Goal: Task Accomplishment & Management: Complete application form

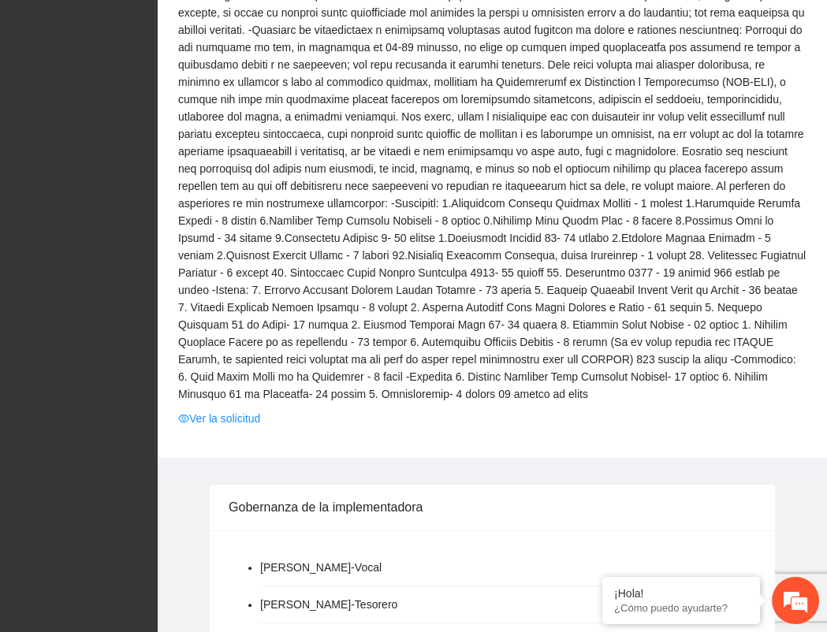
scroll to position [618, 0]
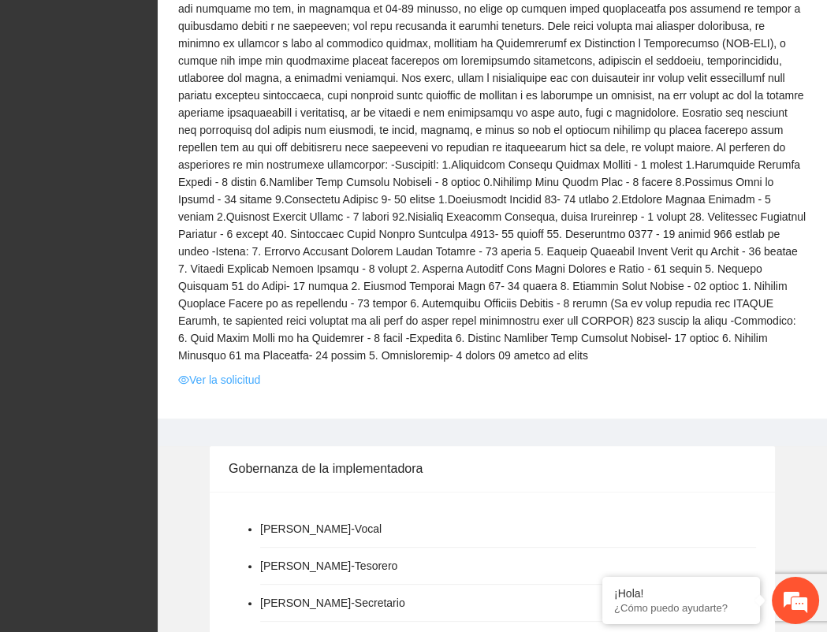
click at [243, 380] on link "Ver la solicitud" at bounding box center [219, 379] width 82 height 17
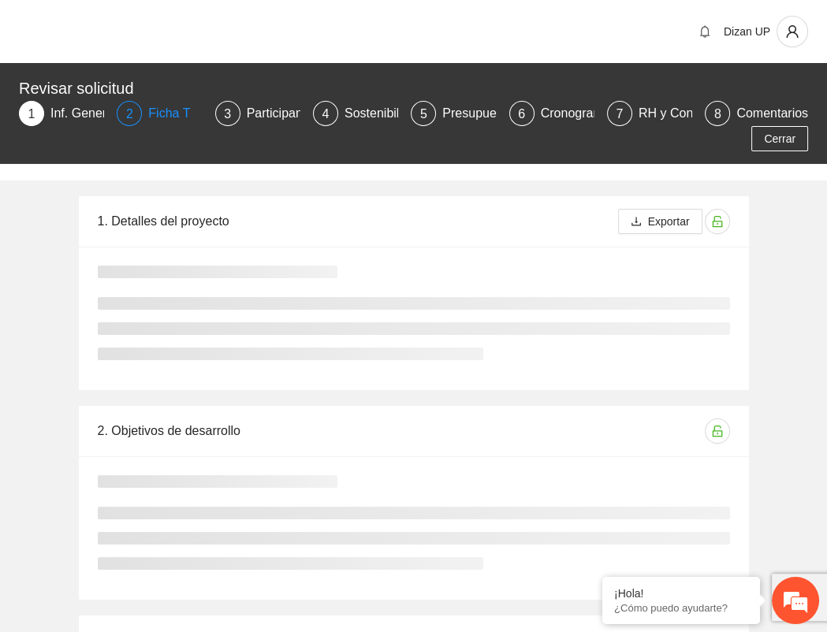
click at [165, 115] on div "Ficha T" at bounding box center [175, 113] width 54 height 25
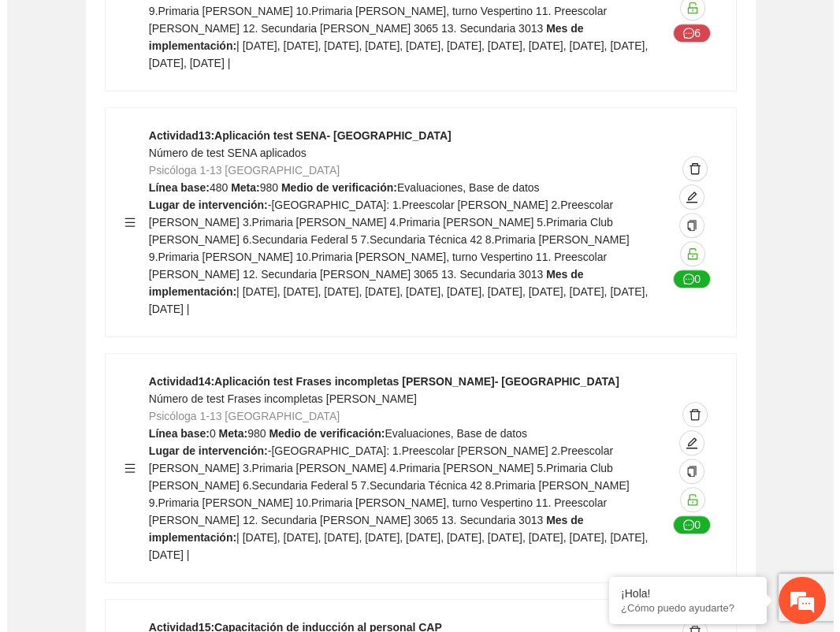
scroll to position [9133, 0]
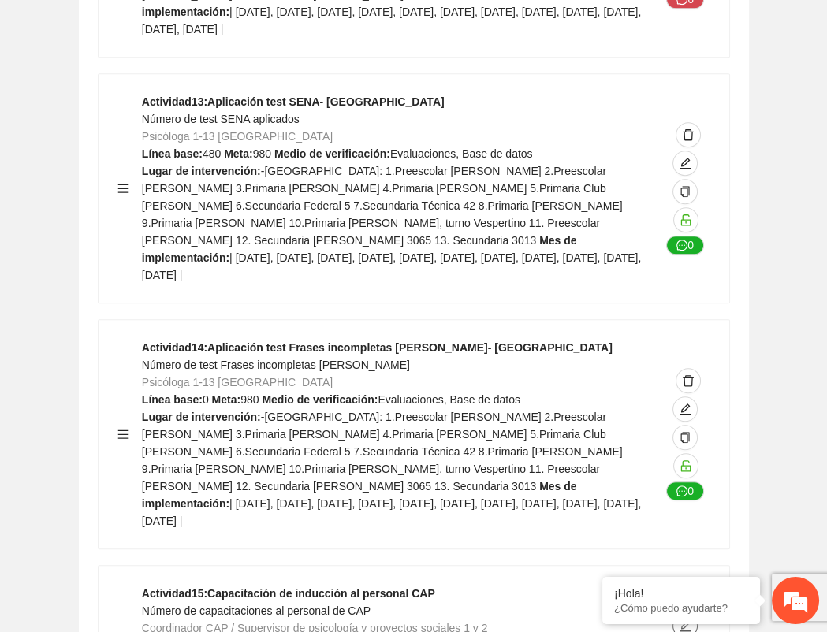
click at [686, 613] on button "button" at bounding box center [684, 625] width 25 height 25
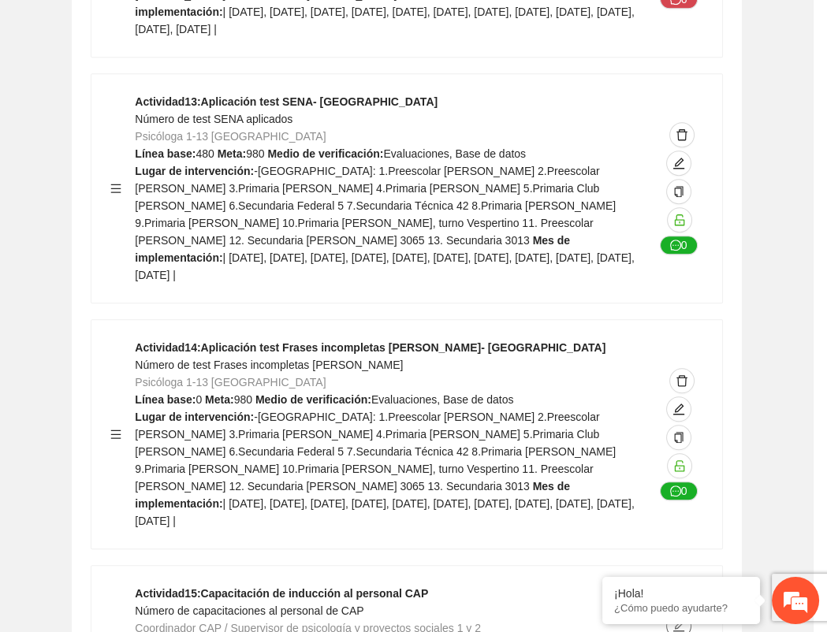
type textarea "**********"
type input "**********"
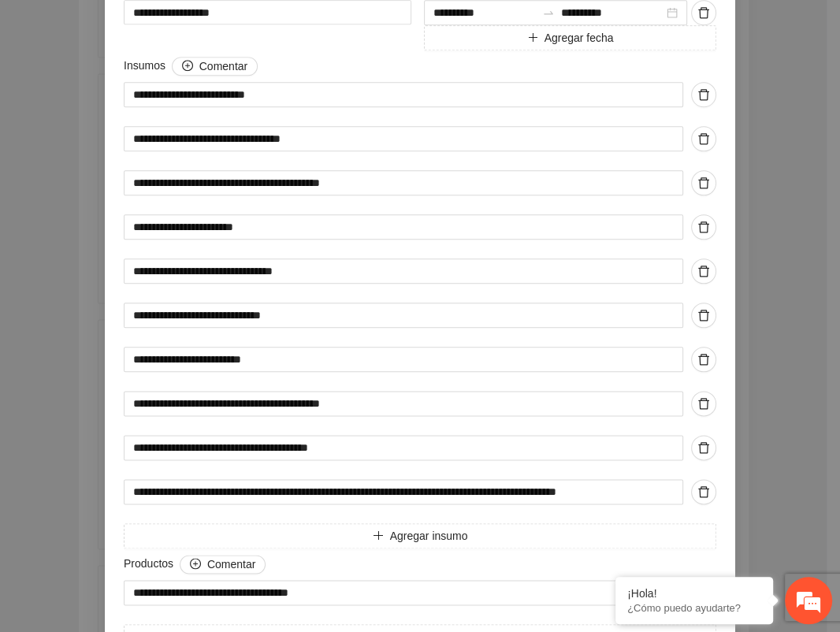
scroll to position [1141, 0]
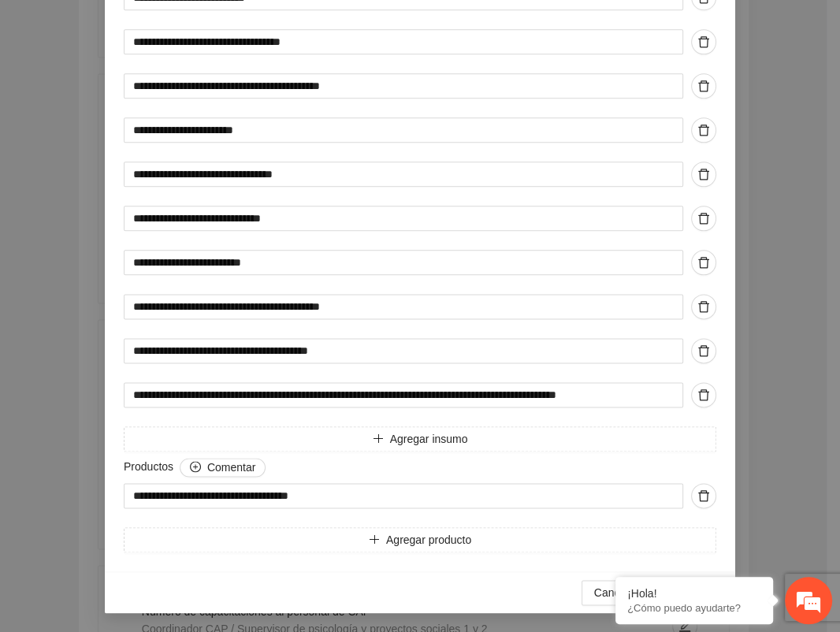
click at [454, 467] on div "Productos Comentar" at bounding box center [420, 470] width 593 height 25
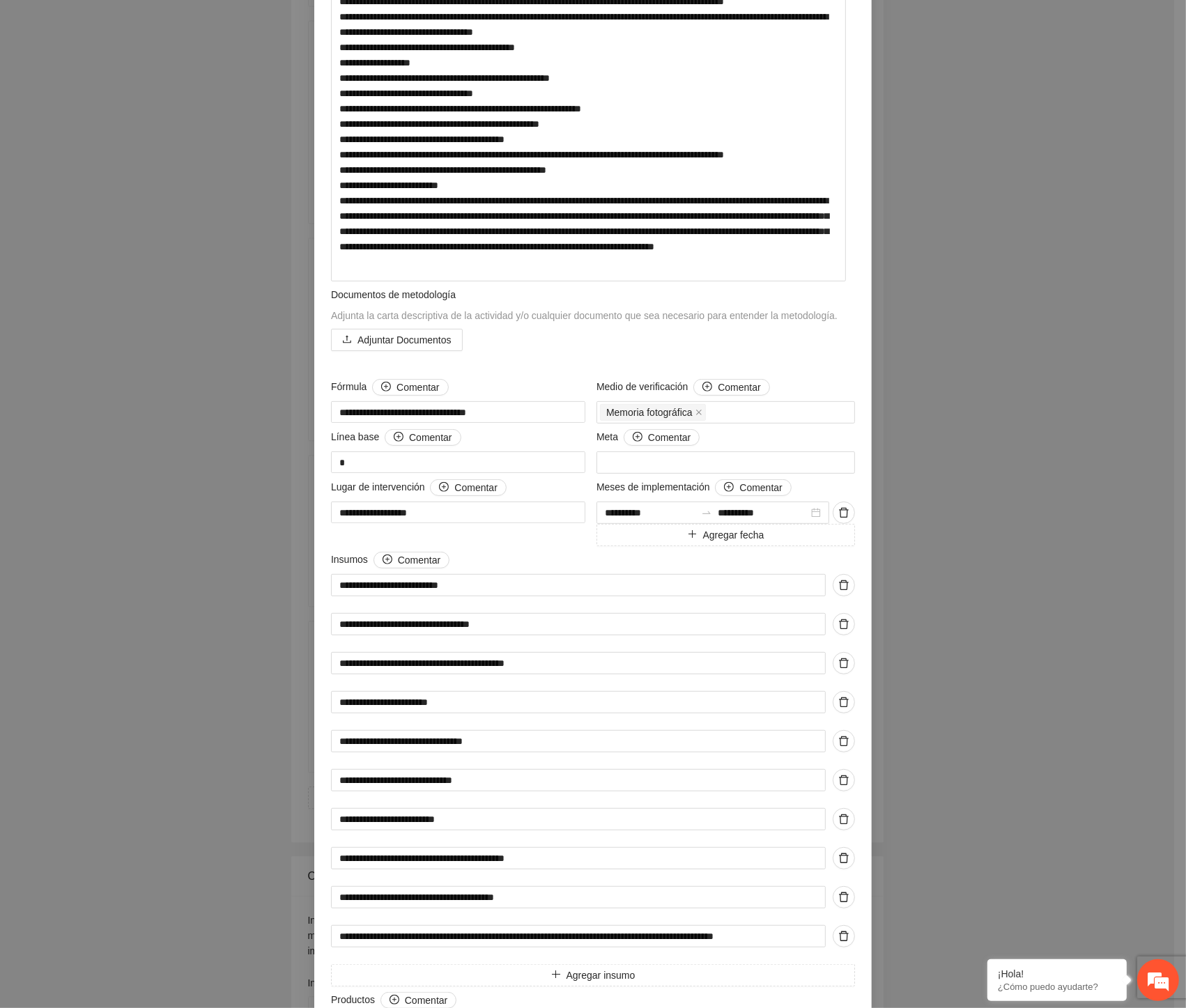
scroll to position [415, 0]
type textarea "**********"
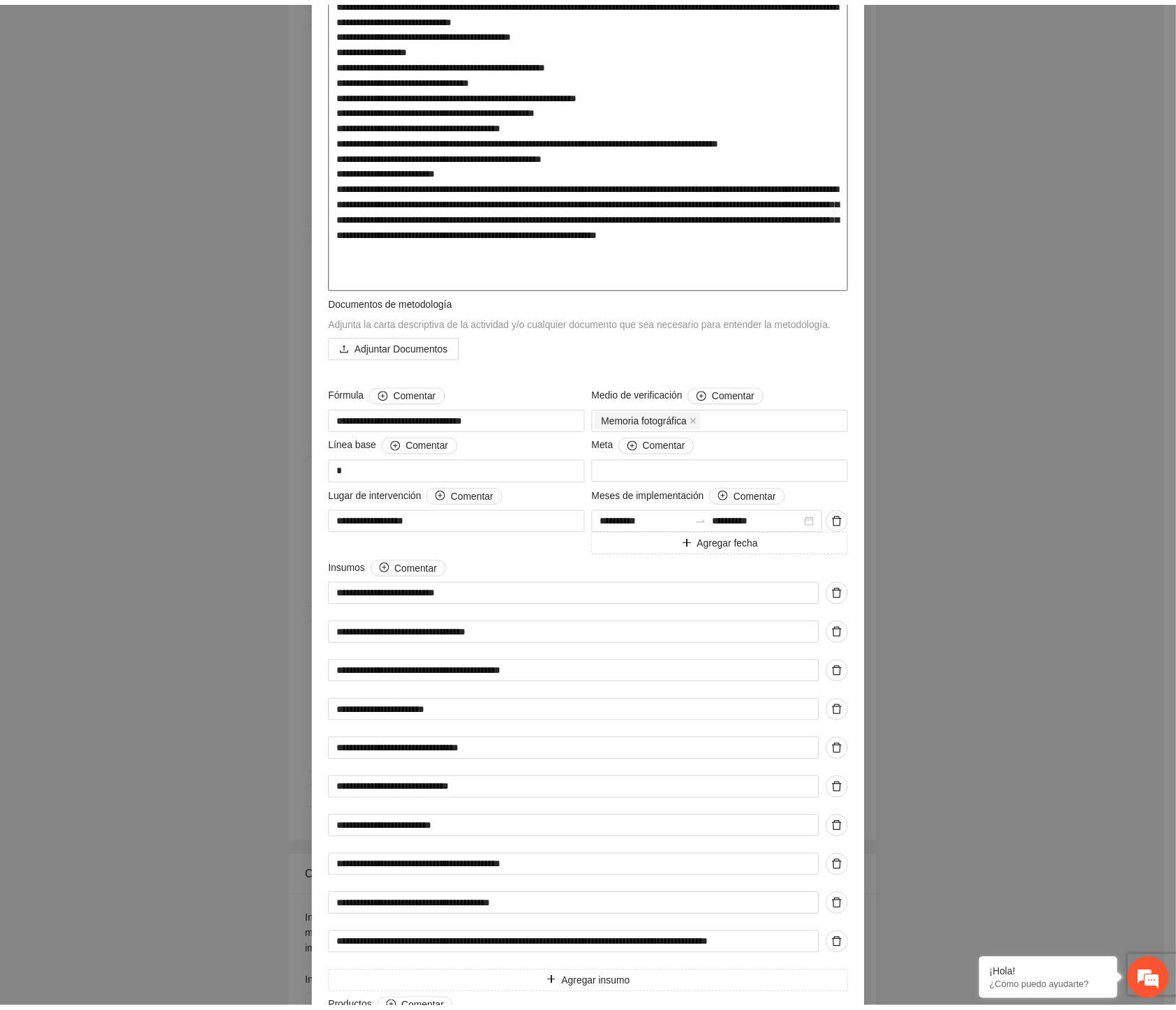
scroll to position [0, 0]
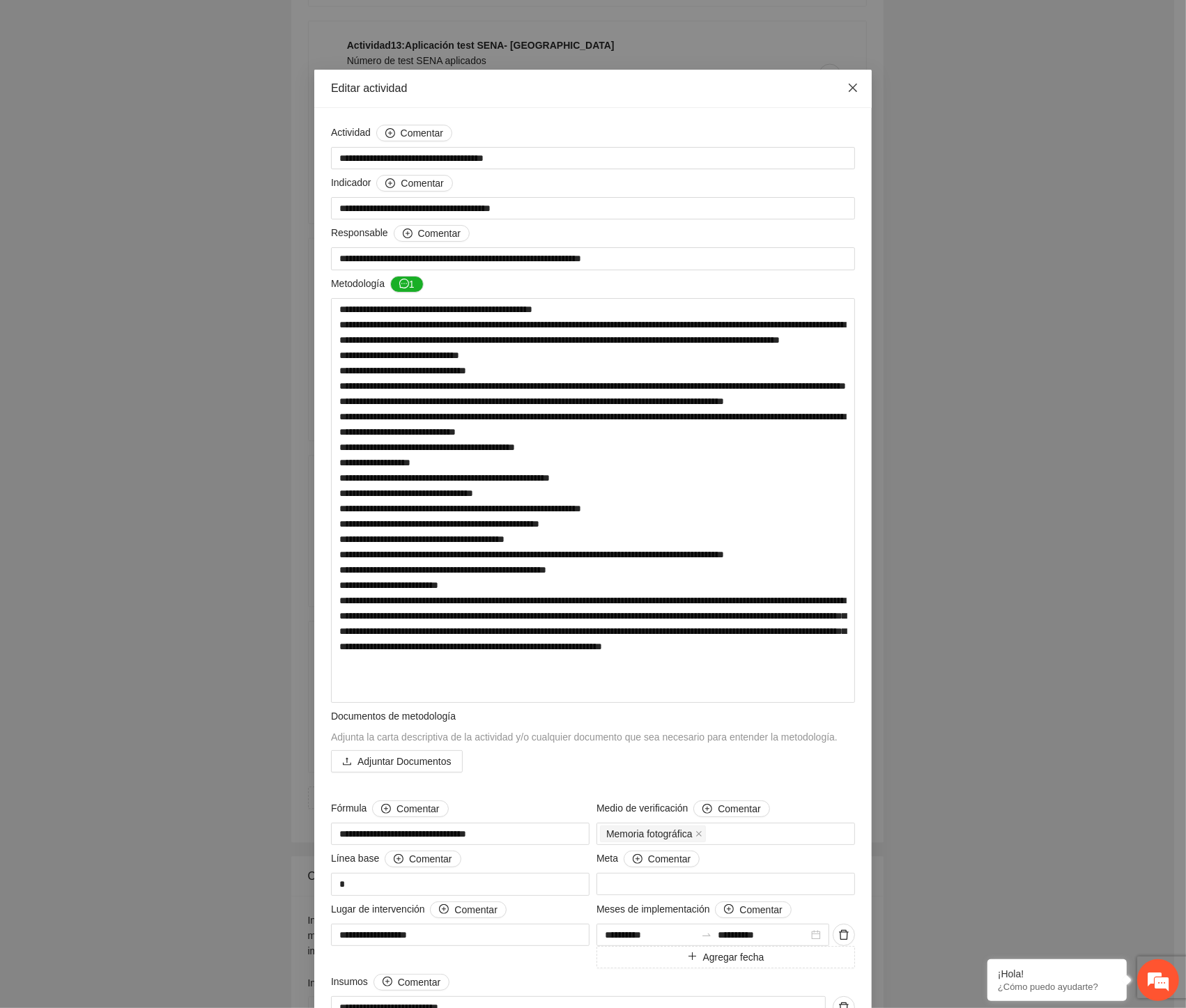
drag, startPoint x: 849, startPoint y: 85, endPoint x: 1080, endPoint y: 144, distance: 238.4
click at [731, 85] on icon "close" at bounding box center [853, 88] width 11 height 11
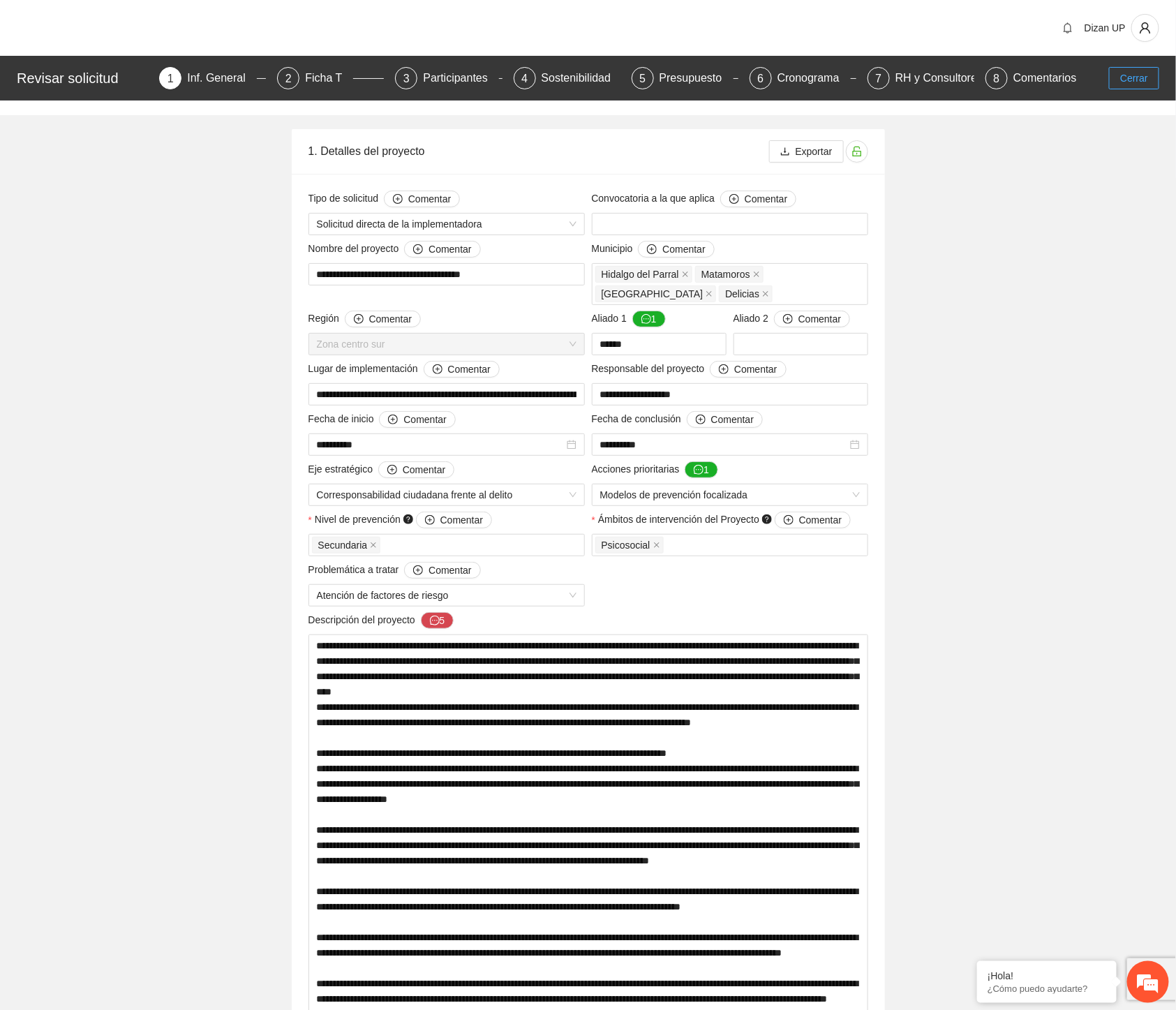
click at [731, 80] on button "Cerrar" at bounding box center [1133, 78] width 50 height 22
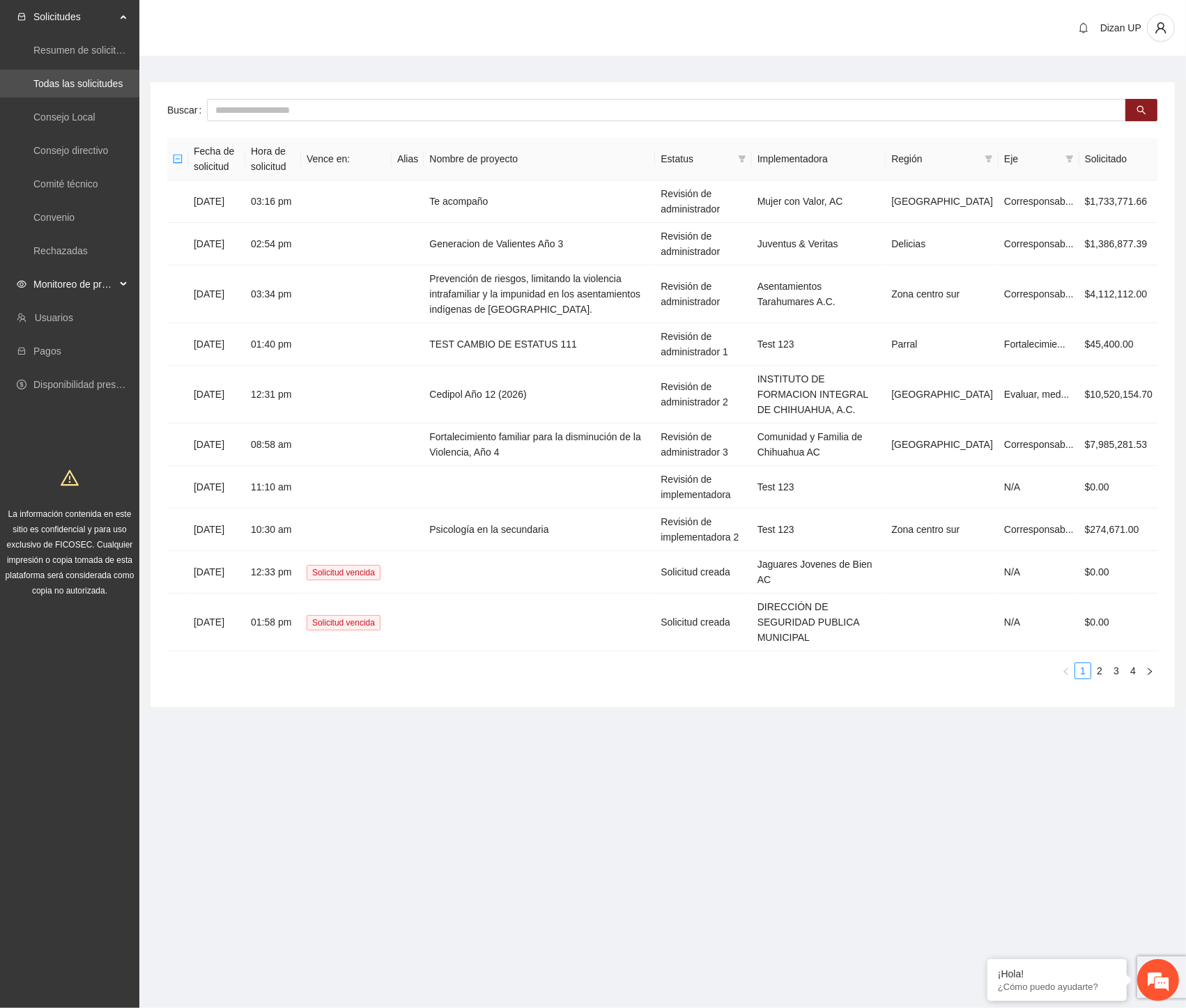
drag, startPoint x: 80, startPoint y: 279, endPoint x: 57, endPoint y: 280, distance: 23.0
click at [79, 280] on span "Monitoreo de proyectos" at bounding box center [74, 285] width 82 height 28
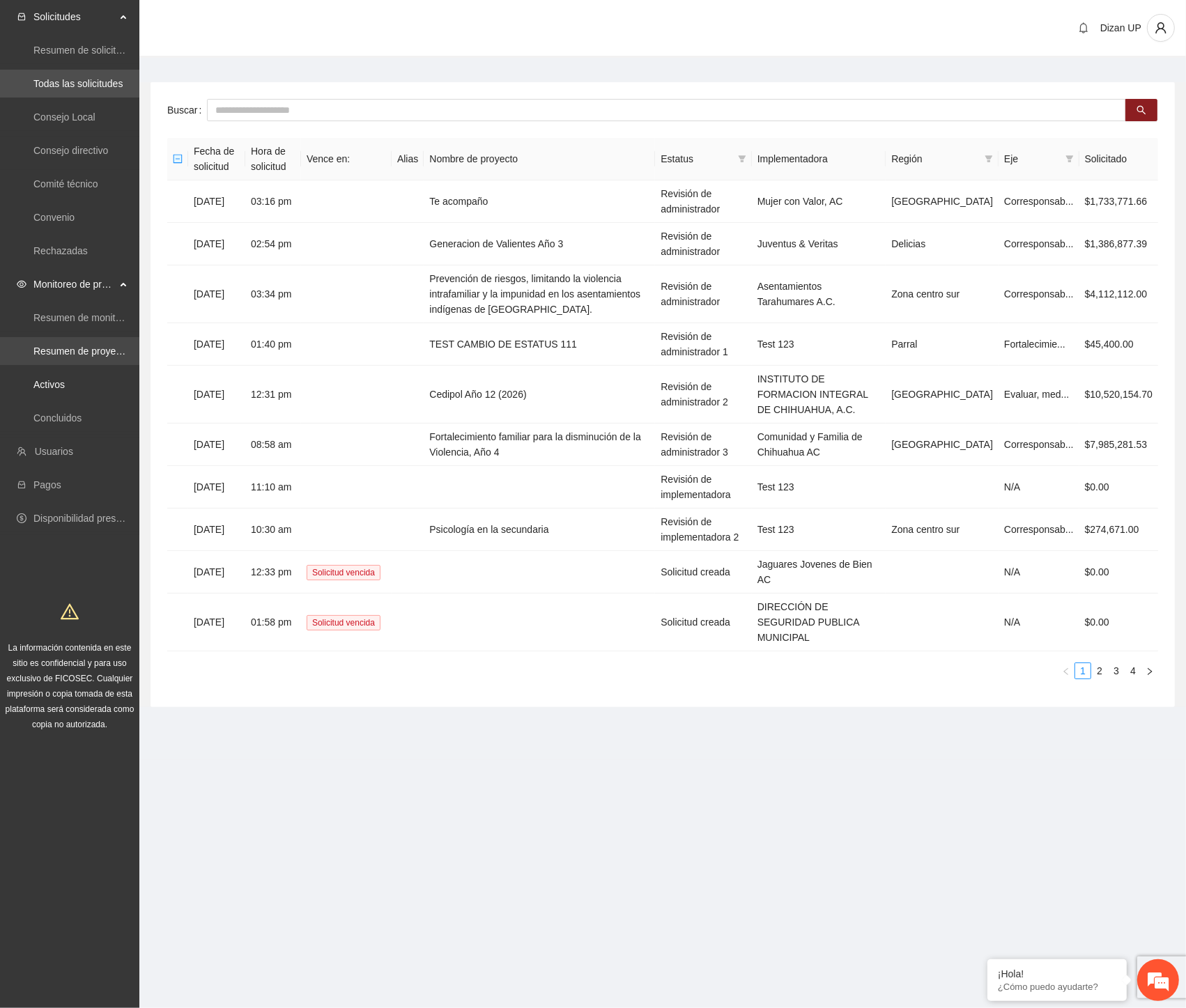
drag, startPoint x: 36, startPoint y: 382, endPoint x: 51, endPoint y: 345, distance: 39.9
click at [36, 379] on link "Activos" at bounding box center [49, 385] width 31 height 11
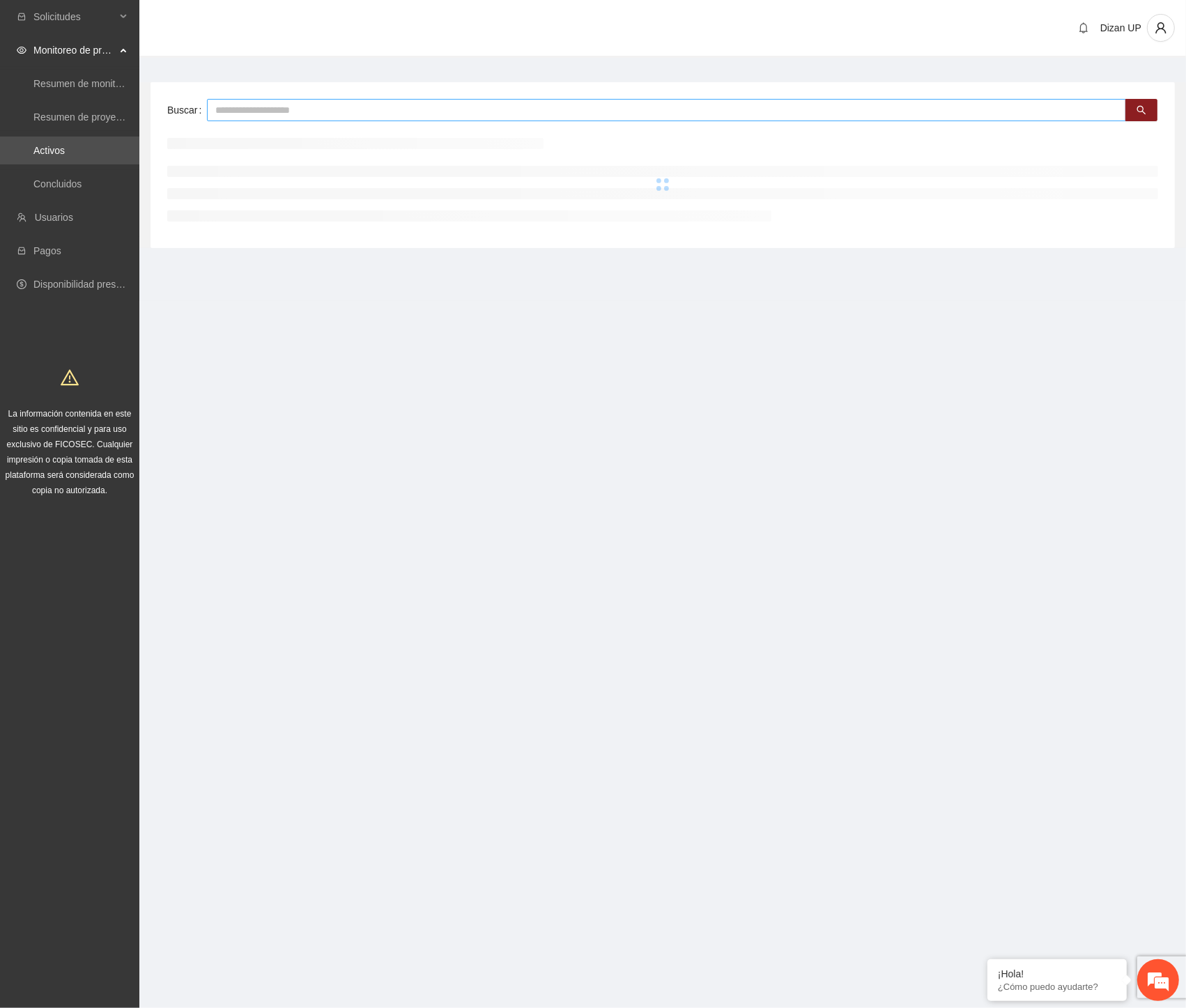
click at [265, 114] on input "text" at bounding box center [666, 110] width 919 height 22
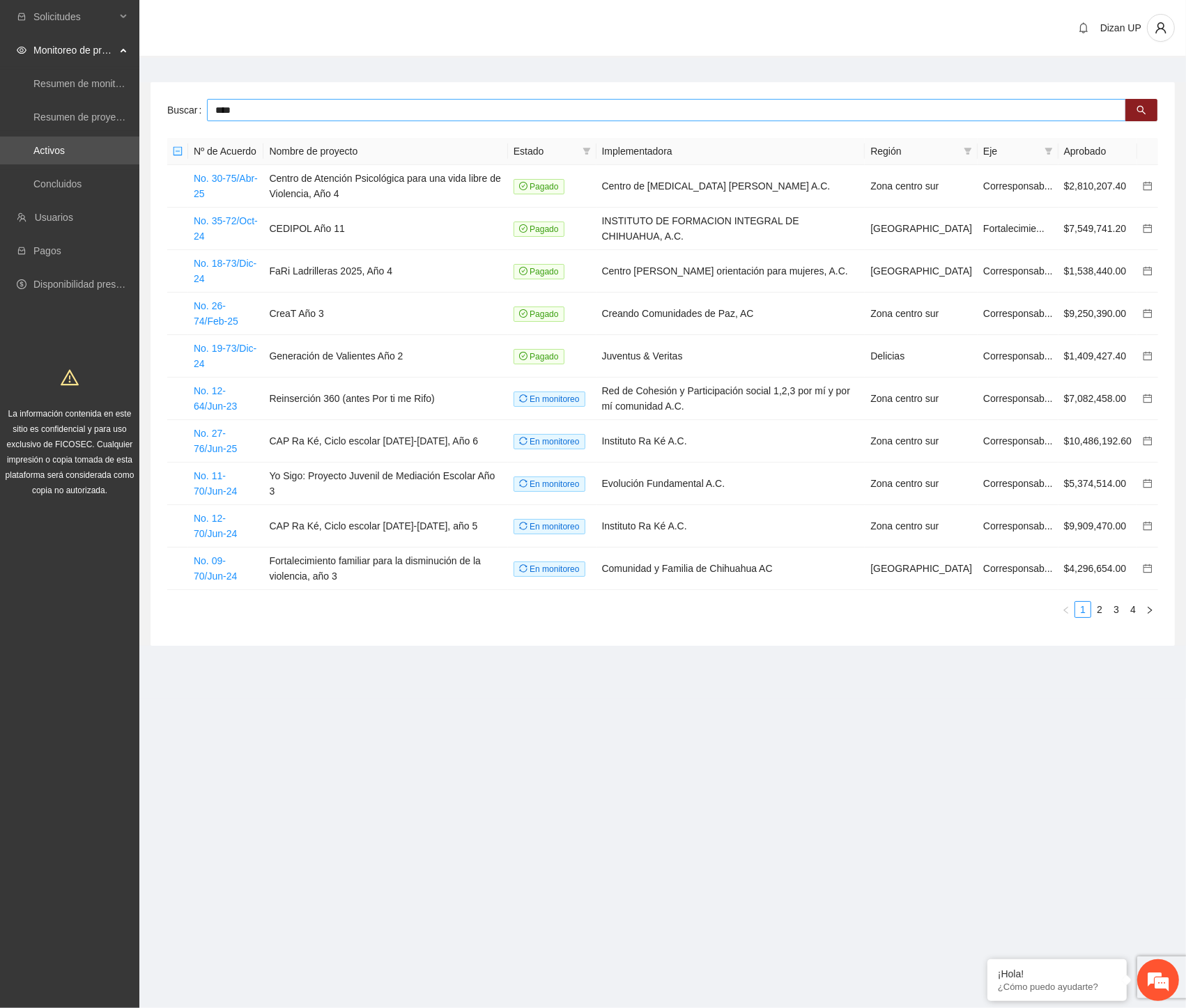
type input "****"
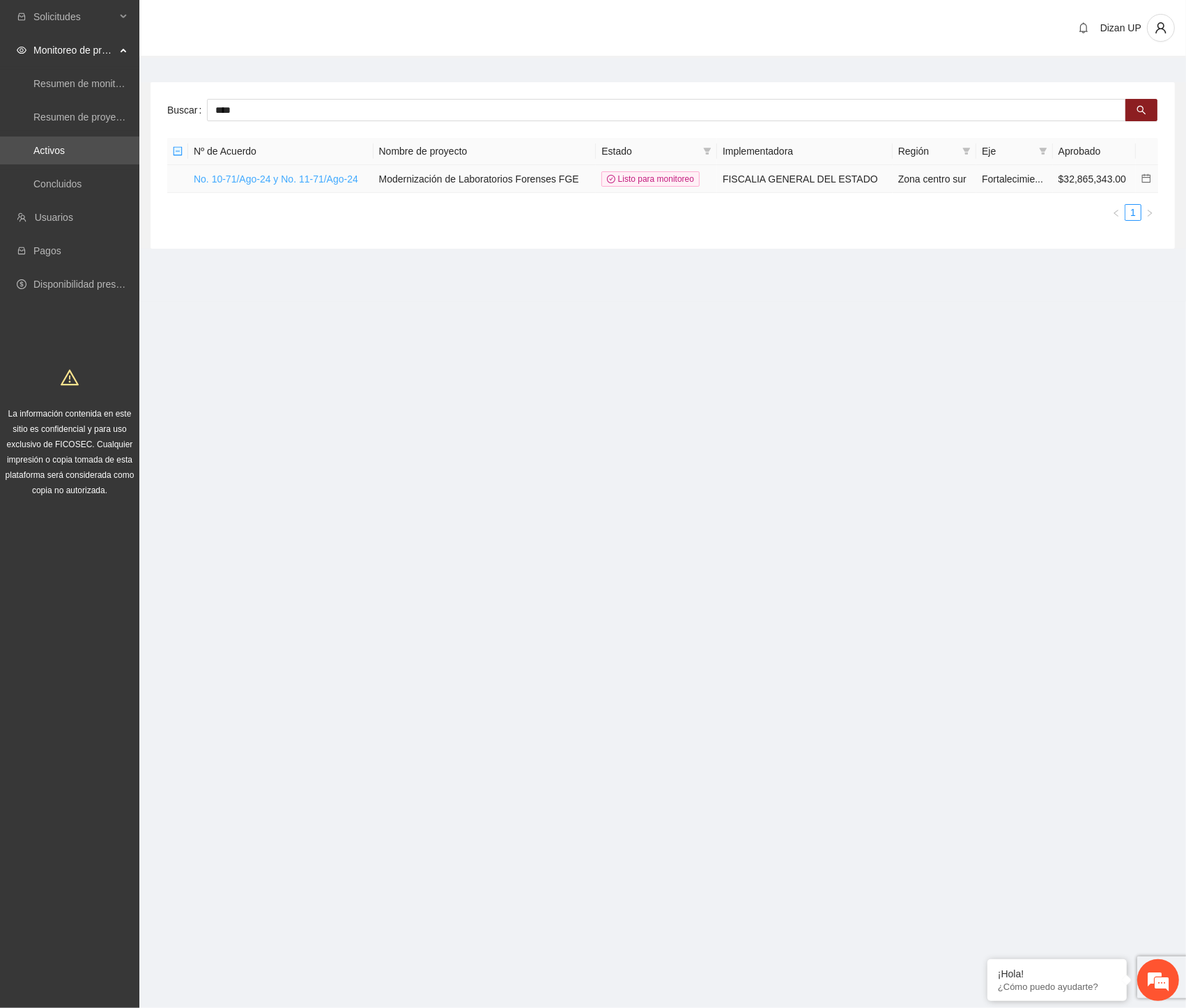
click at [304, 177] on link "No. 10-71/Ago-24 y No. 11-71/Ago-24" at bounding box center [276, 179] width 165 height 11
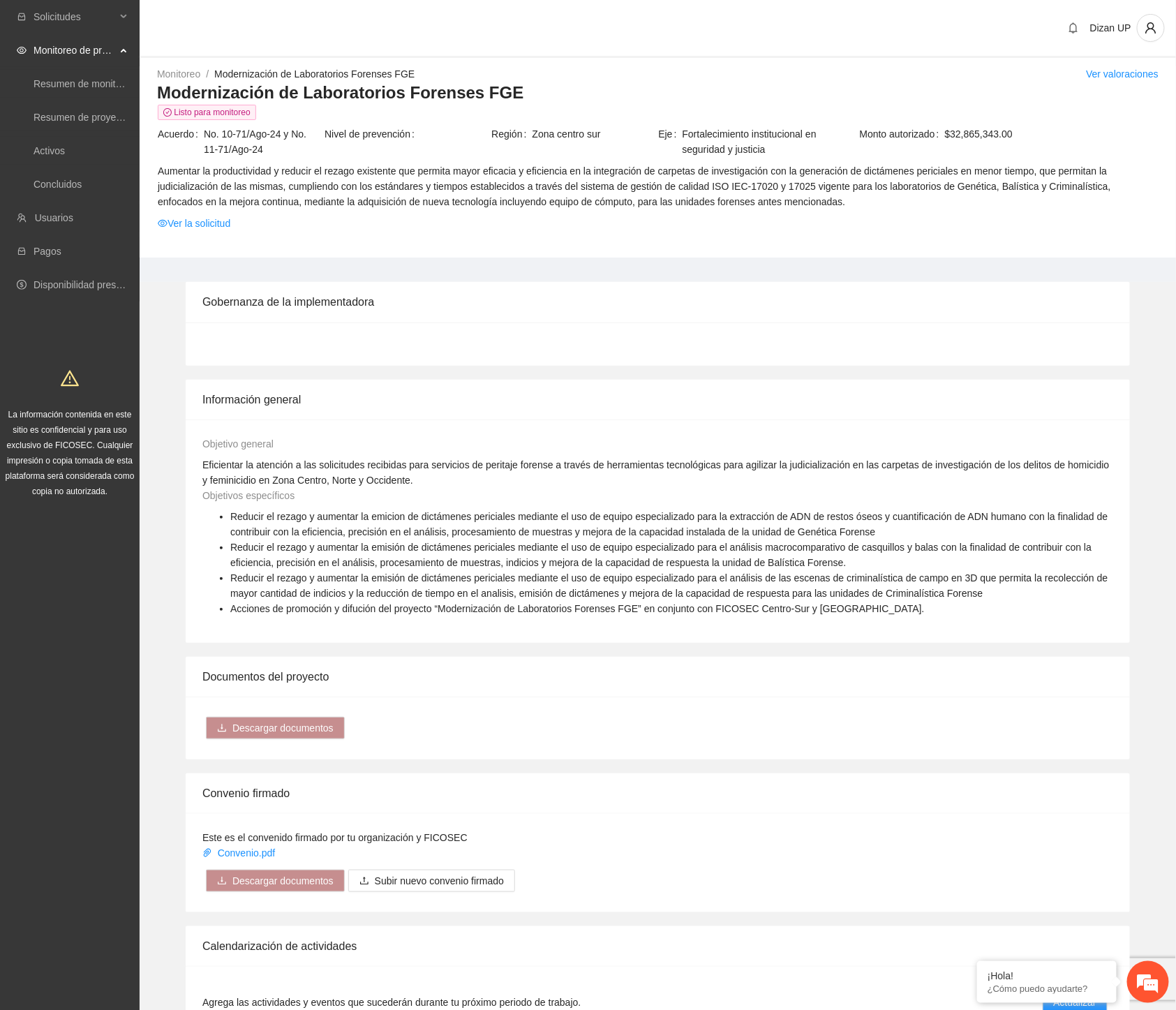
click at [652, 300] on div "Gobernanza de la implementadora" at bounding box center [658, 301] width 910 height 40
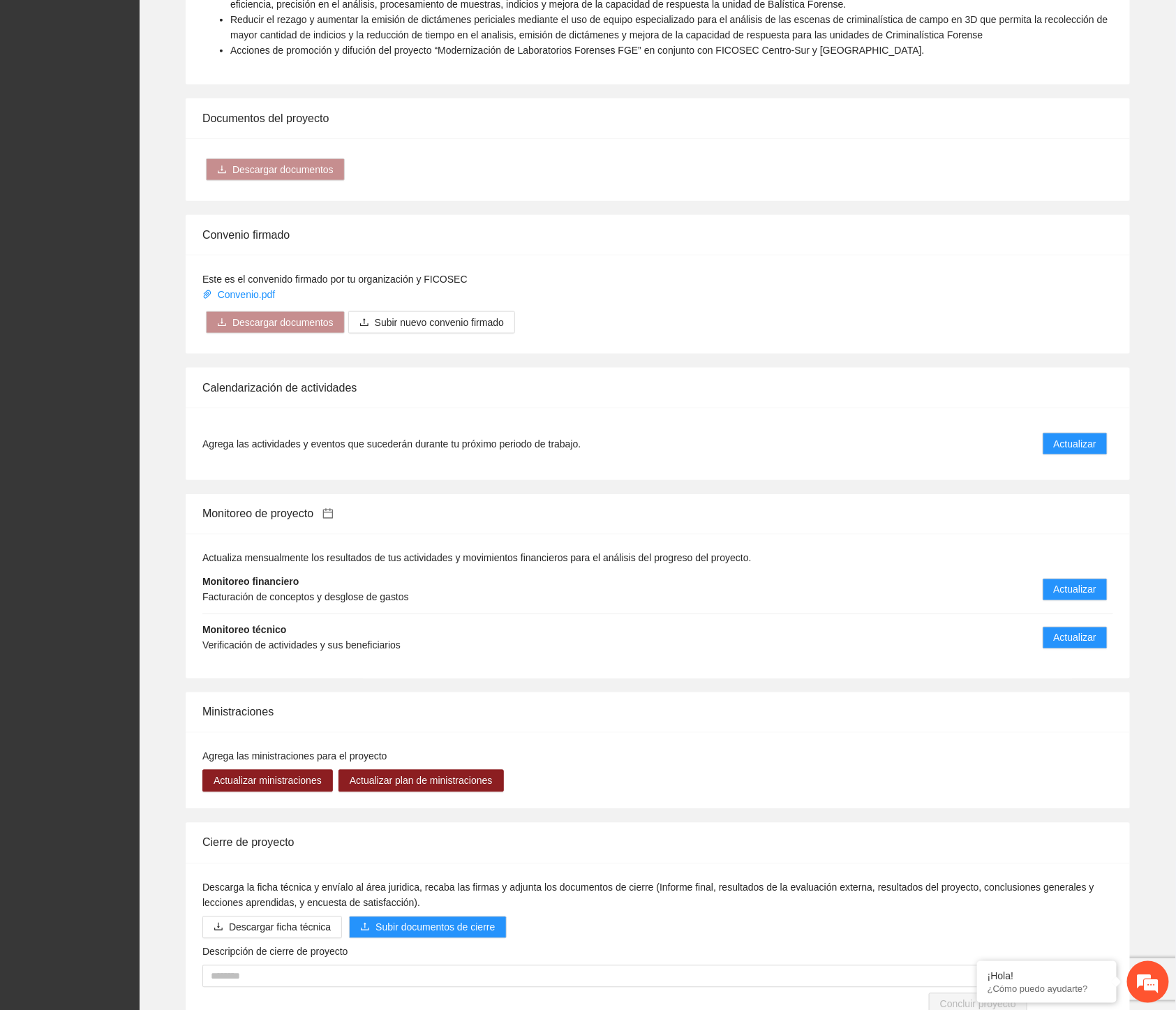
scroll to position [633, 0]
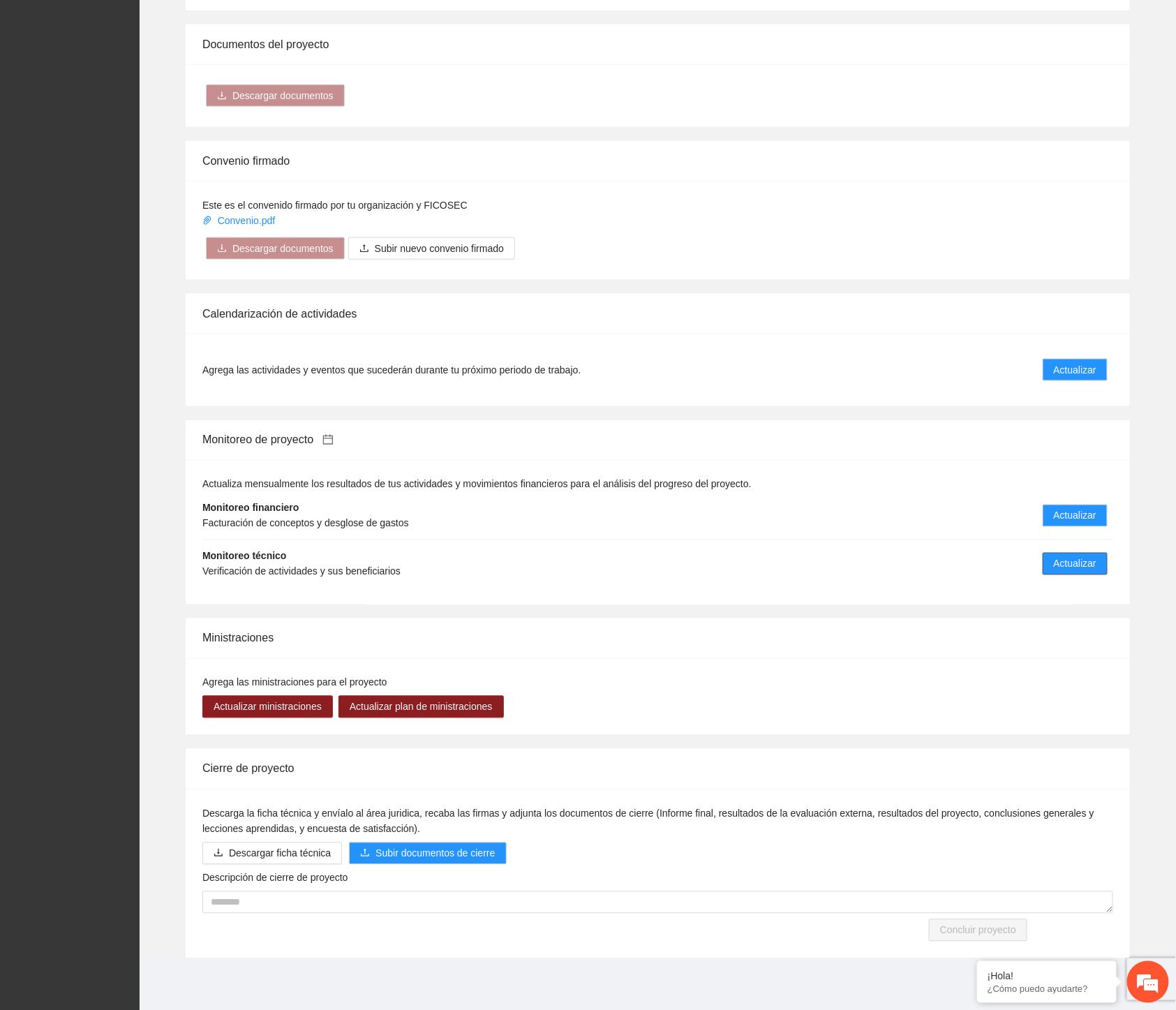
click at [731, 559] on button "Actualizar" at bounding box center [1074, 563] width 65 height 22
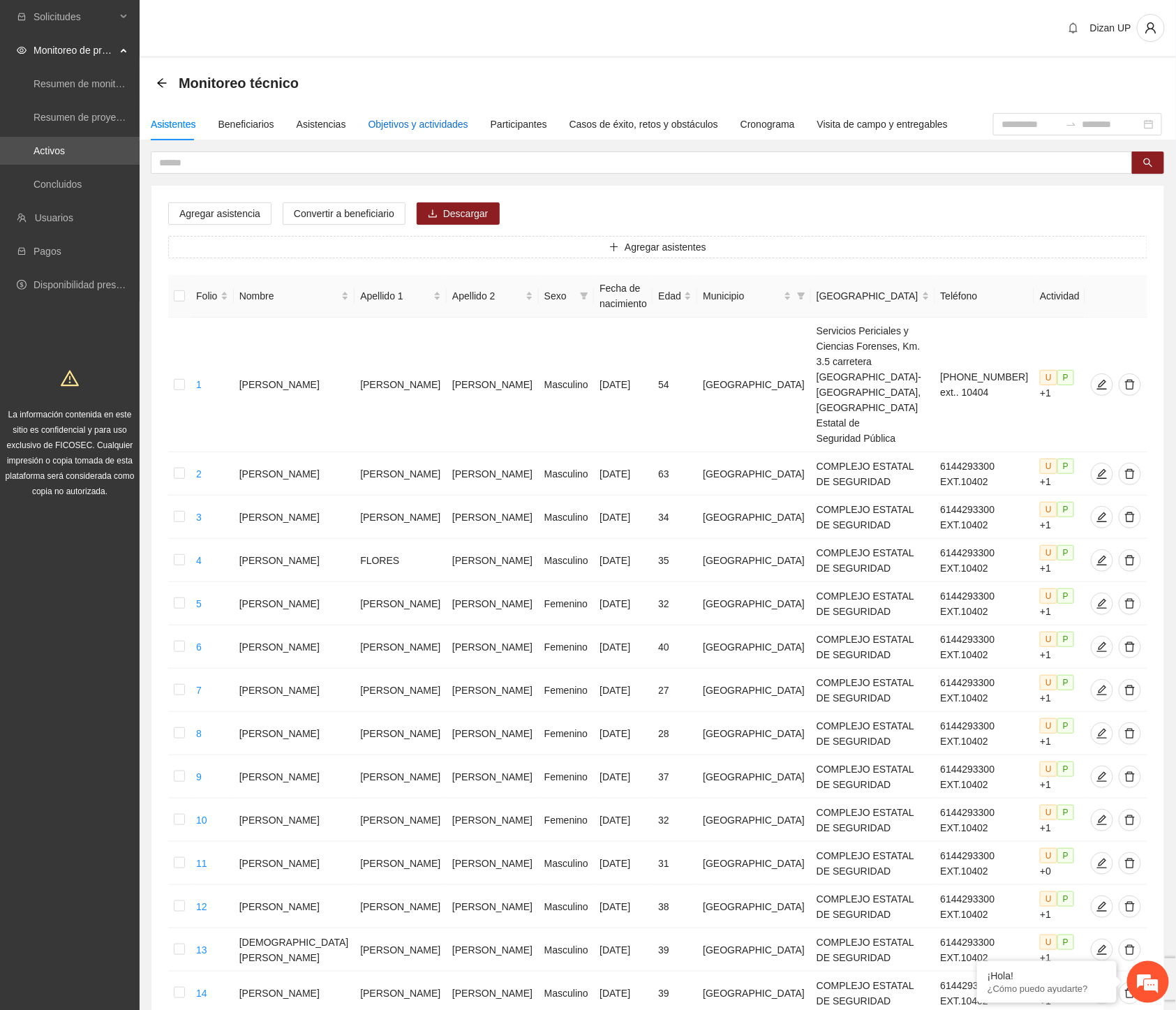
click at [419, 130] on div "Objetivos y actividades" at bounding box center [418, 124] width 100 height 15
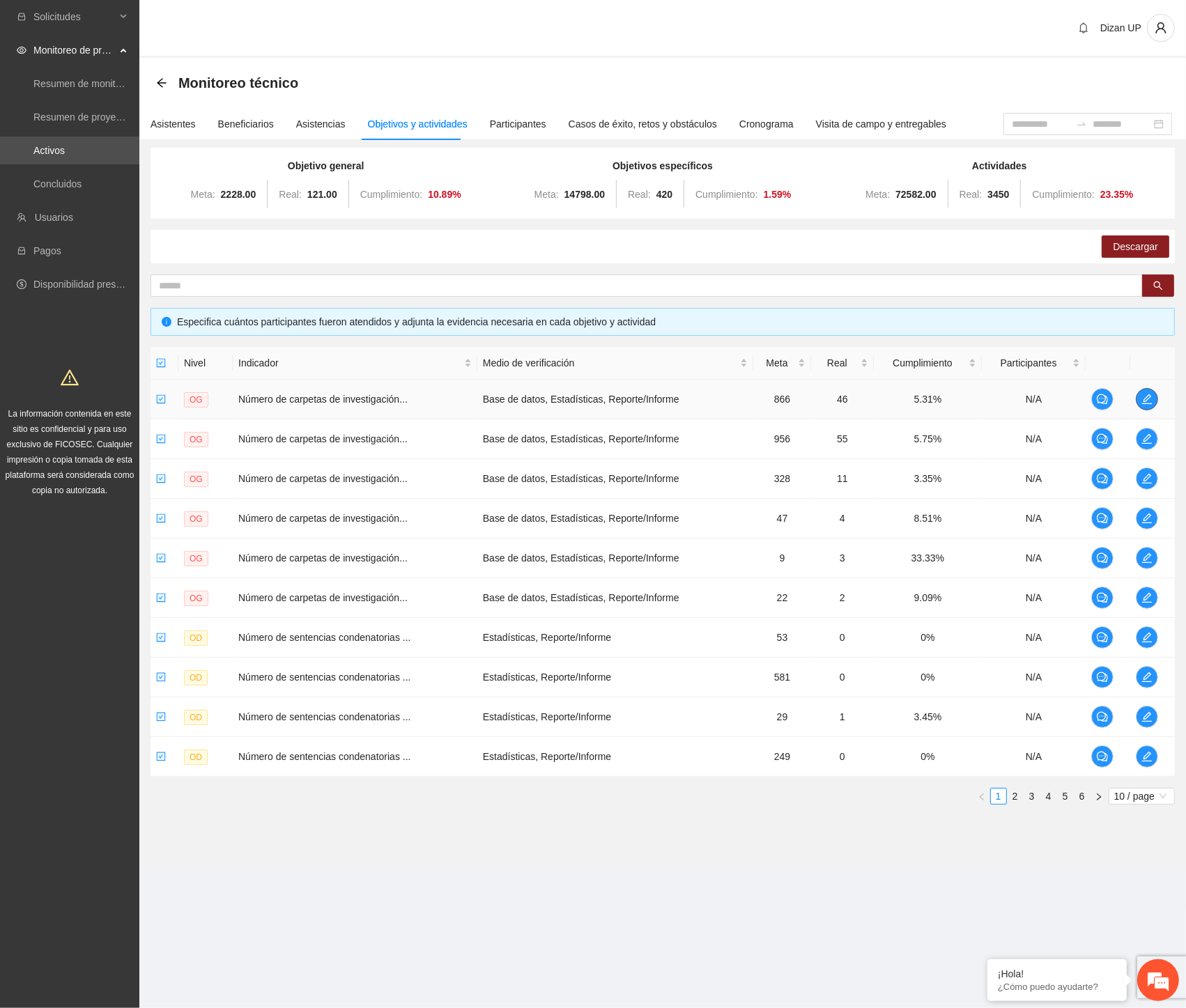
click at [731, 393] on icon "edit" at bounding box center [1147, 399] width 11 height 11
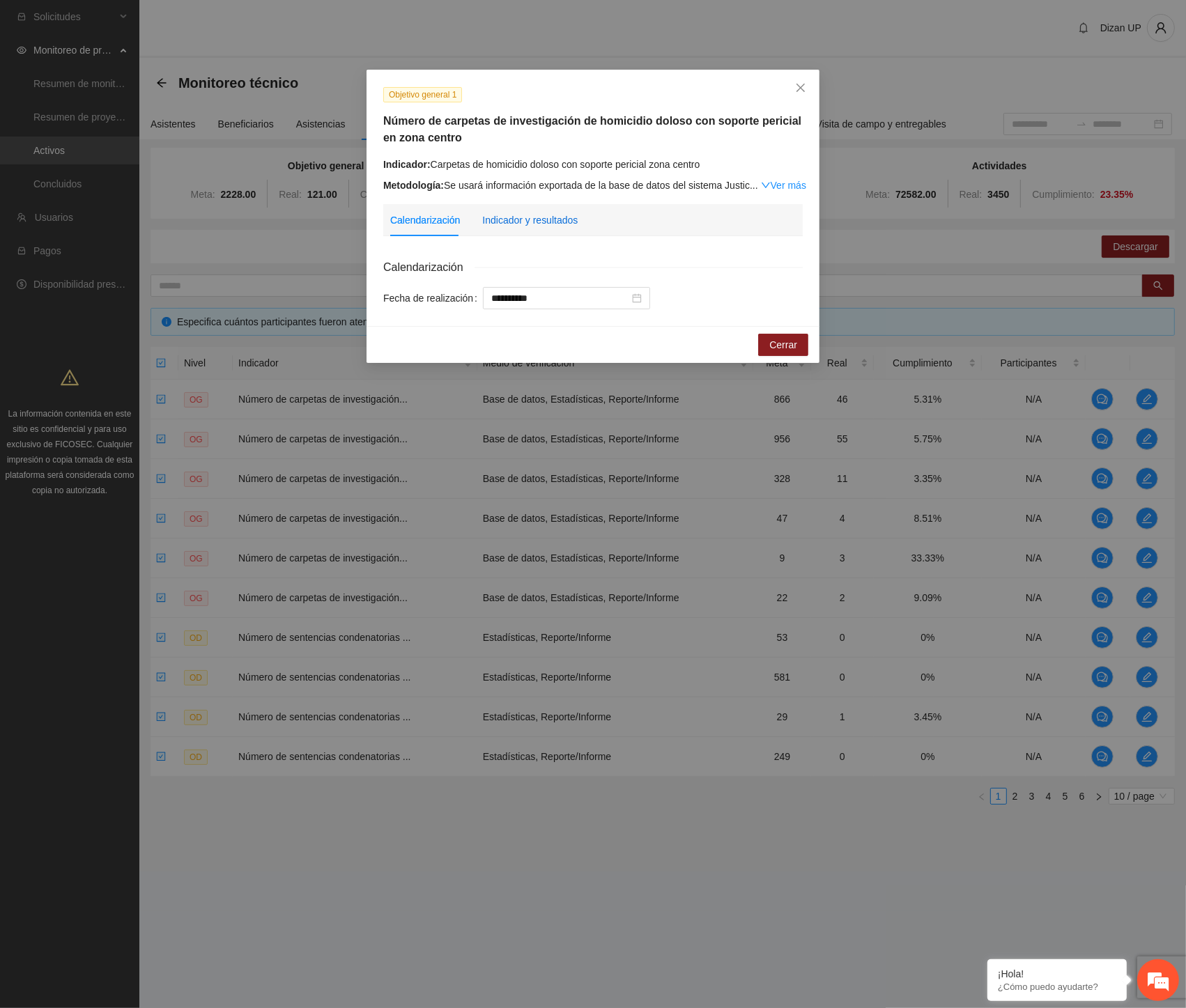
click at [554, 224] on div "Indicador y resultados" at bounding box center [530, 219] width 96 height 15
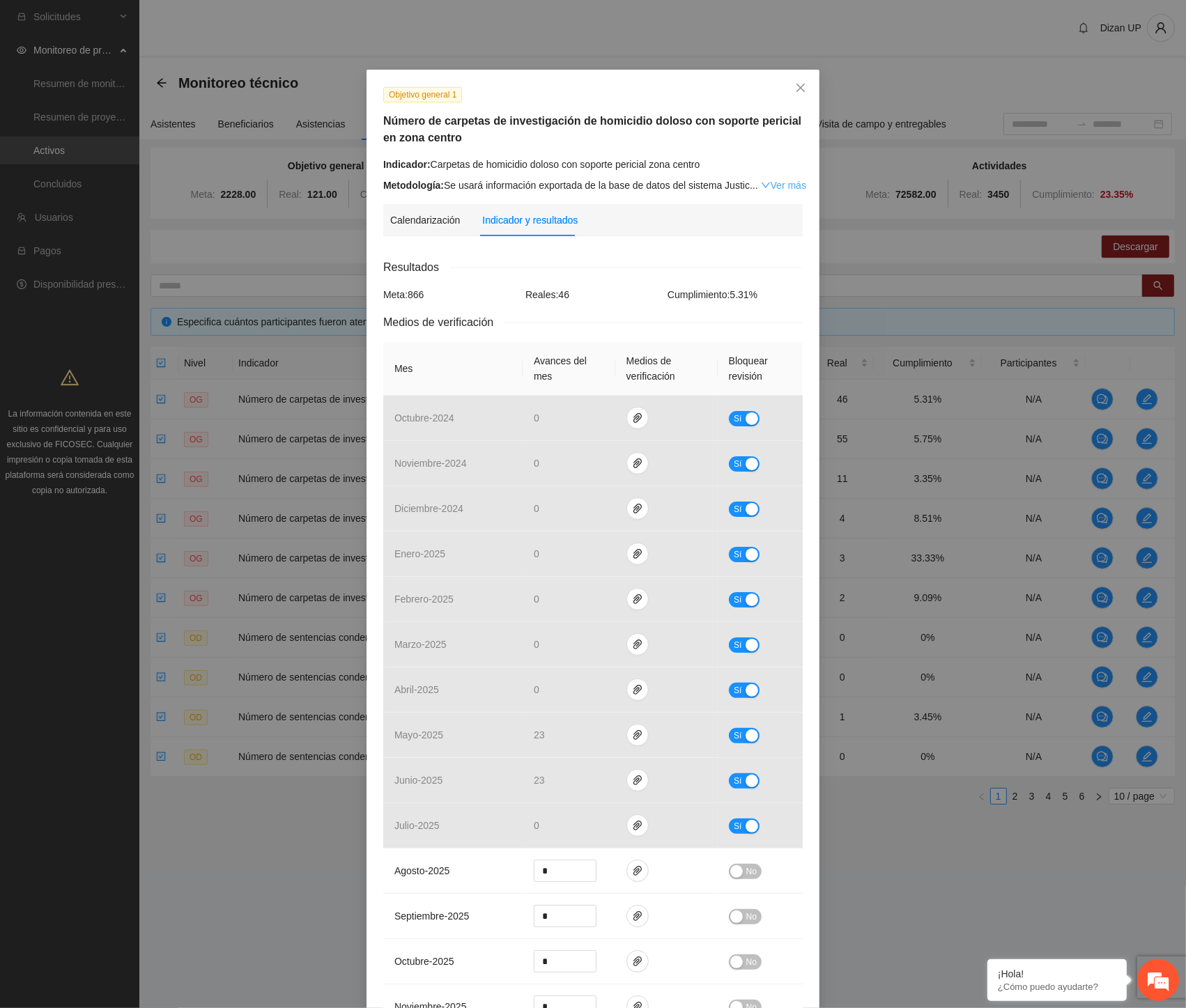
click at [731, 182] on link "Ver más" at bounding box center [784, 185] width 45 height 11
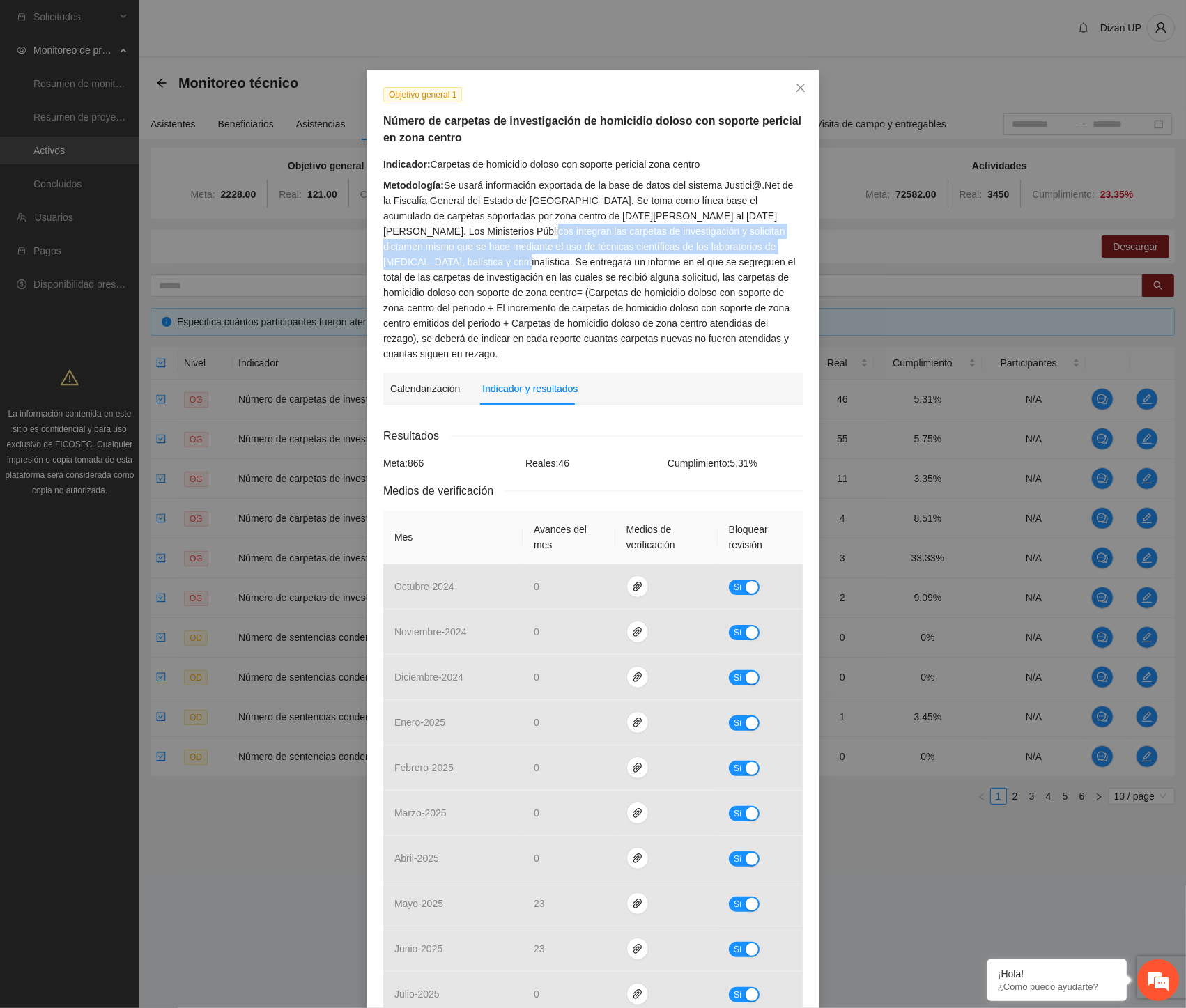
drag, startPoint x: 430, startPoint y: 234, endPoint x: 748, endPoint y: 241, distance: 318.1
click at [731, 241] on div "Metodología: Se usará información exportada de la base de datos del sistema Jus…" at bounding box center [593, 270] width 419 height 184
click at [718, 253] on div "Metodología: Se usará información exportada de la base de datos del sistema Jus…" at bounding box center [593, 270] width 419 height 184
drag, startPoint x: 751, startPoint y: 245, endPoint x: 697, endPoint y: 216, distance: 61.3
click at [697, 216] on div "Metodología: Se usará información exportada de la base de datos del sistema Jus…" at bounding box center [593, 270] width 419 height 184
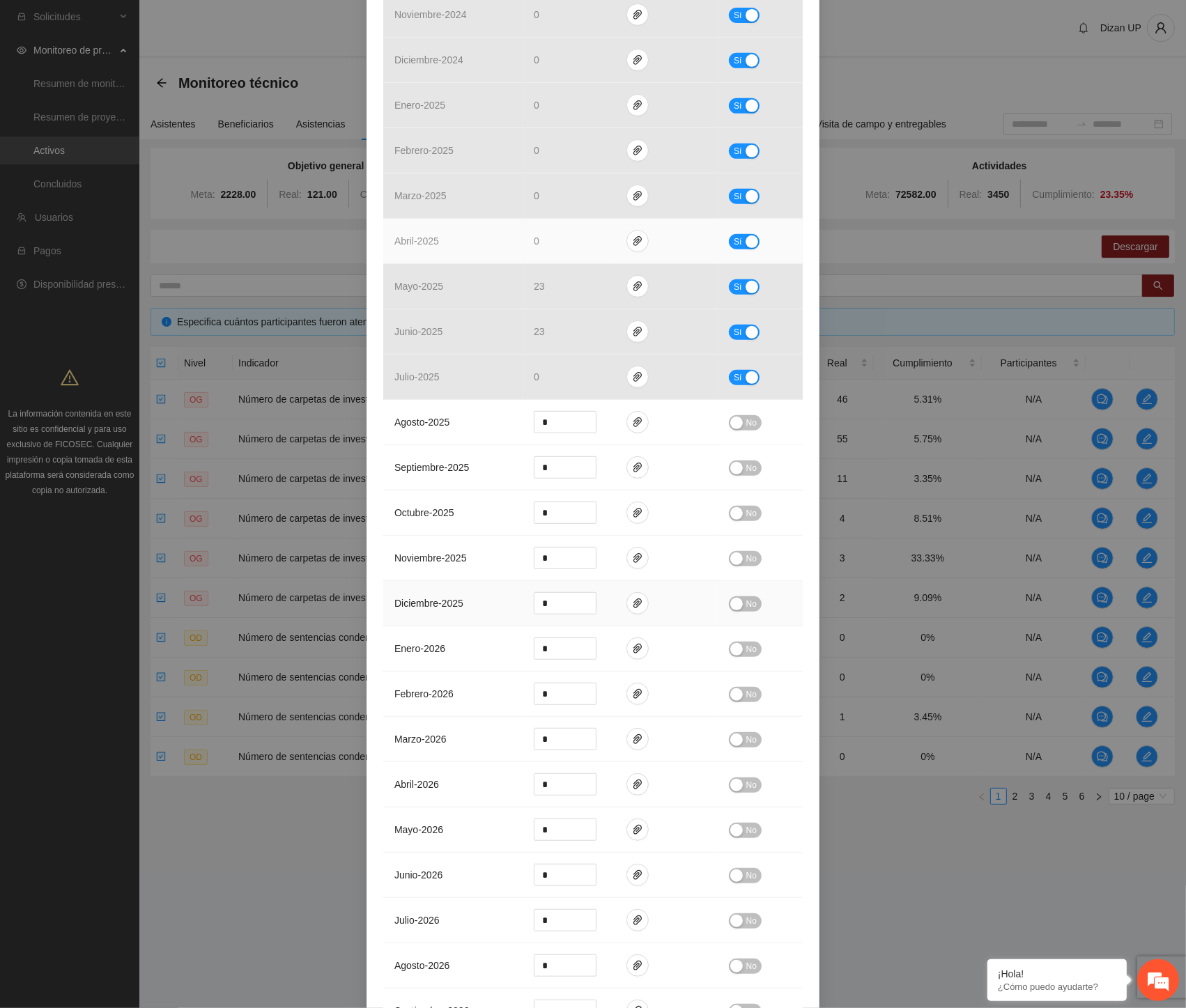
scroll to position [619, 0]
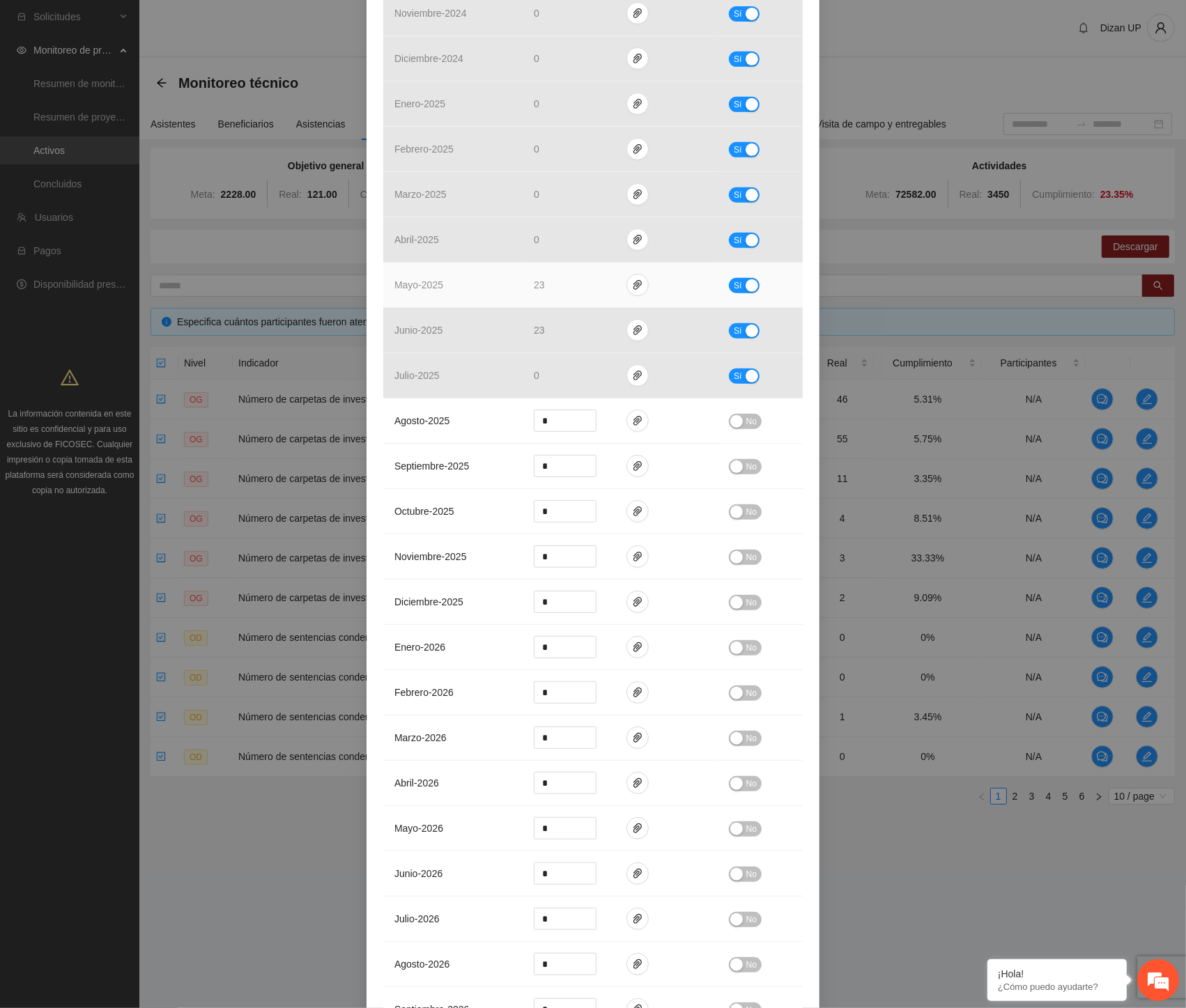
click at [731, 278] on button "Sí" at bounding box center [744, 285] width 31 height 15
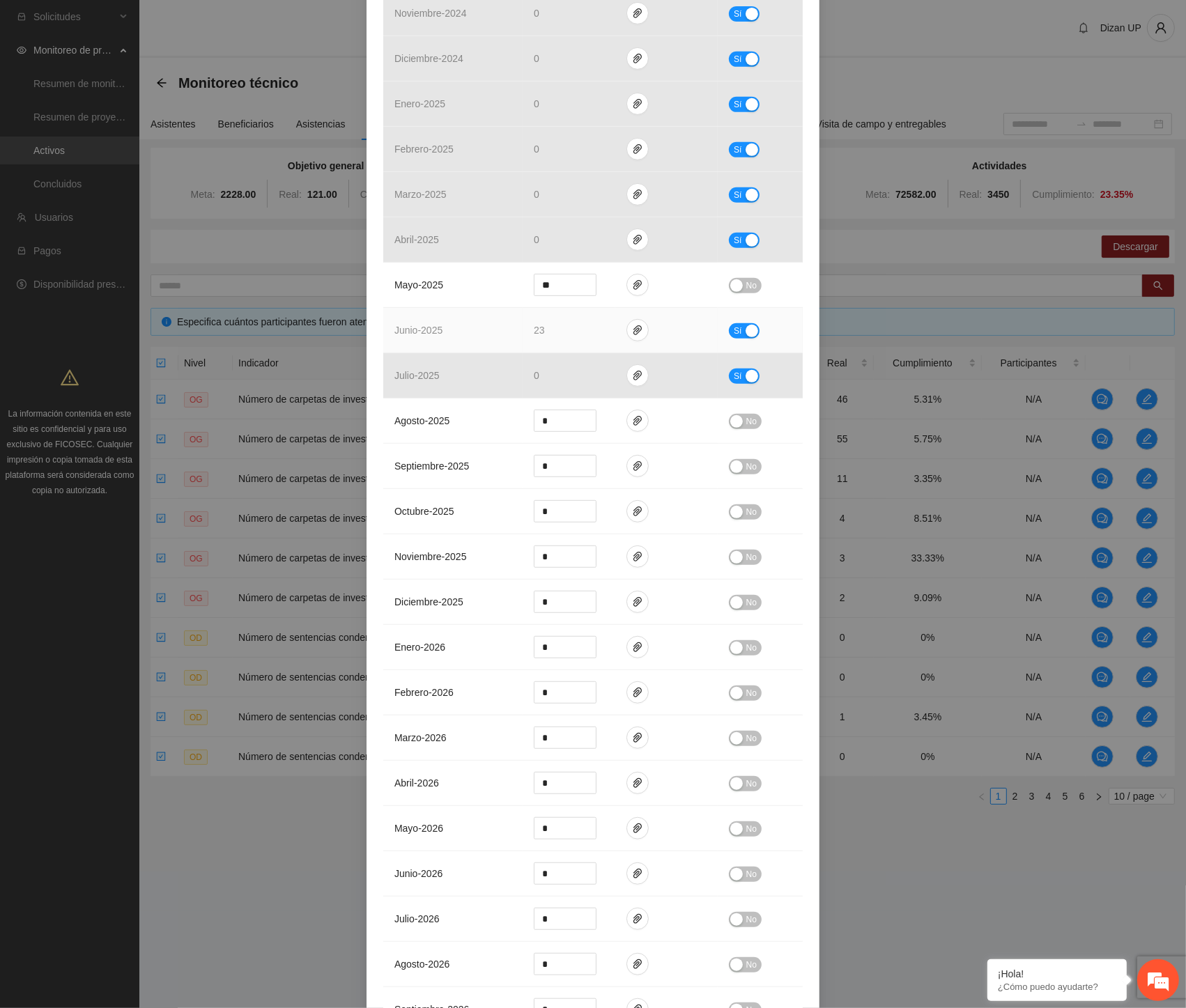
click at [731, 324] on button "Sí" at bounding box center [744, 331] width 31 height 15
drag, startPoint x: 560, startPoint y: 263, endPoint x: 417, endPoint y: 271, distance: 143.2
click at [425, 271] on tr "mayo - 2025 ** No" at bounding box center [593, 285] width 419 height 45
type input "*"
drag, startPoint x: 524, startPoint y: 322, endPoint x: 475, endPoint y: 321, distance: 49.0
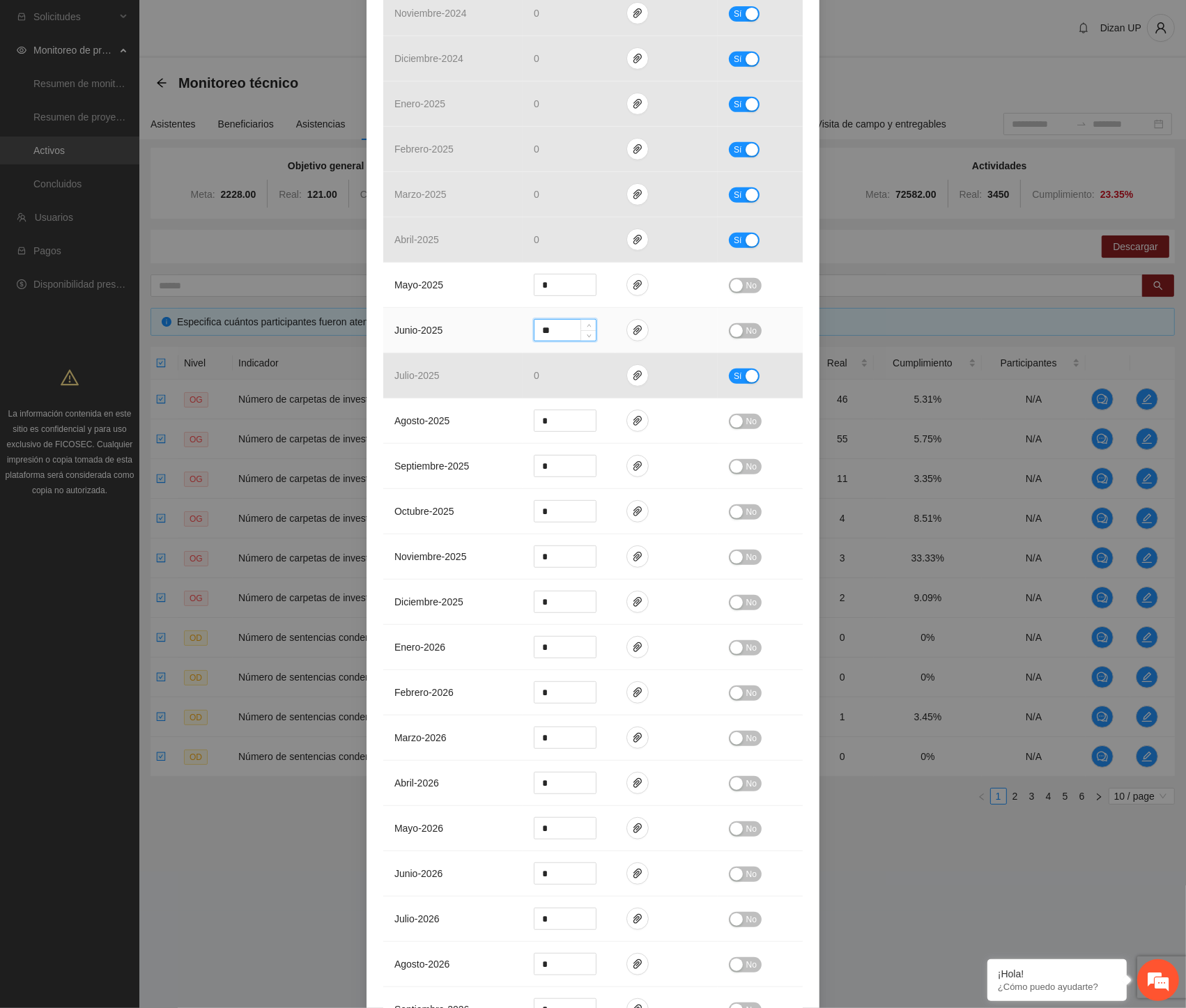
click at [475, 321] on tr "junio - 2025 ** No" at bounding box center [593, 330] width 419 height 45
type input "*"
click at [731, 279] on div "button" at bounding box center [737, 286] width 12 height 12
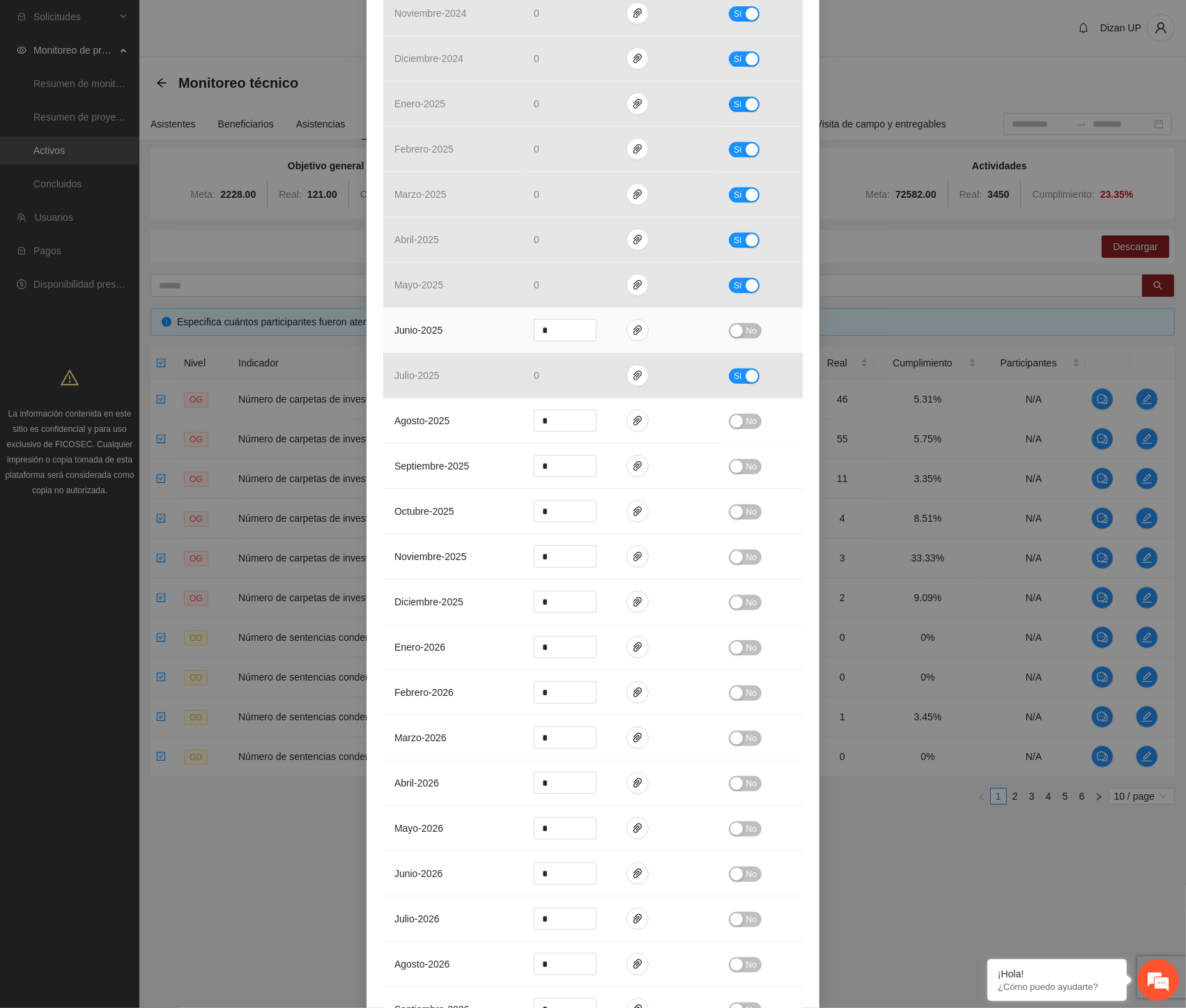
click at [731, 325] on div "button" at bounding box center [737, 331] width 12 height 12
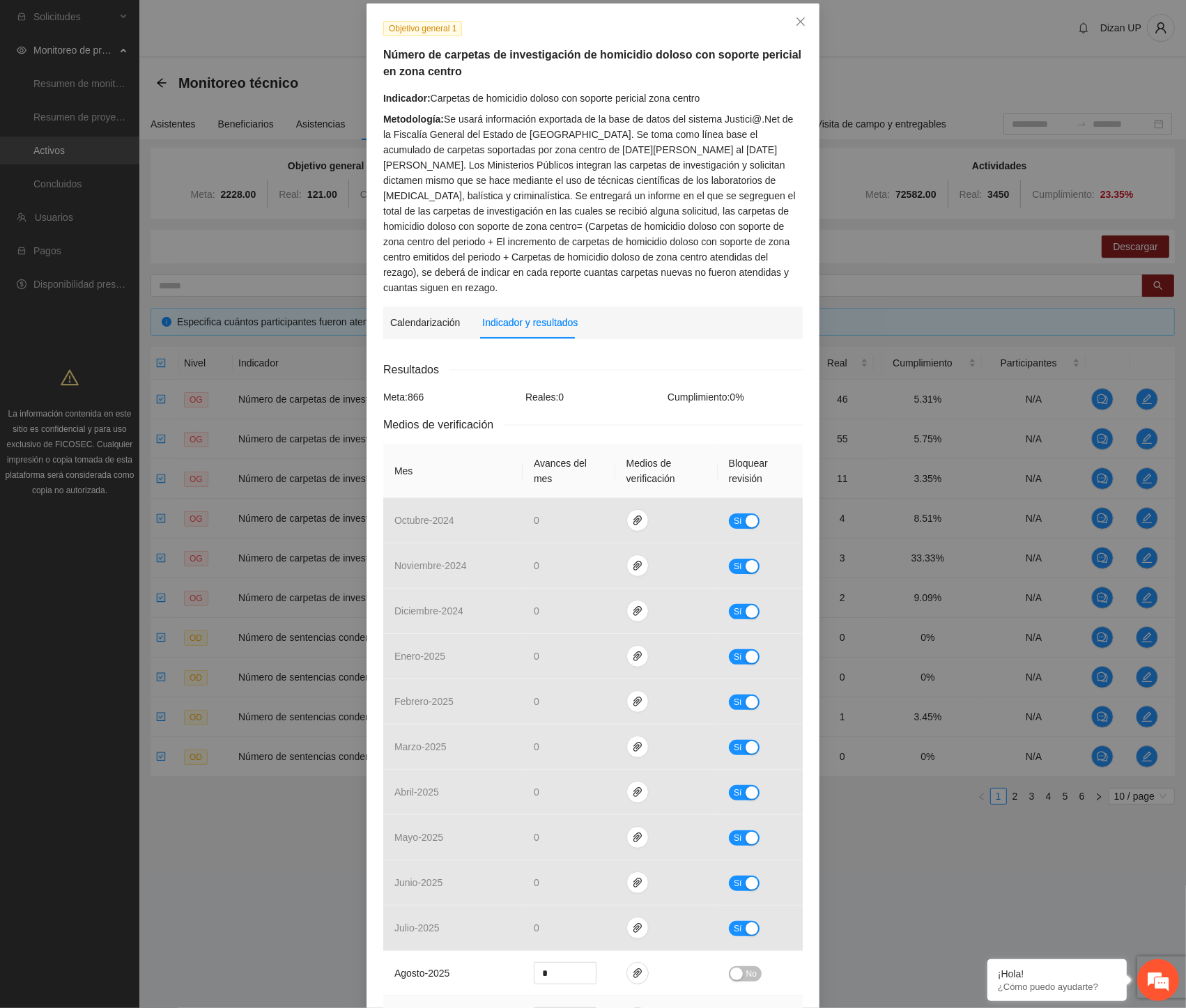
scroll to position [0, 0]
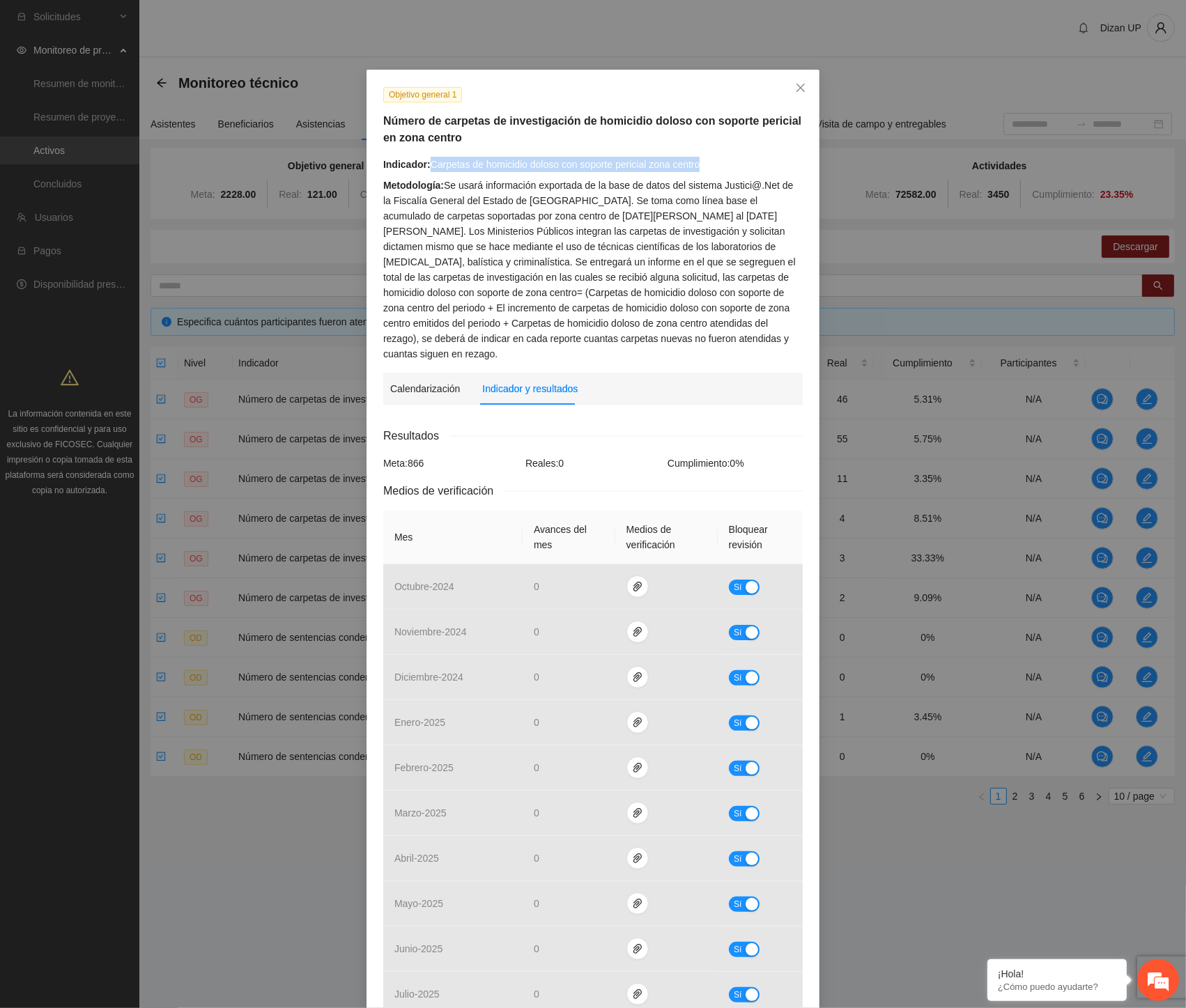
drag, startPoint x: 700, startPoint y: 167, endPoint x: 427, endPoint y: 169, distance: 273.0
click at [427, 169] on div "Indicador: Carpetas de homicidio doloso con soporte pericial zona centro" at bounding box center [593, 164] width 419 height 15
copy div "Carpetas de homicidio doloso con soporte pericial zona centro"
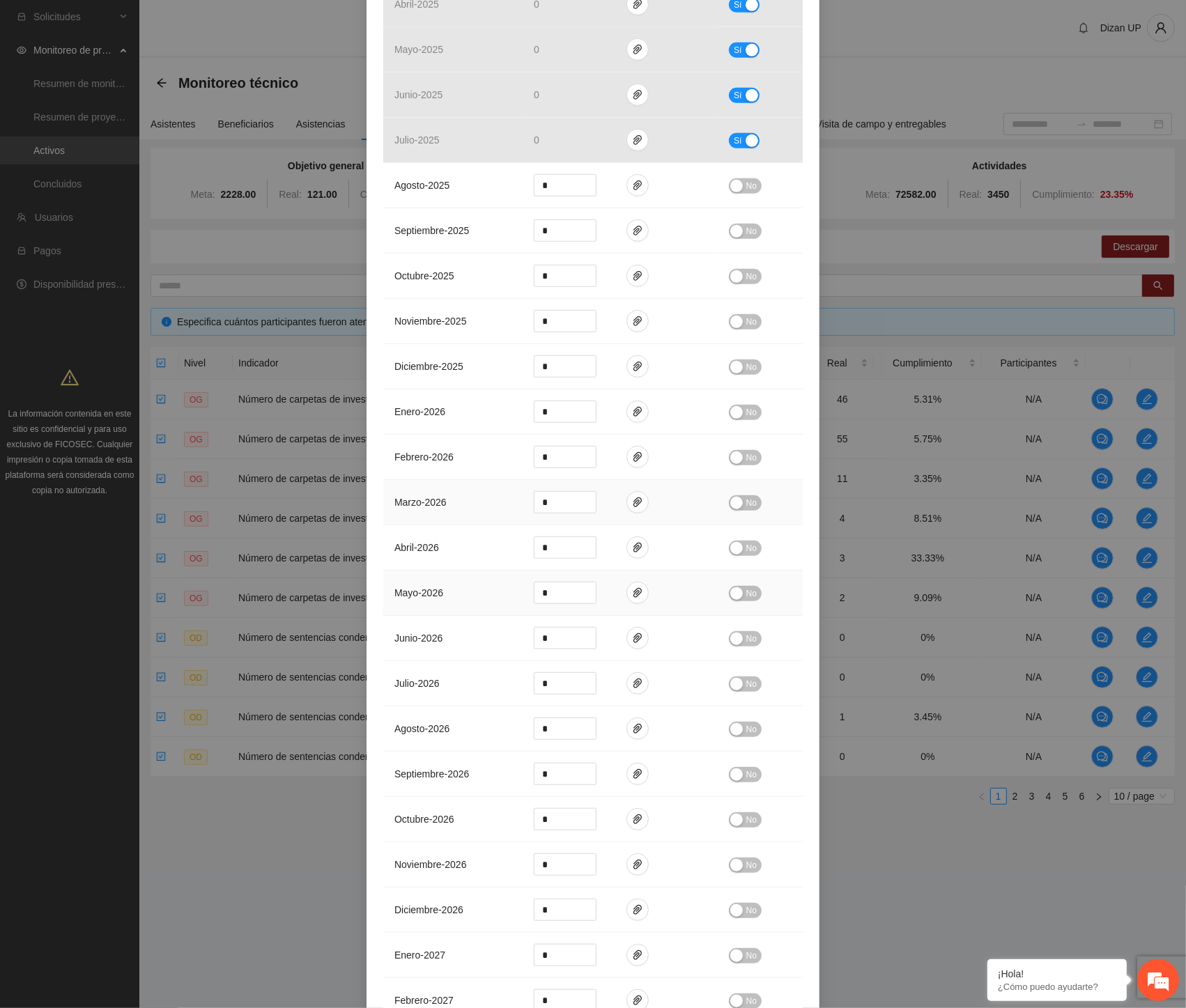
scroll to position [1070, 0]
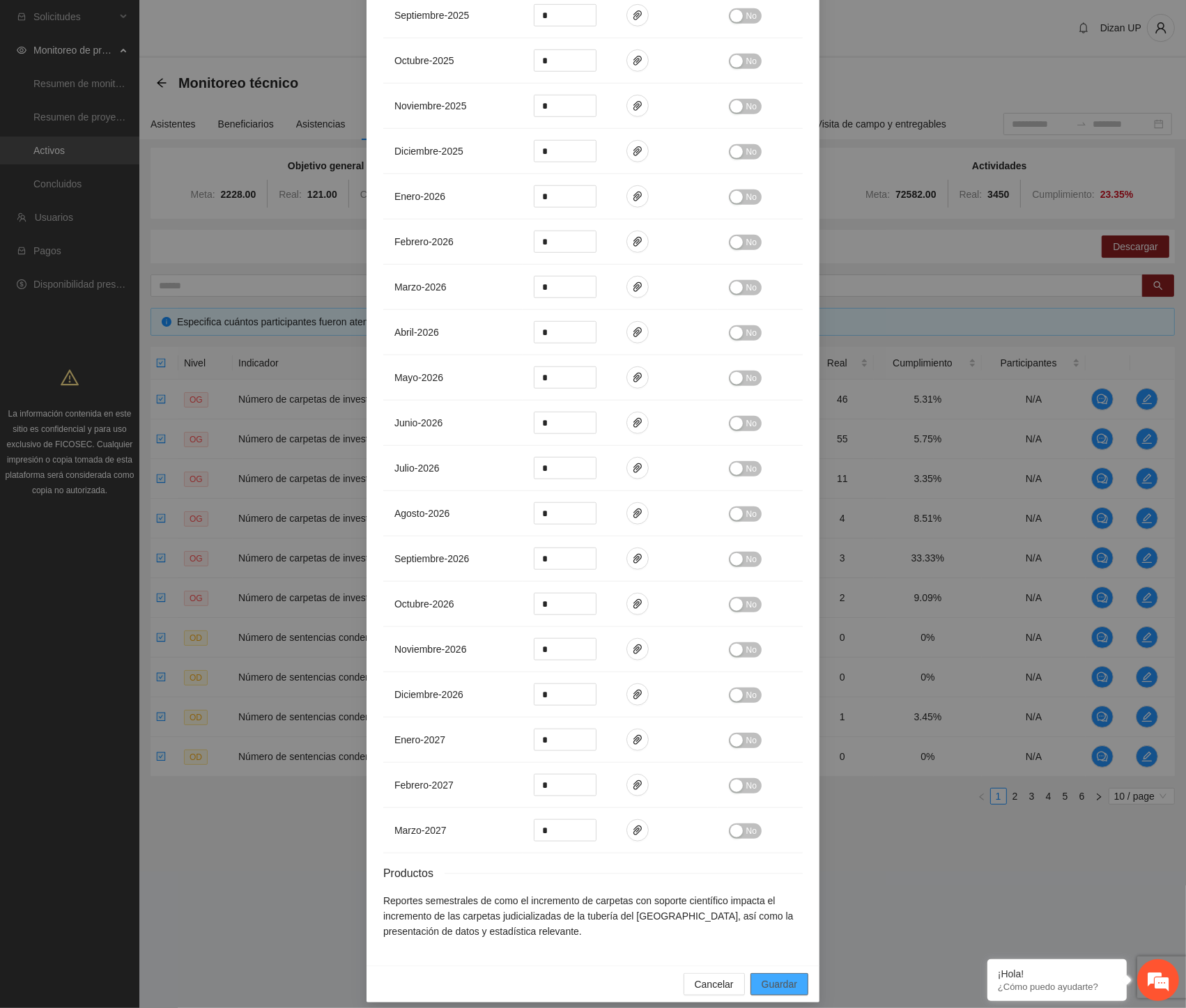
click at [731, 558] on span "Guardar" at bounding box center [779, 984] width 35 height 15
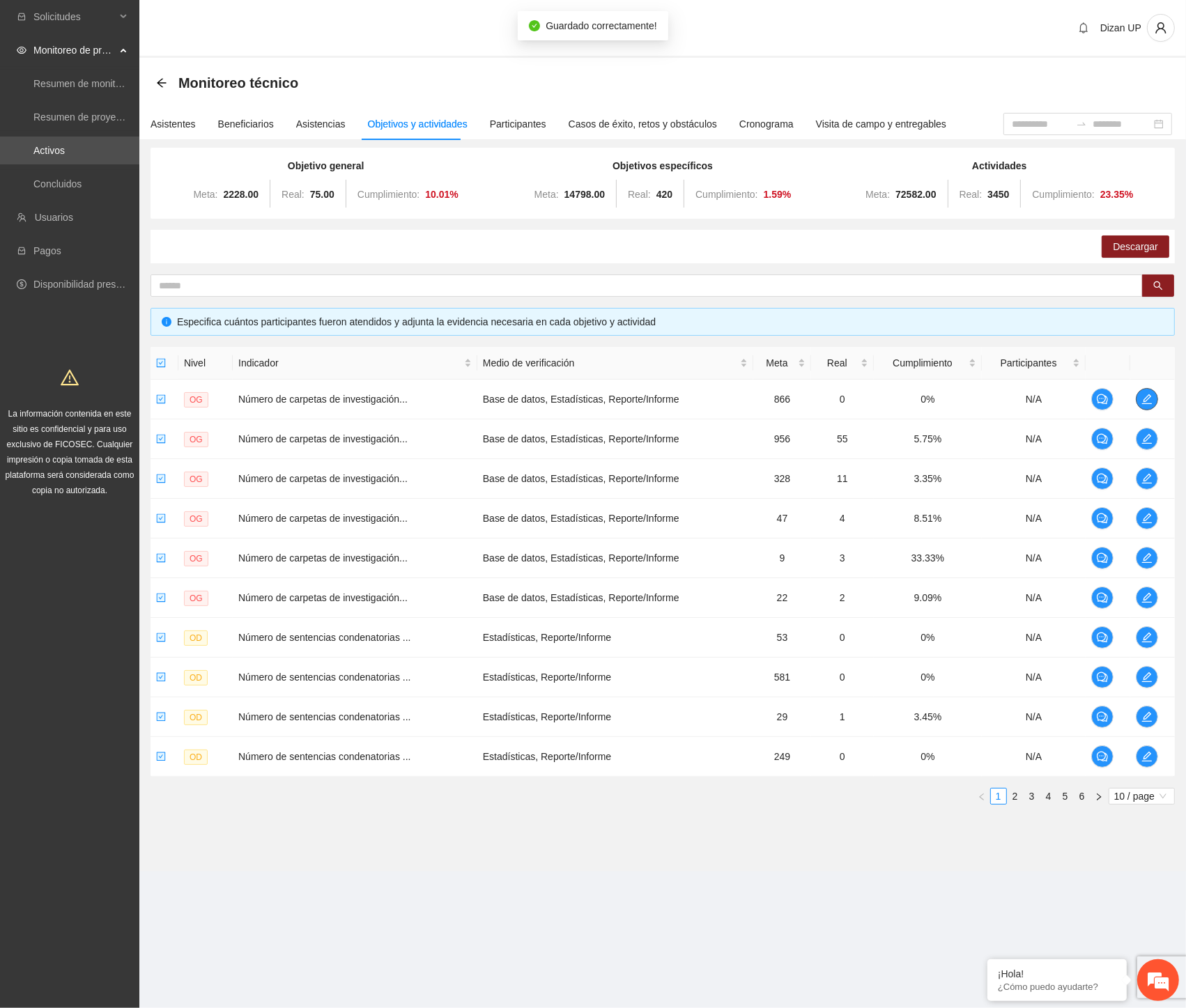
scroll to position [0, 0]
click at [329, 447] on td "Número de carpetas de investigación..." at bounding box center [355, 439] width 245 height 40
click at [731, 437] on icon "edit" at bounding box center [1147, 439] width 10 height 10
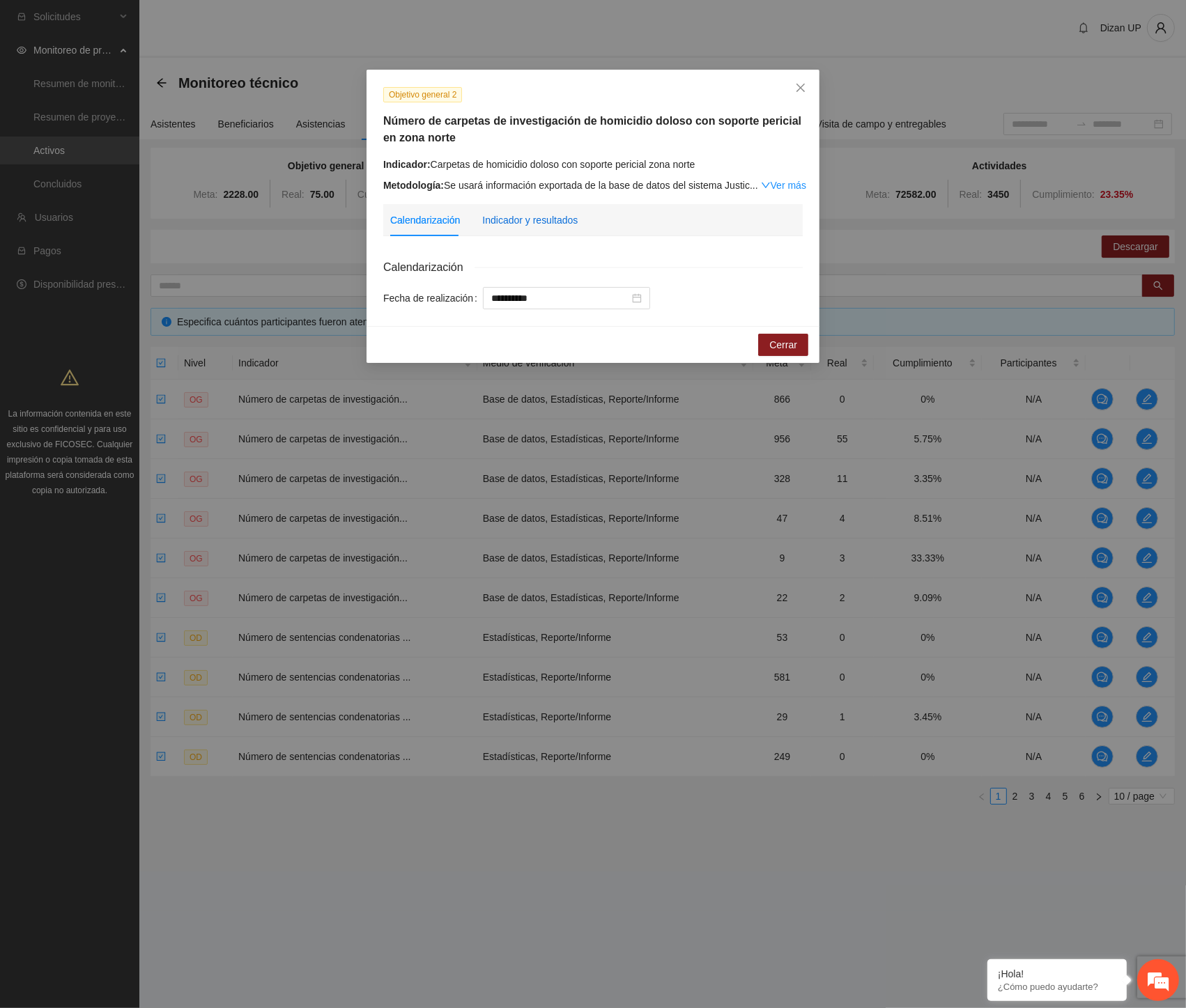
click at [524, 218] on div "Indicador y resultados" at bounding box center [530, 219] width 96 height 15
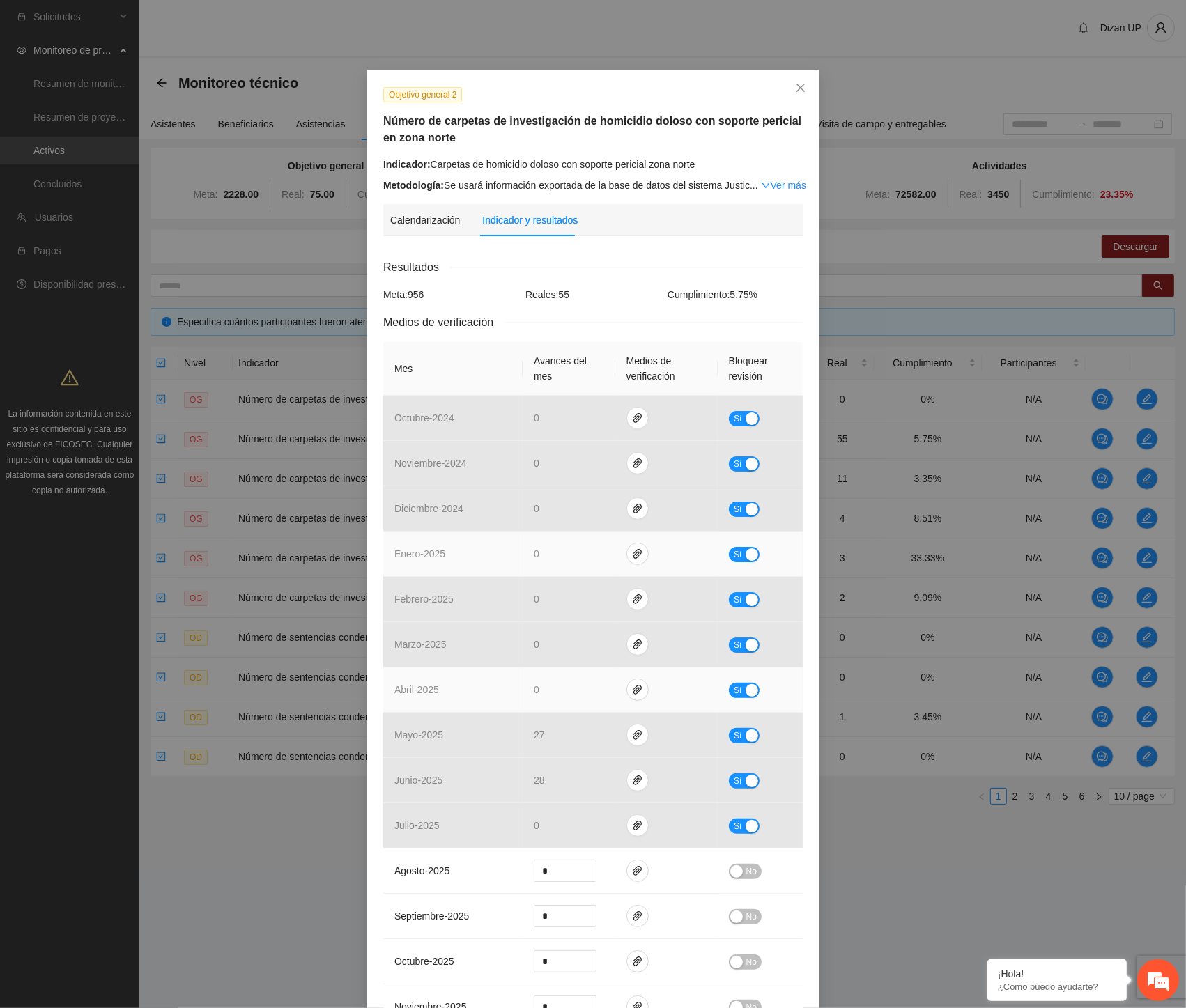
scroll to position [155, 0]
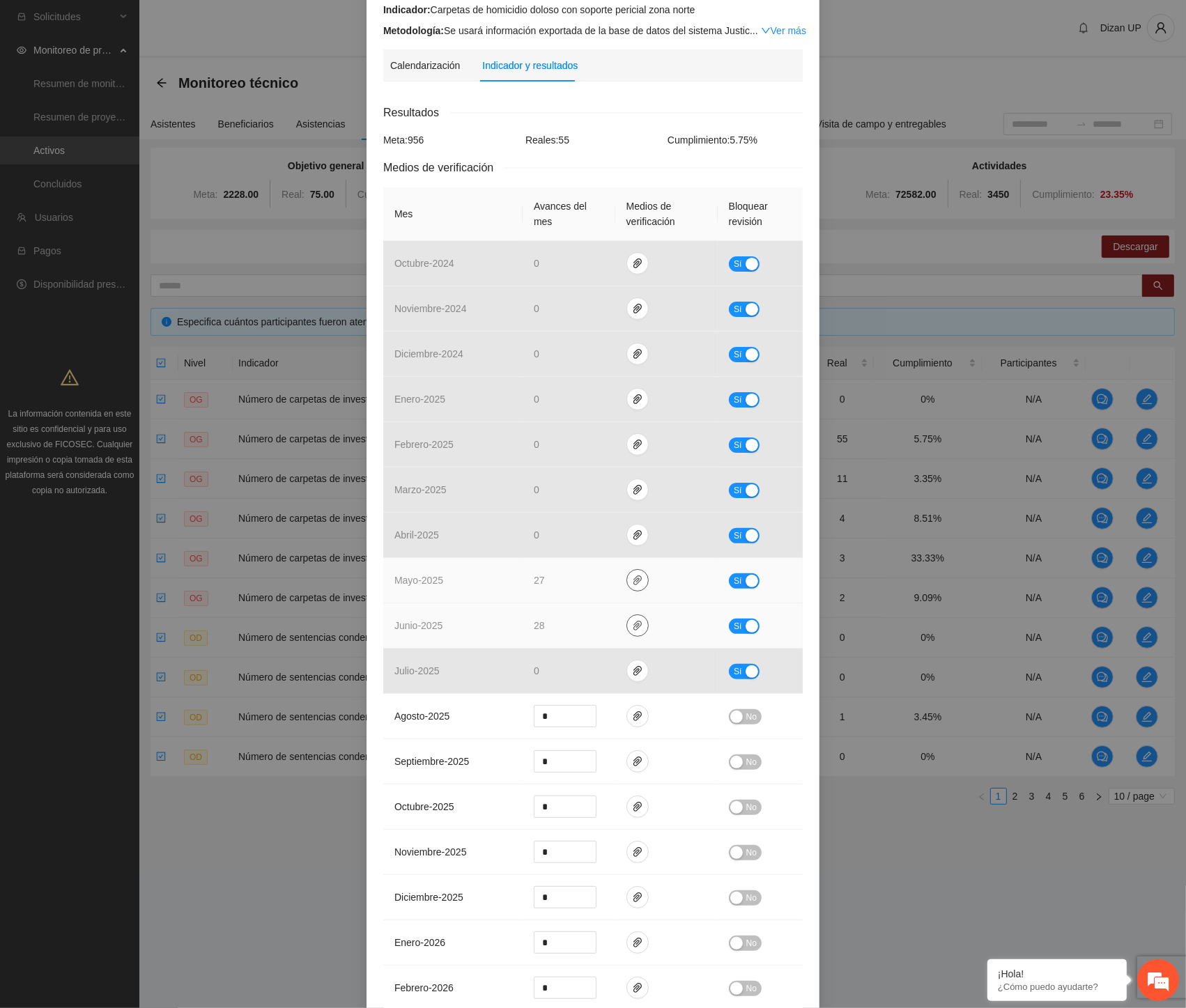
drag, startPoint x: 624, startPoint y: 579, endPoint x: 631, endPoint y: 617, distance: 38.6
click at [632, 558] on icon "paper-clip" at bounding box center [638, 580] width 11 height 11
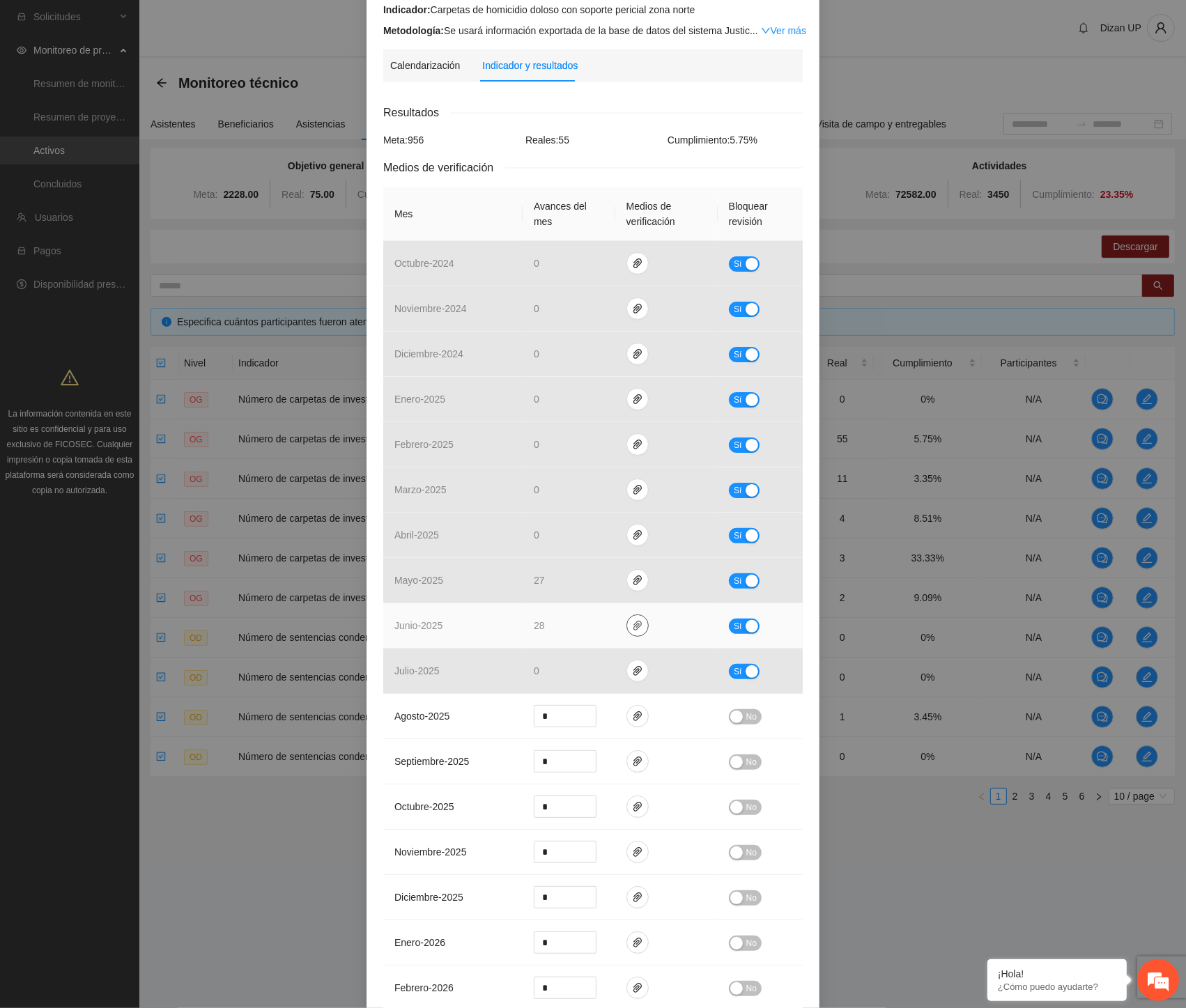
click at [632, 558] on icon "paper-clip" at bounding box center [638, 625] width 11 height 11
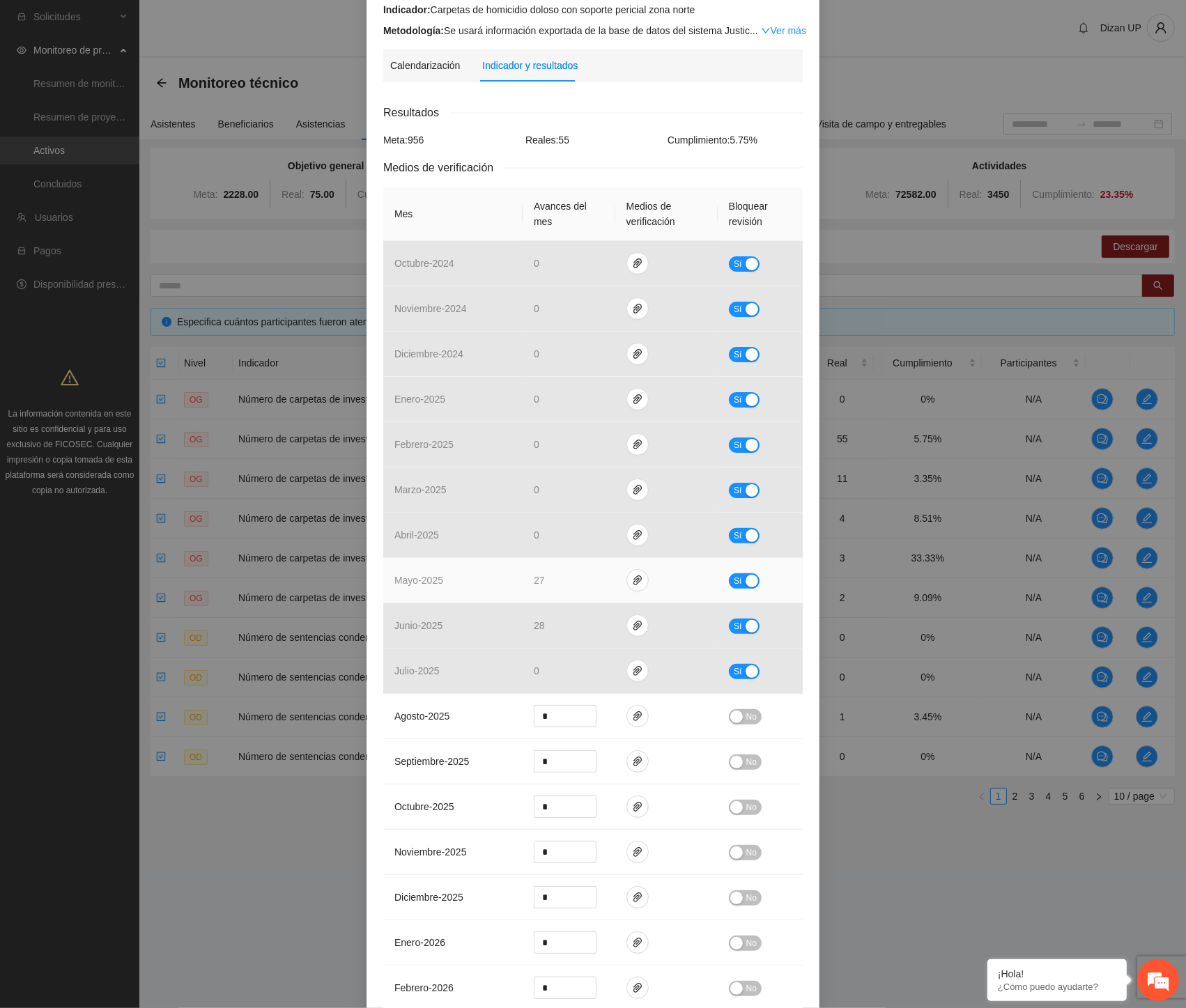
click at [731, 558] on div "button" at bounding box center [752, 581] width 12 height 12
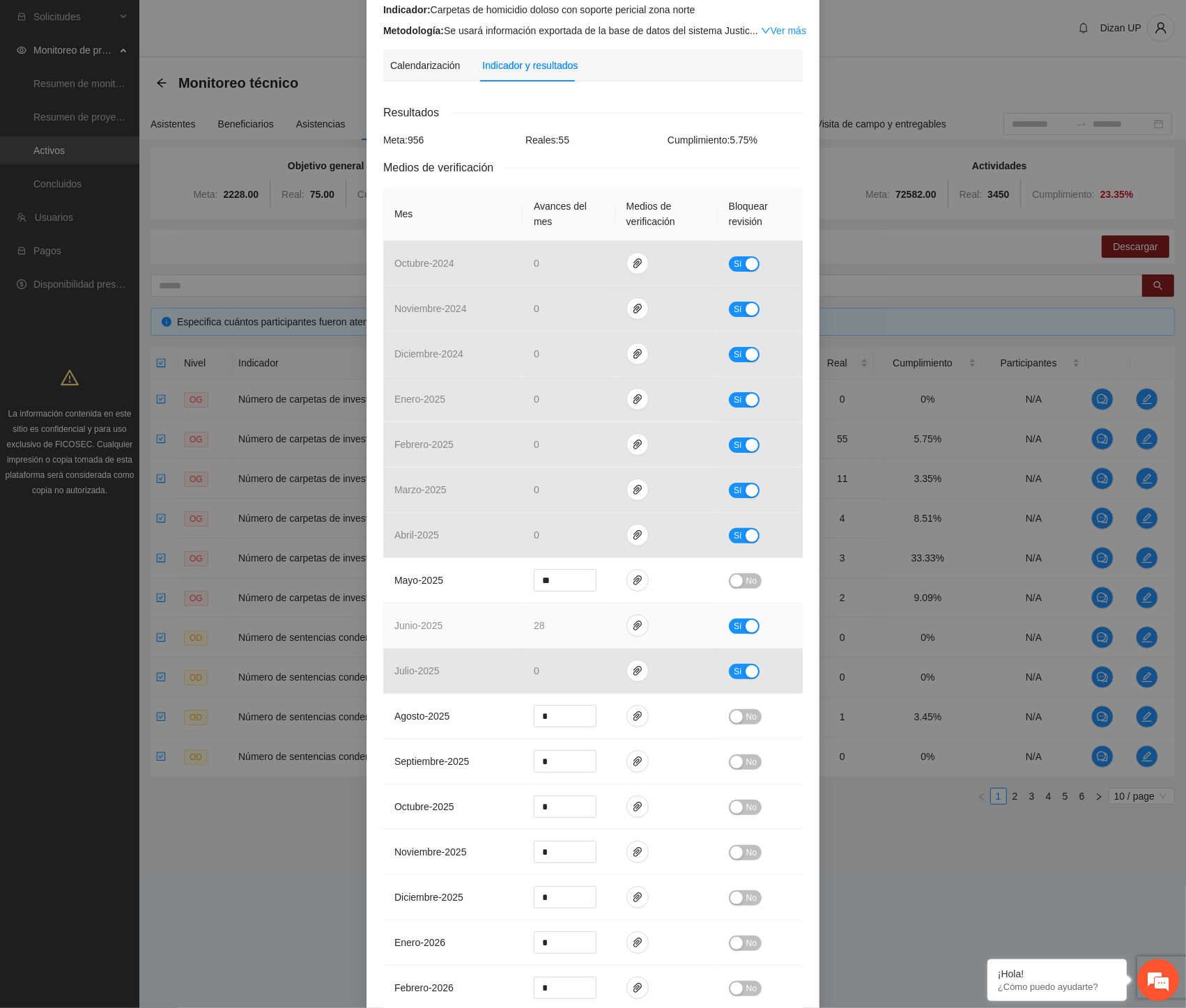
click at [731, 558] on button "Sí" at bounding box center [744, 626] width 31 height 15
drag, startPoint x: 540, startPoint y: 584, endPoint x: 431, endPoint y: 586, distance: 109.0
click at [431, 558] on tr "mayo - 2025 ** No" at bounding box center [593, 580] width 419 height 45
type input "*"
drag, startPoint x: 557, startPoint y: 627, endPoint x: 463, endPoint y: 626, distance: 94.0
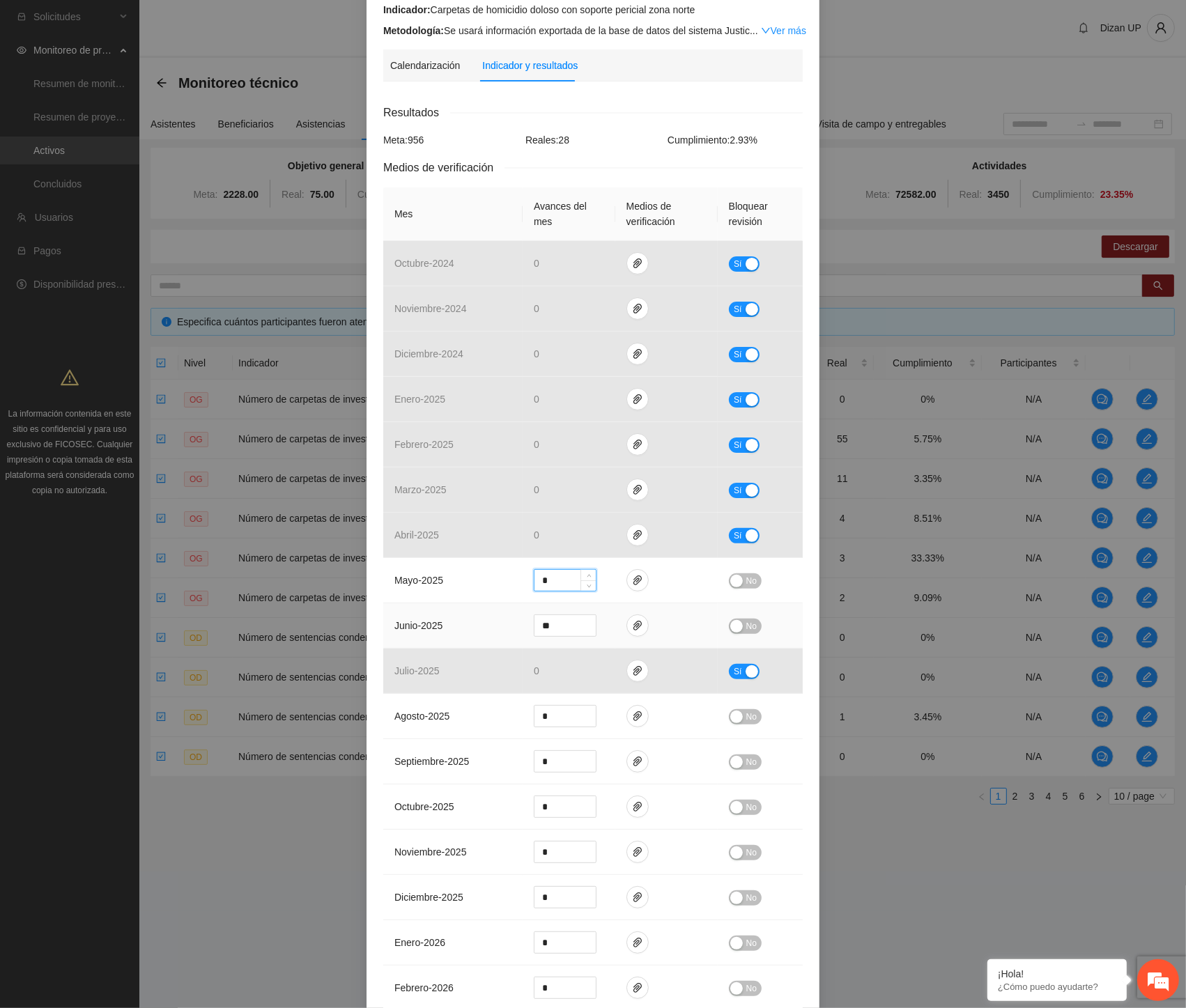
click at [464, 558] on tr "junio - 2025 ** No" at bounding box center [593, 625] width 419 height 45
type input "*"
click at [731, 558] on div "button" at bounding box center [737, 581] width 12 height 12
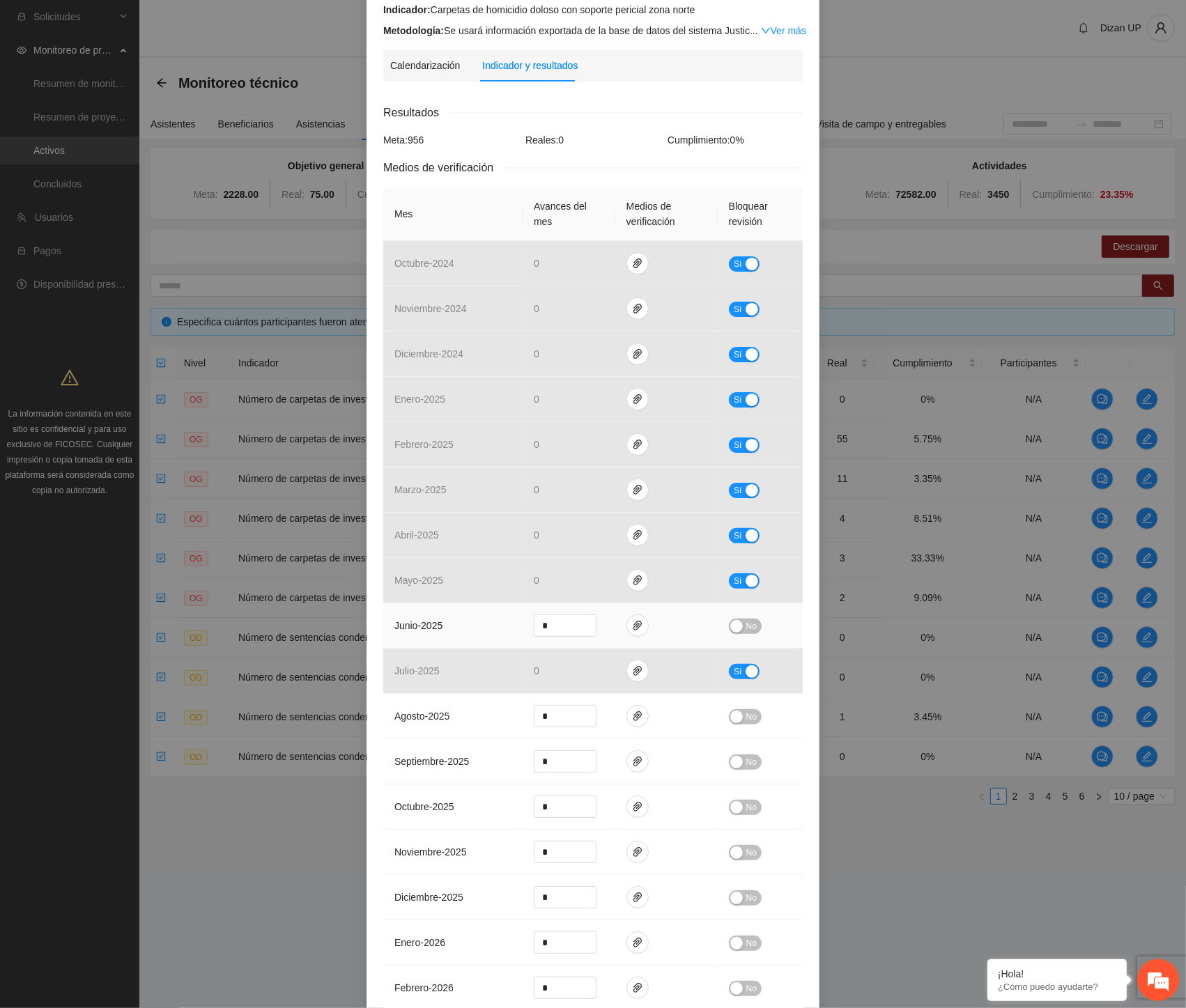
click at [731, 558] on div "button" at bounding box center [737, 626] width 12 height 12
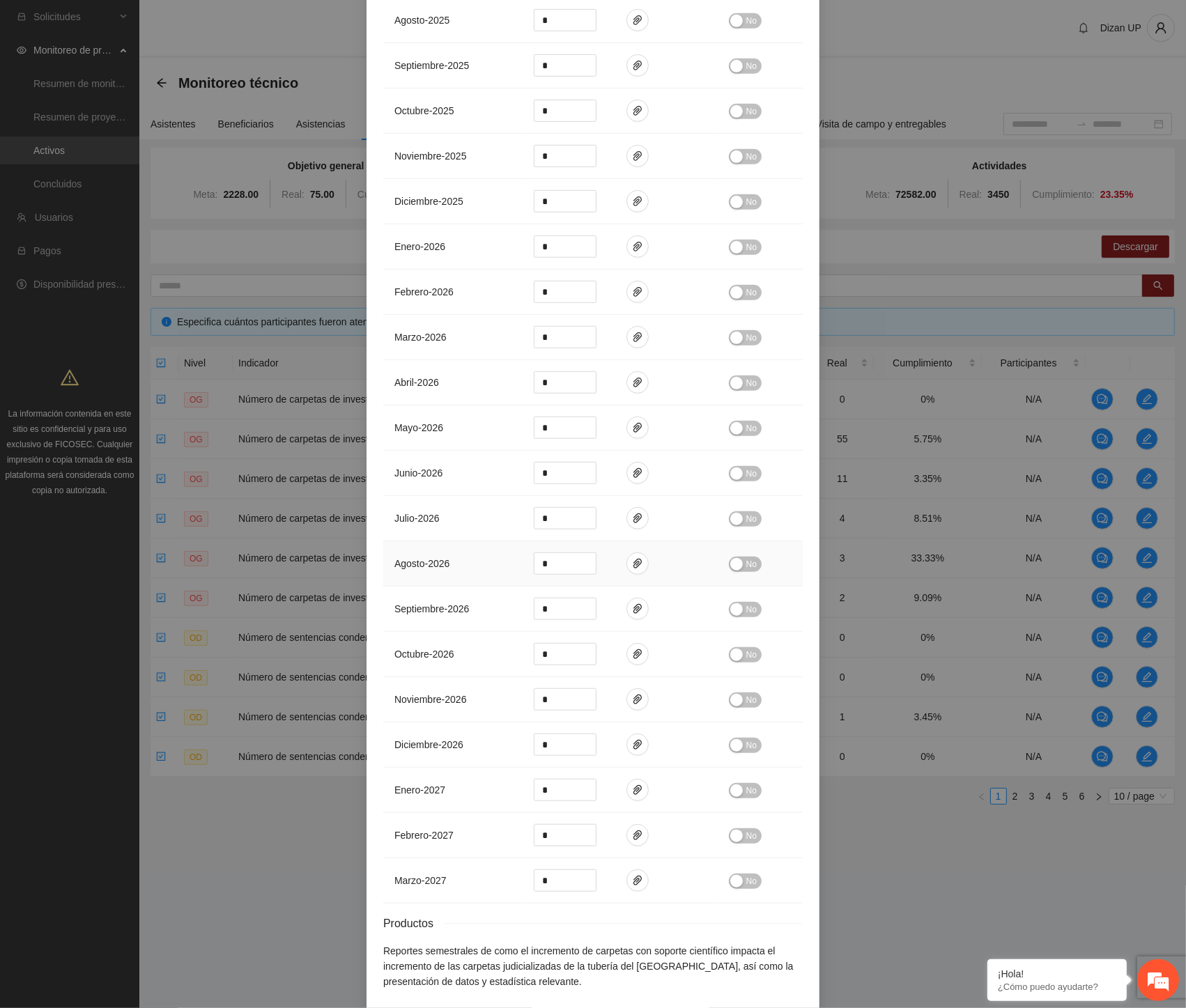
scroll to position [916, 0]
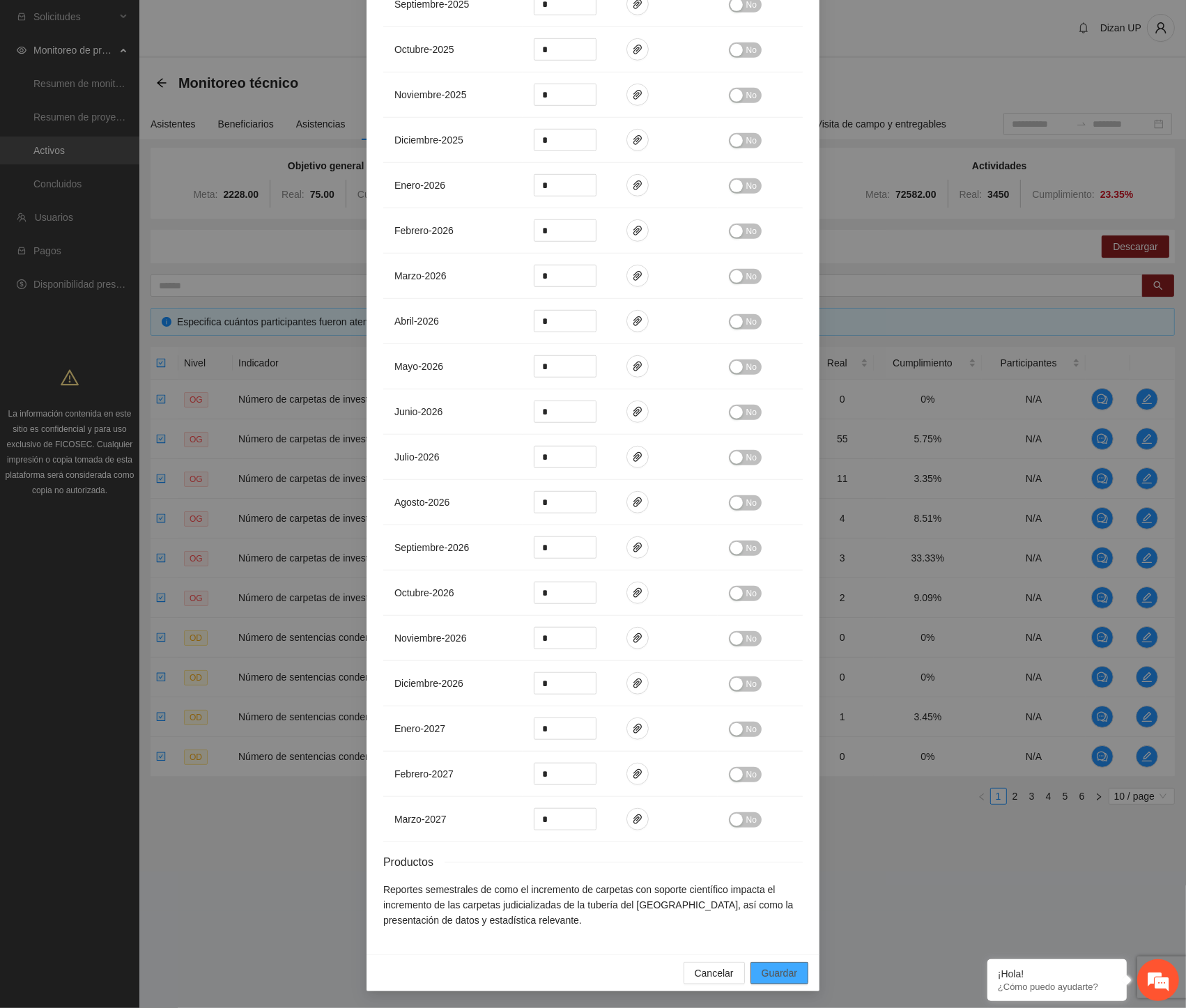
click at [731, 558] on span "Guardar" at bounding box center [779, 973] width 35 height 15
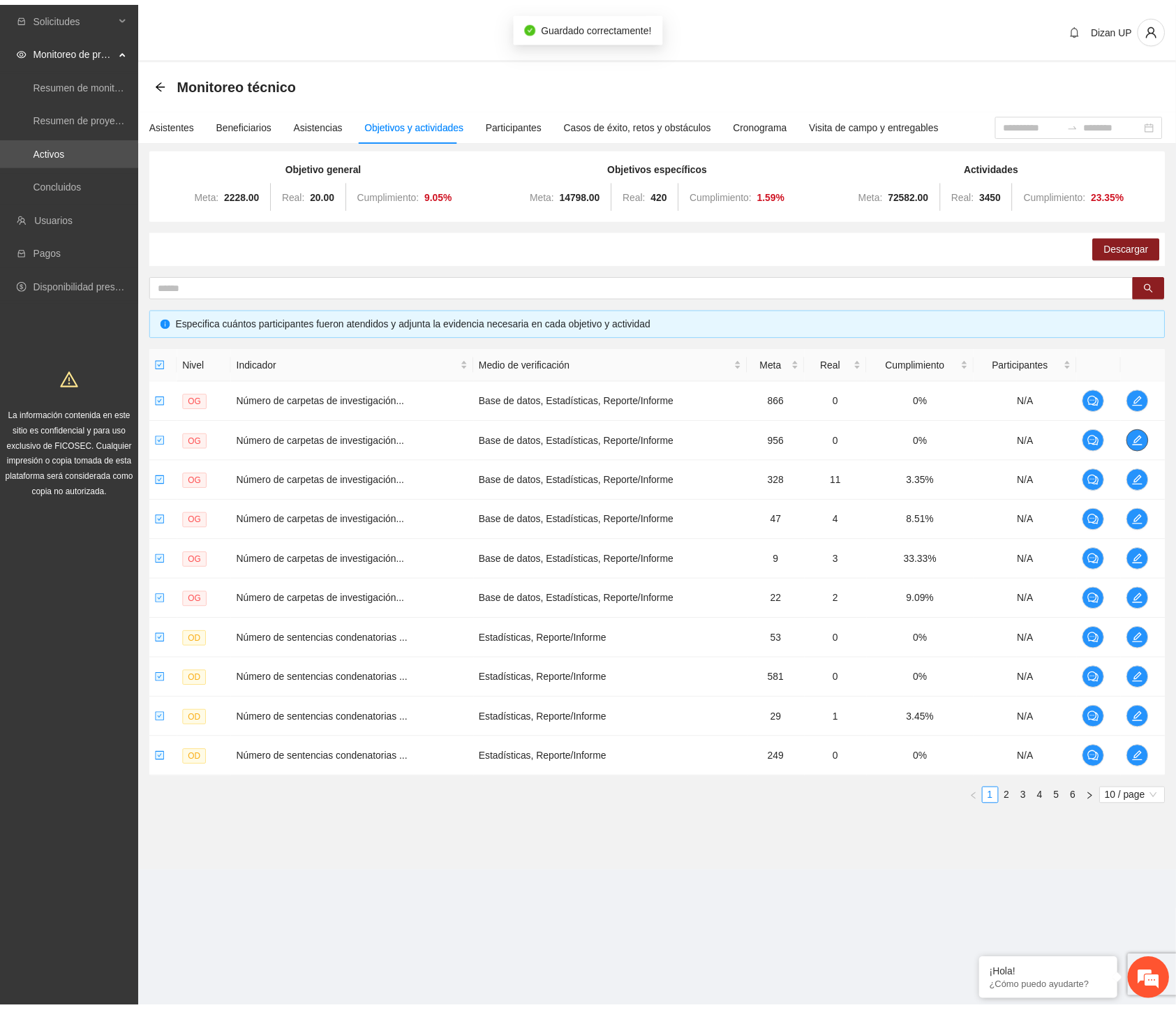
scroll to position [0, 0]
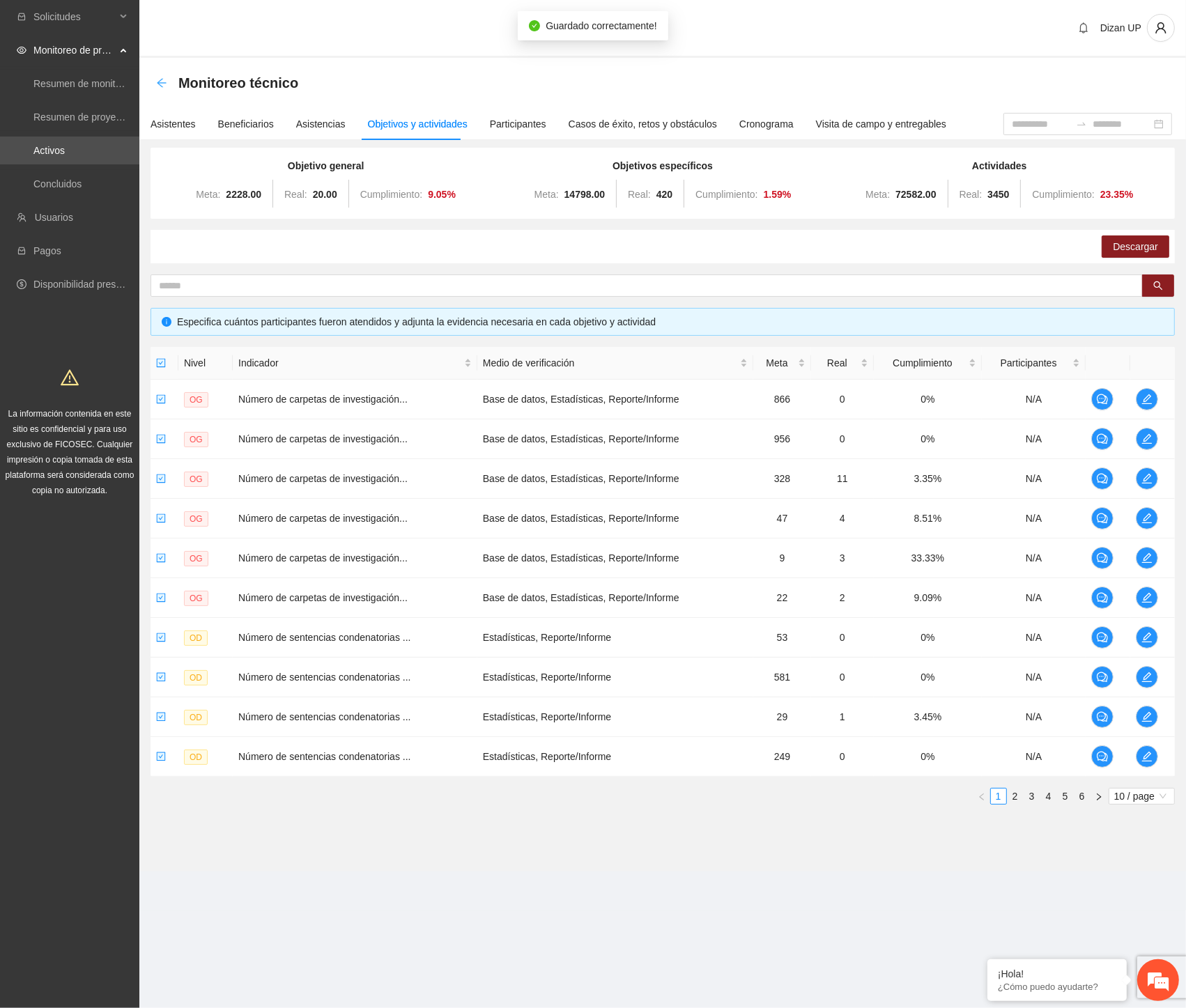
click at [163, 82] on icon "arrow-left" at bounding box center [161, 82] width 9 height 9
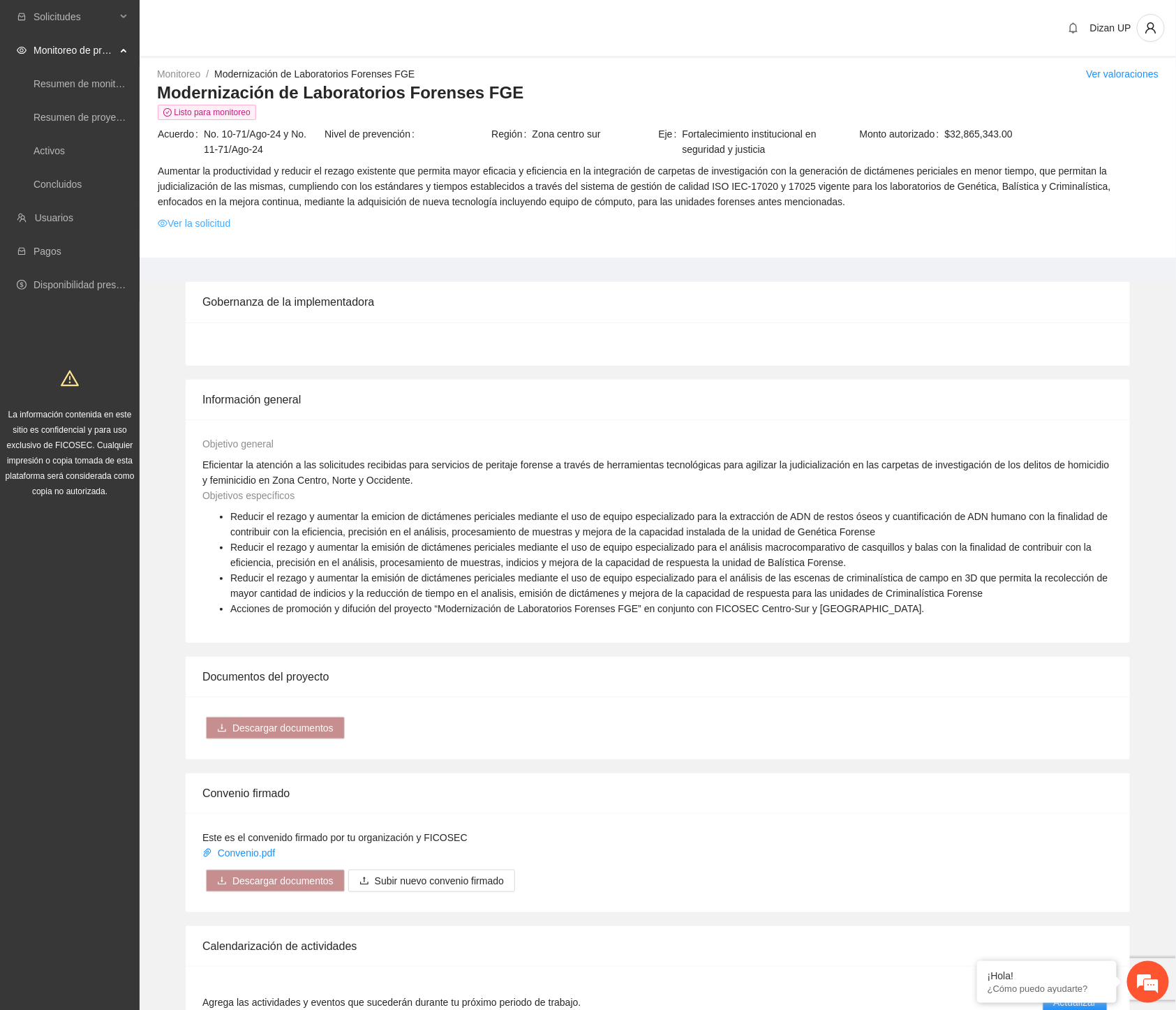
click at [228, 228] on link "Ver la solicitud" at bounding box center [194, 223] width 73 height 15
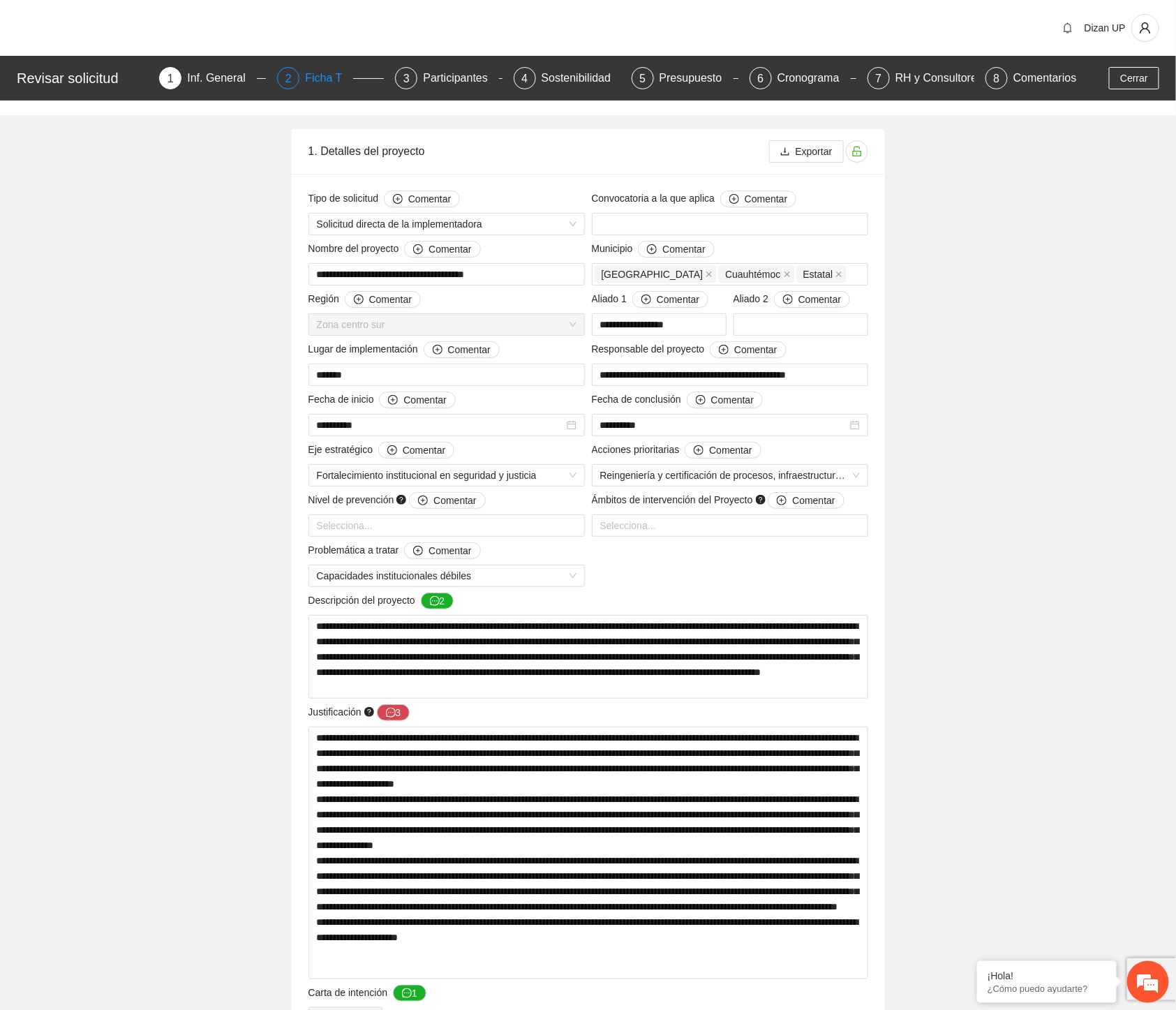
click at [314, 77] on div "Ficha T" at bounding box center [329, 78] width 48 height 22
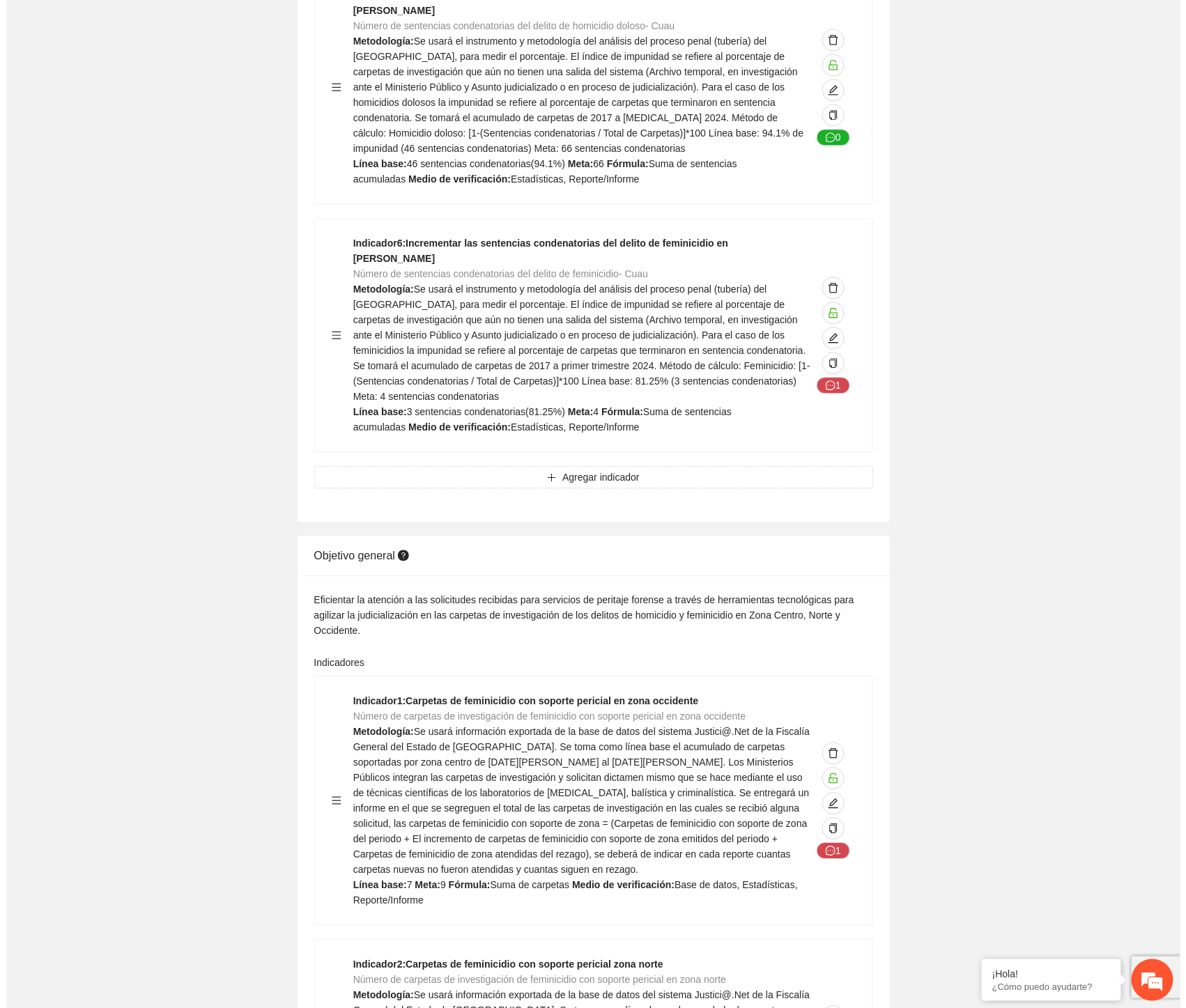
scroll to position [1471, 0]
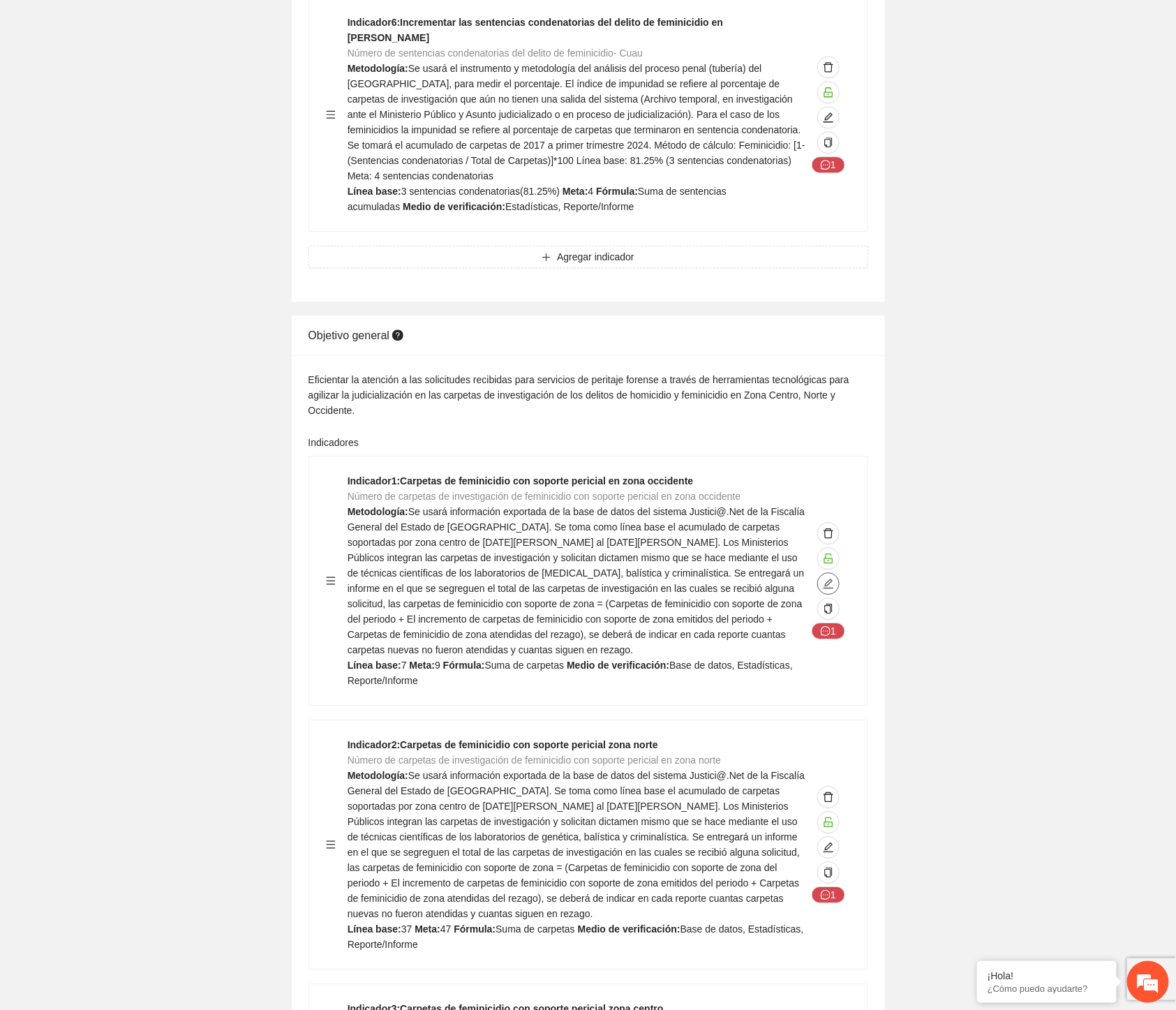
click at [731, 559] on icon "edit" at bounding box center [828, 583] width 12 height 12
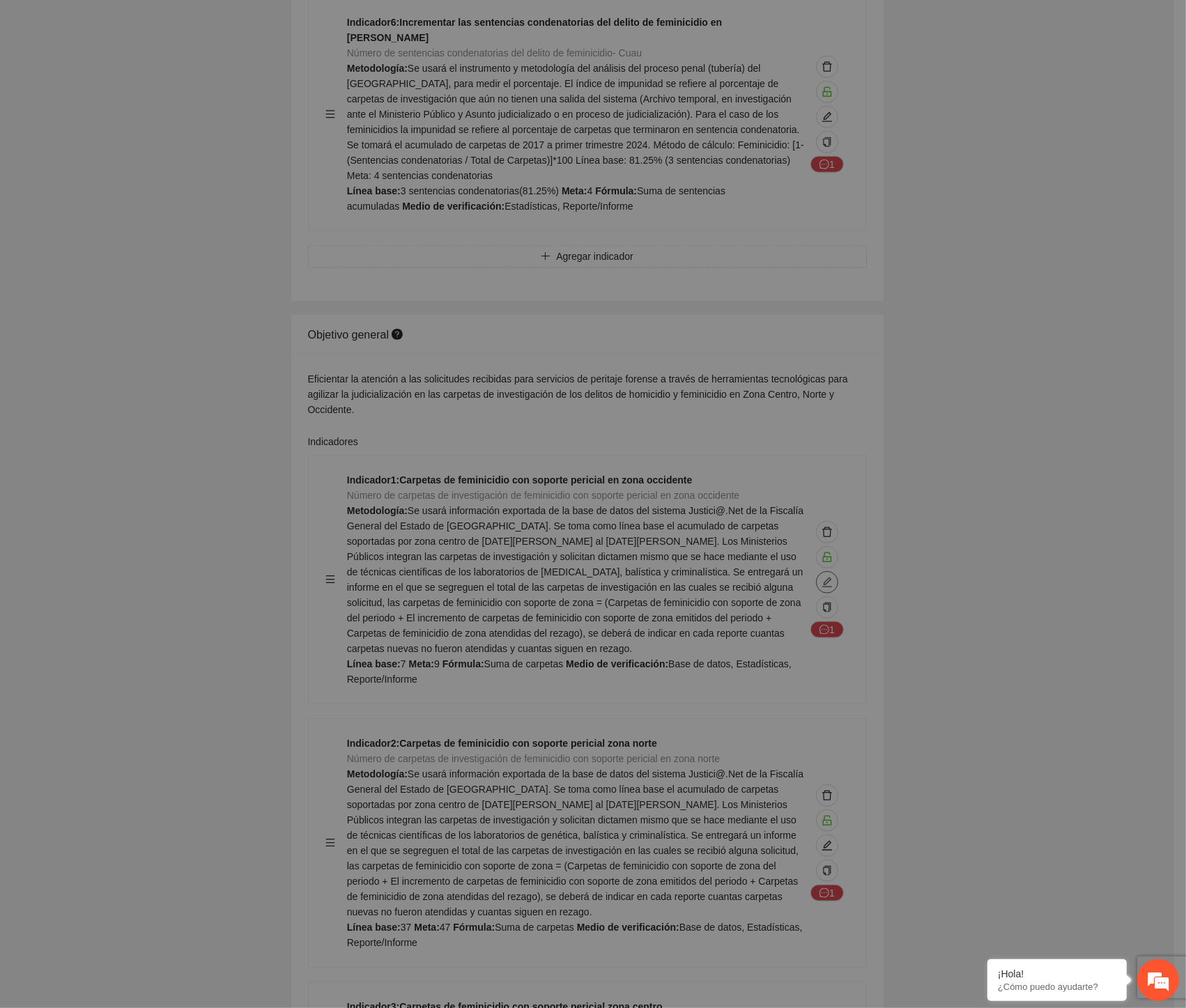
type textarea "*"
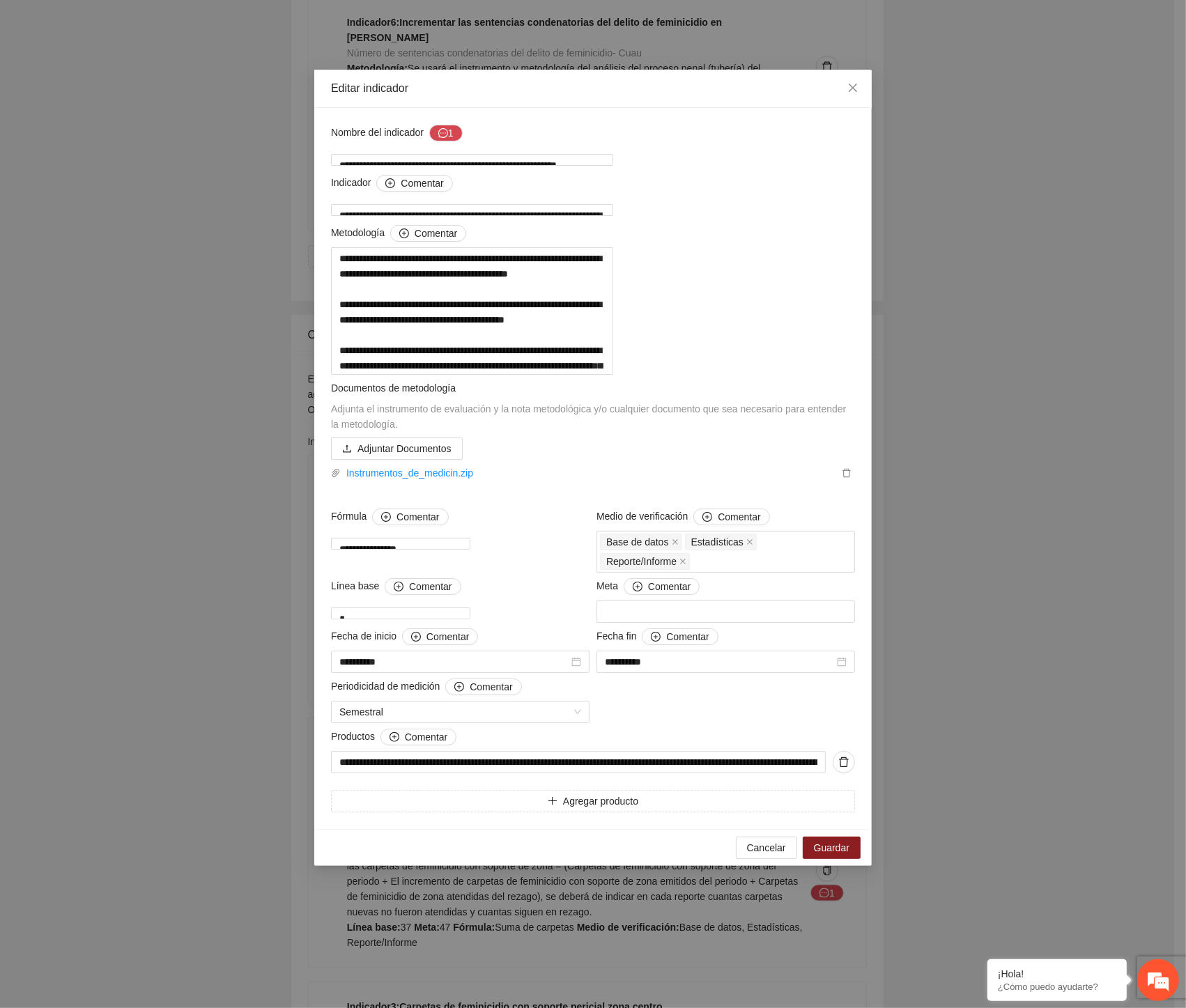
click at [731, 558] on div "**********" at bounding box center [593, 469] width 531 height 688
click at [612, 558] on input "**********" at bounding box center [578, 761] width 494 height 22
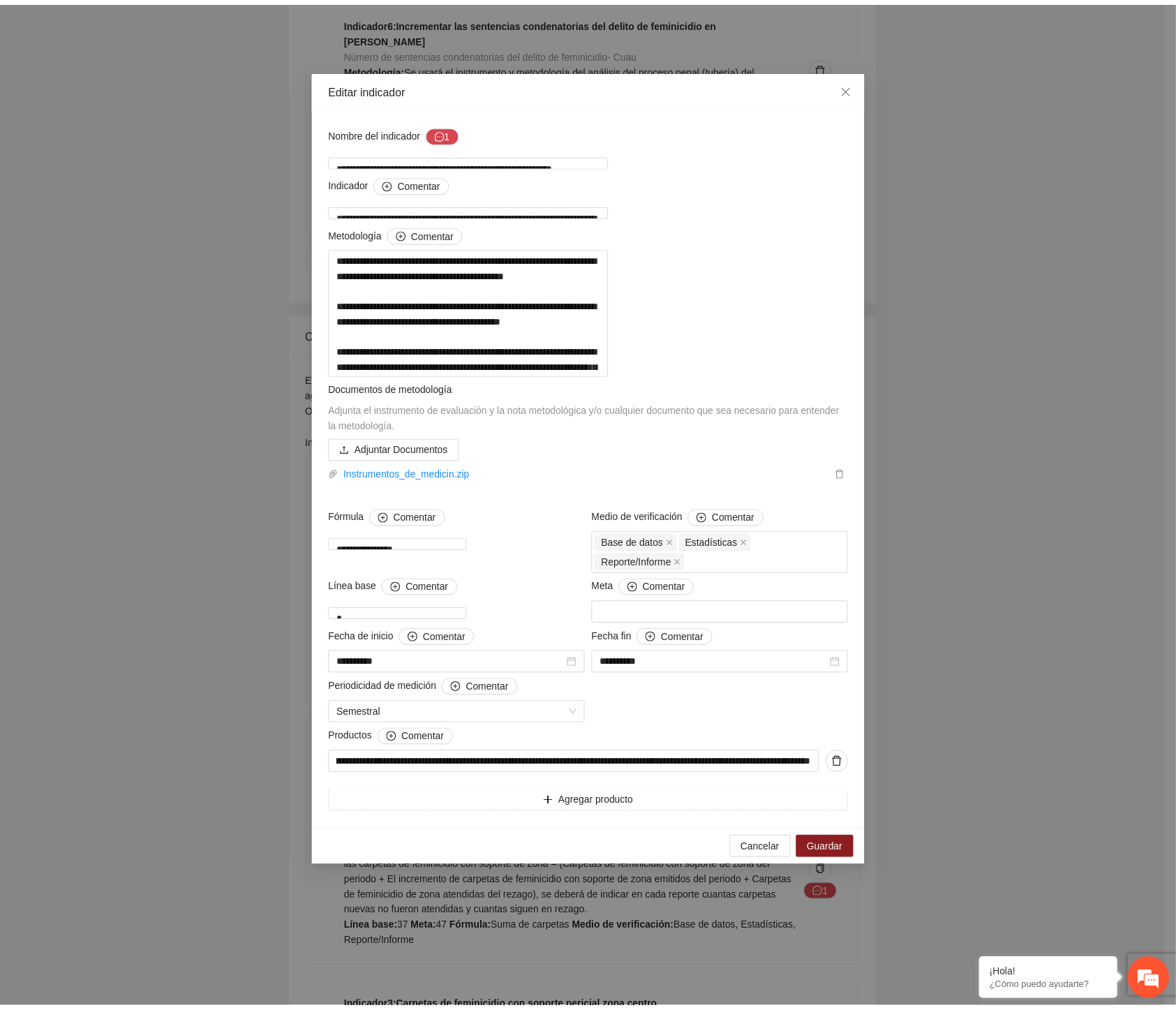
scroll to position [0, 0]
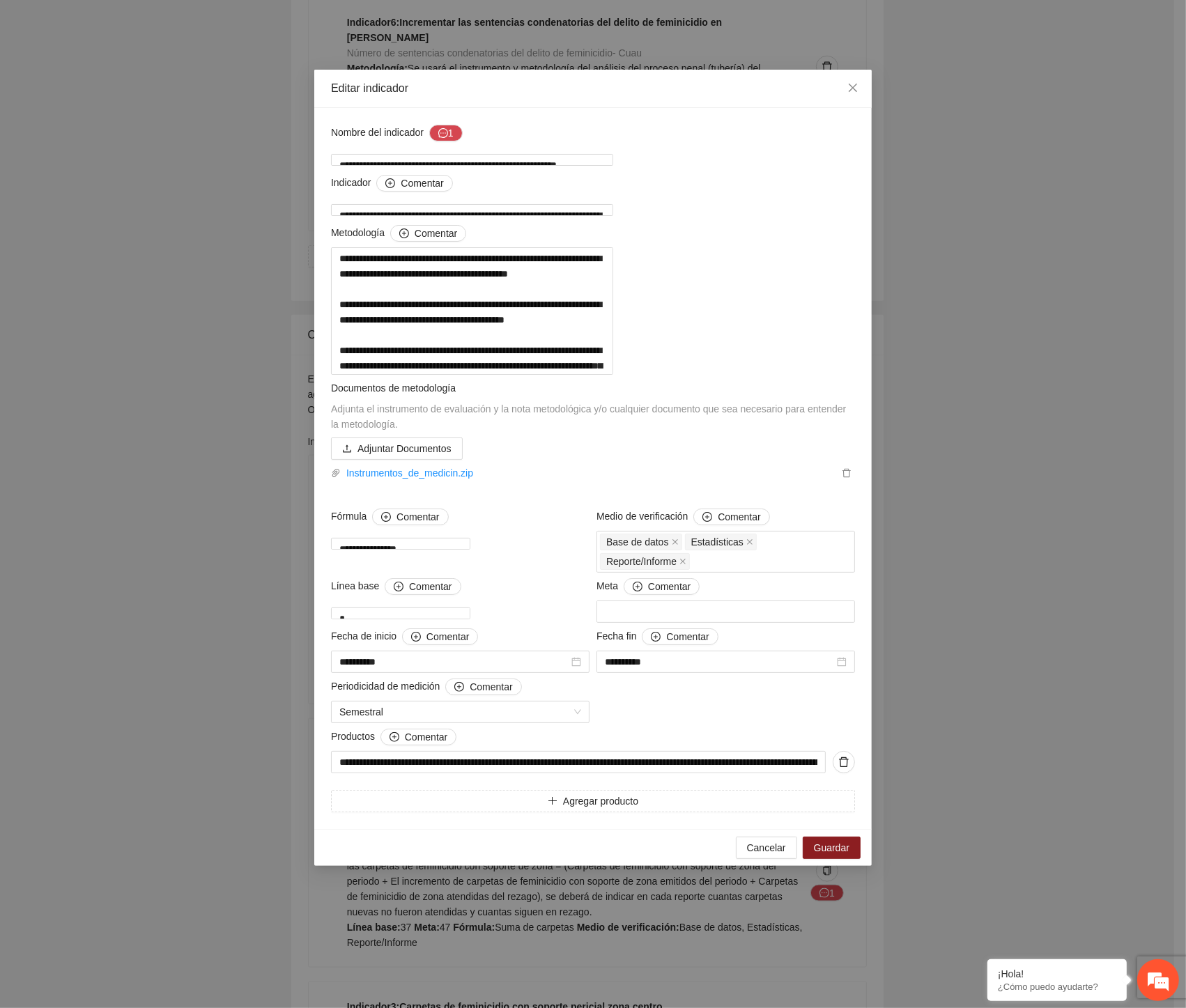
click at [482, 558] on div "Cancelar Guardar" at bounding box center [593, 848] width 557 height 37
drag, startPoint x: 512, startPoint y: 454, endPoint x: 395, endPoint y: 268, distance: 219.7
click at [395, 268] on textarea "**********" at bounding box center [471, 311] width 282 height 127
click at [731, 89] on icon "close" at bounding box center [853, 88] width 11 height 11
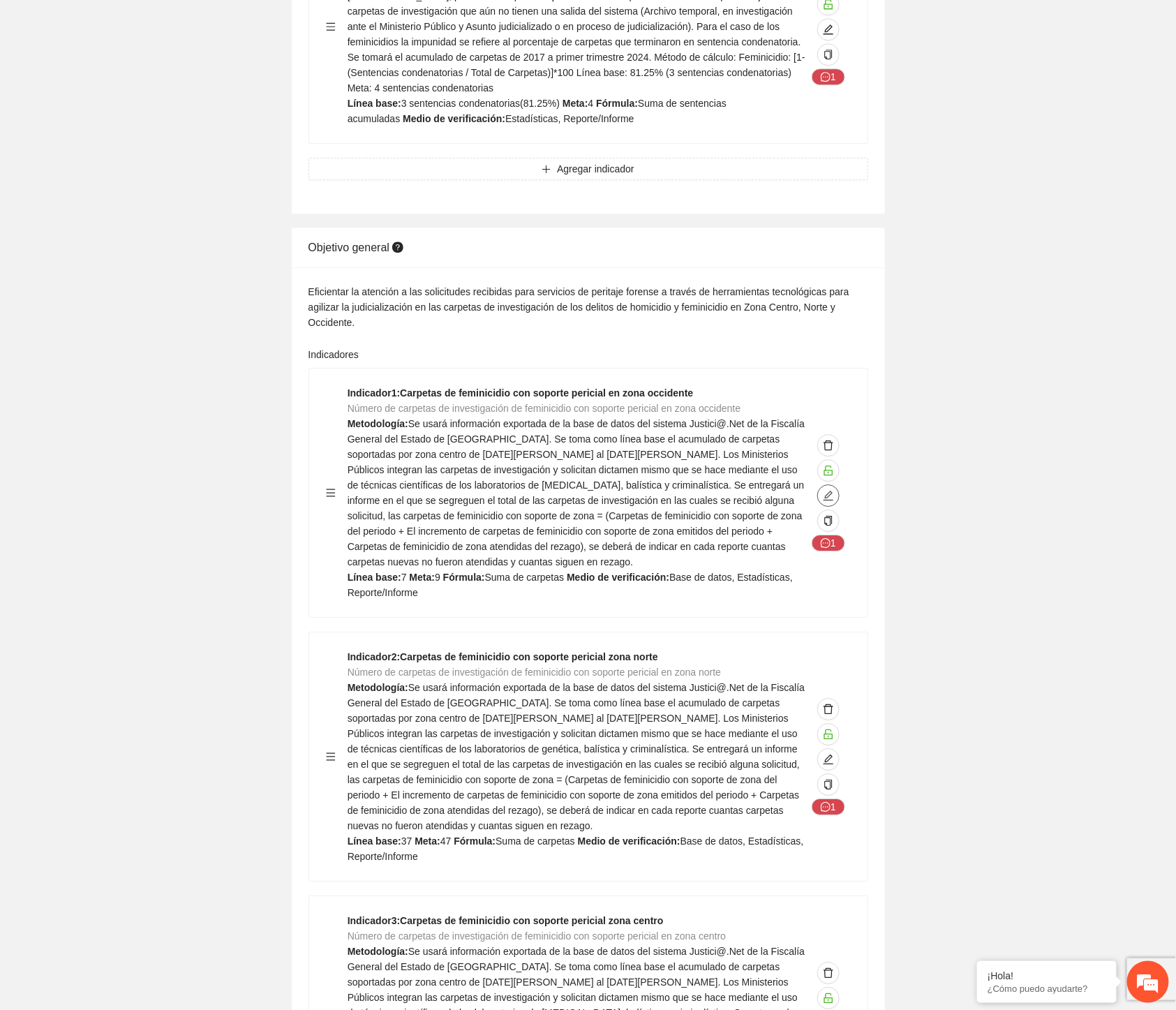
scroll to position [1551, 0]
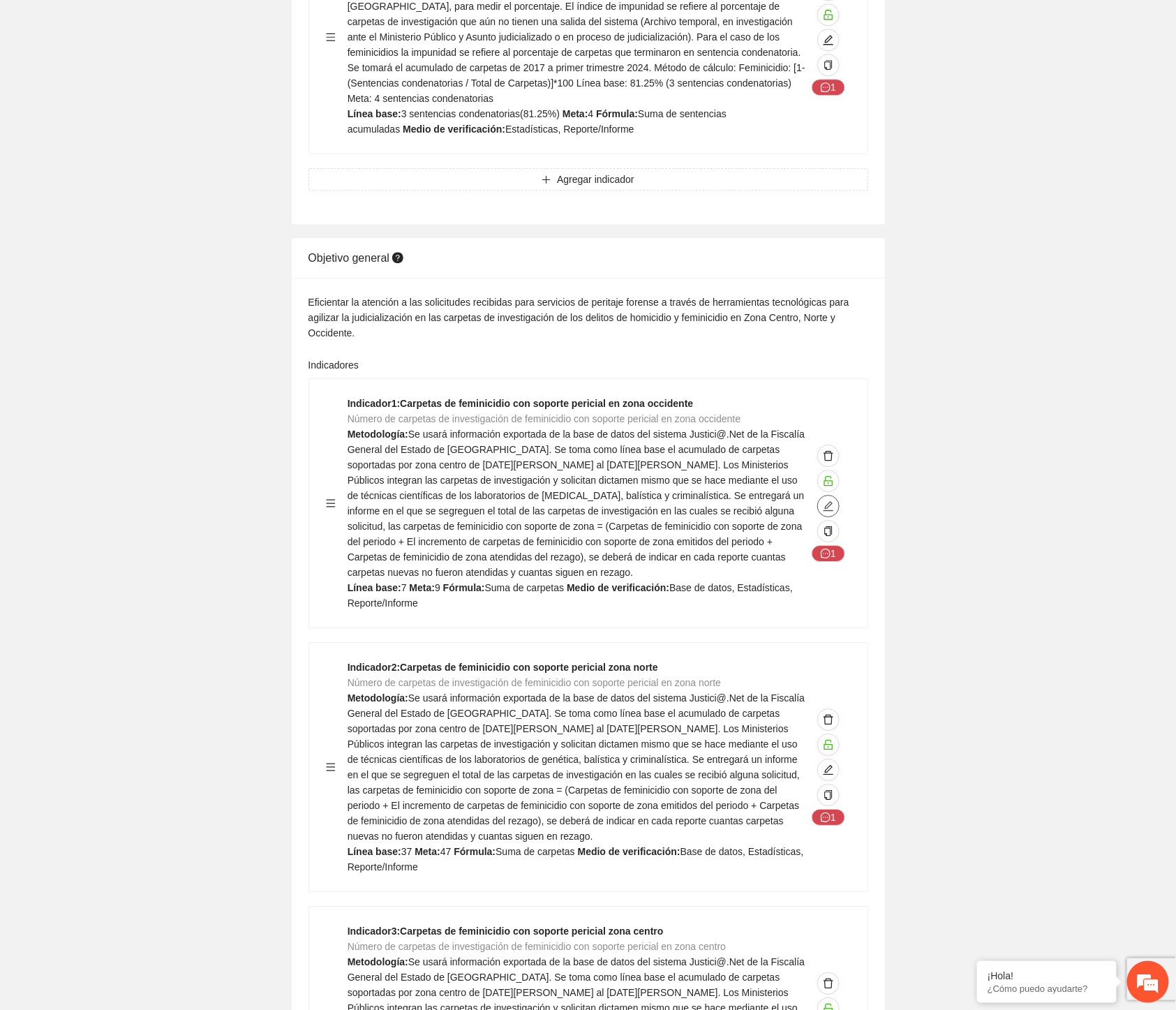
click at [731, 501] on icon "edit" at bounding box center [828, 506] width 12 height 12
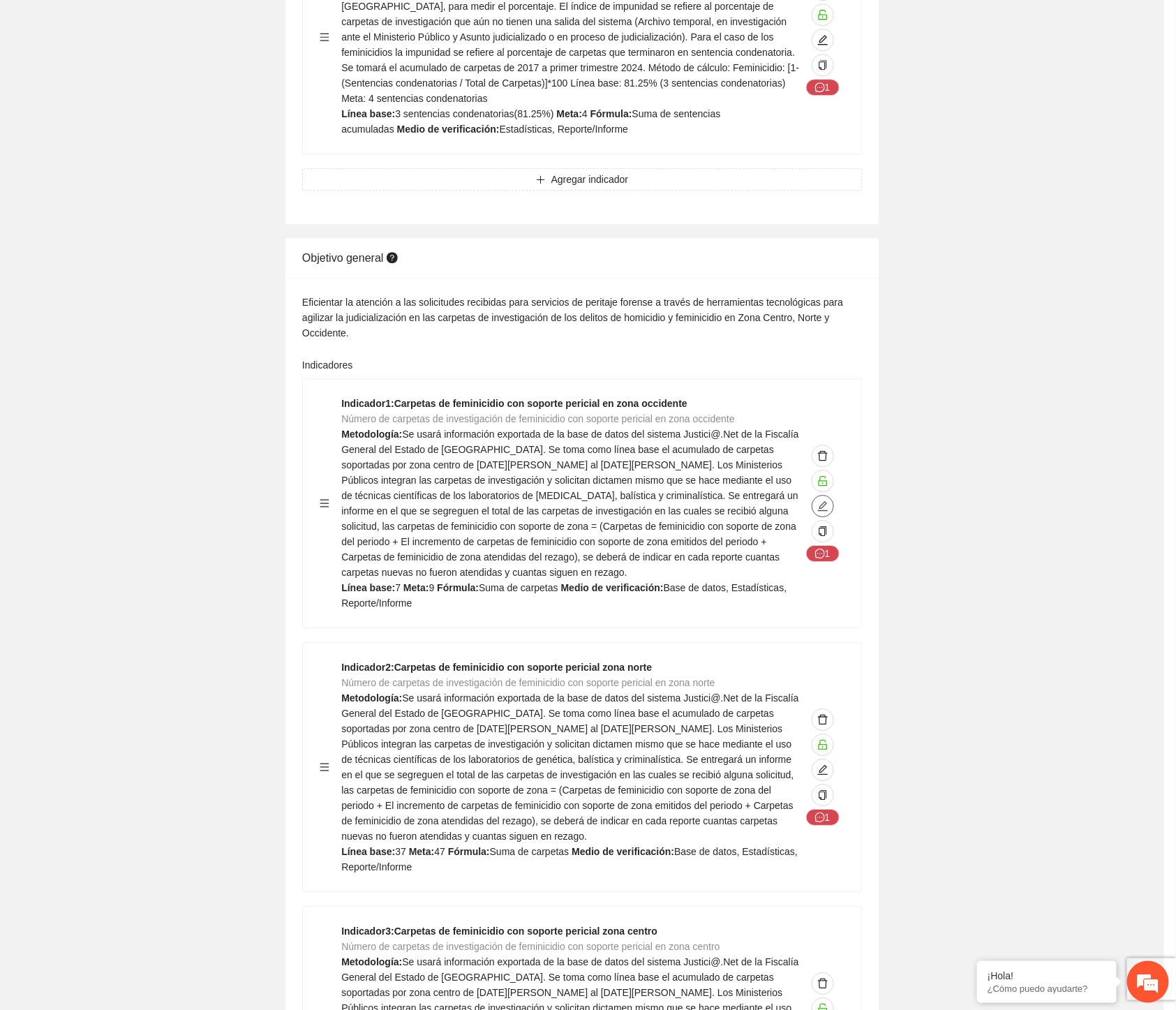
type textarea "*"
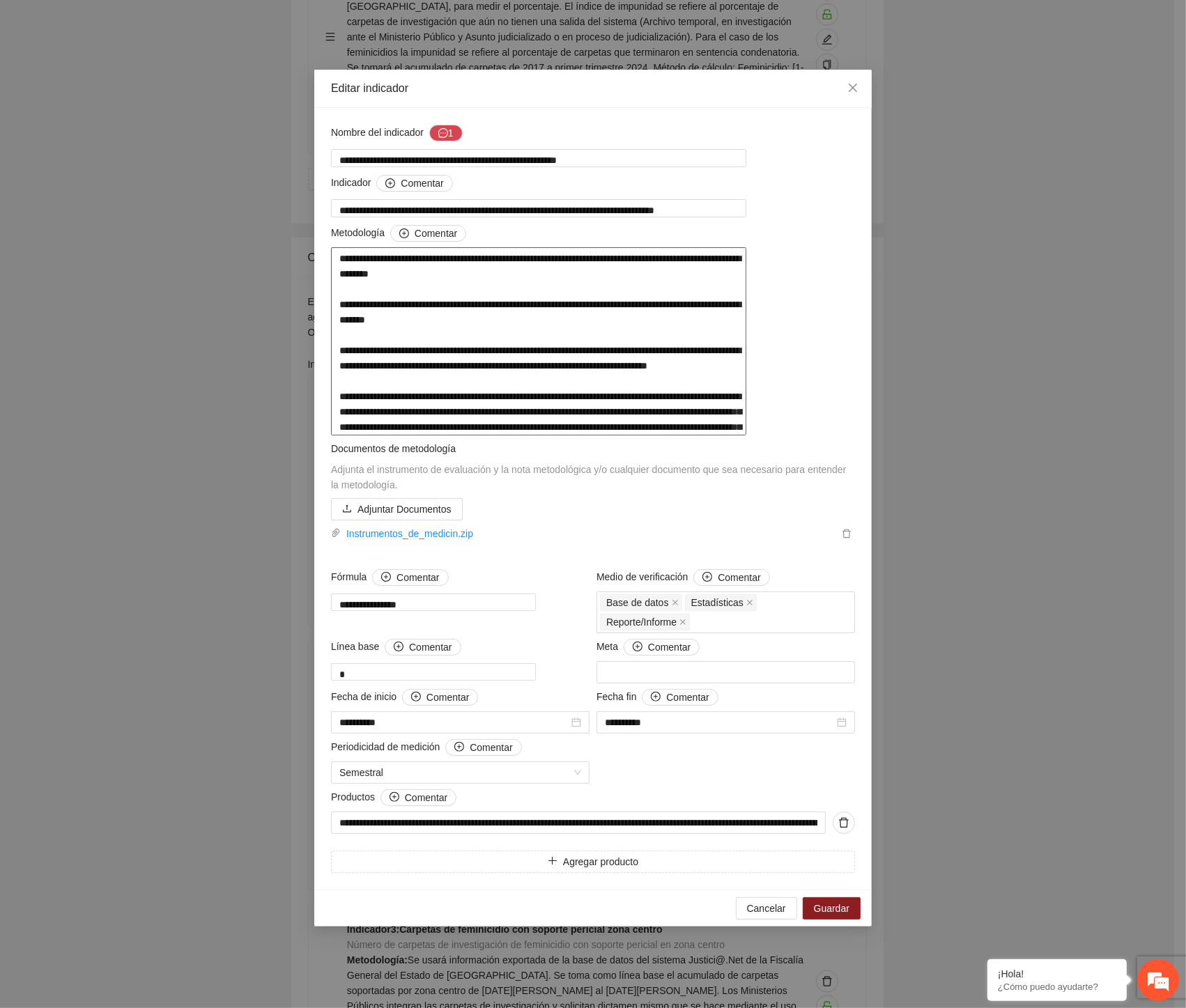
drag, startPoint x: 366, startPoint y: 256, endPoint x: 631, endPoint y: 263, distance: 265.1
click at [631, 263] on textarea "**********" at bounding box center [539, 341] width 416 height 188
click at [418, 277] on textarea "**********" at bounding box center [539, 341] width 416 height 188
drag, startPoint x: 397, startPoint y: 206, endPoint x: 745, endPoint y: 209, distance: 348.0
click at [731, 208] on textarea "**********" at bounding box center [539, 208] width 416 height 18
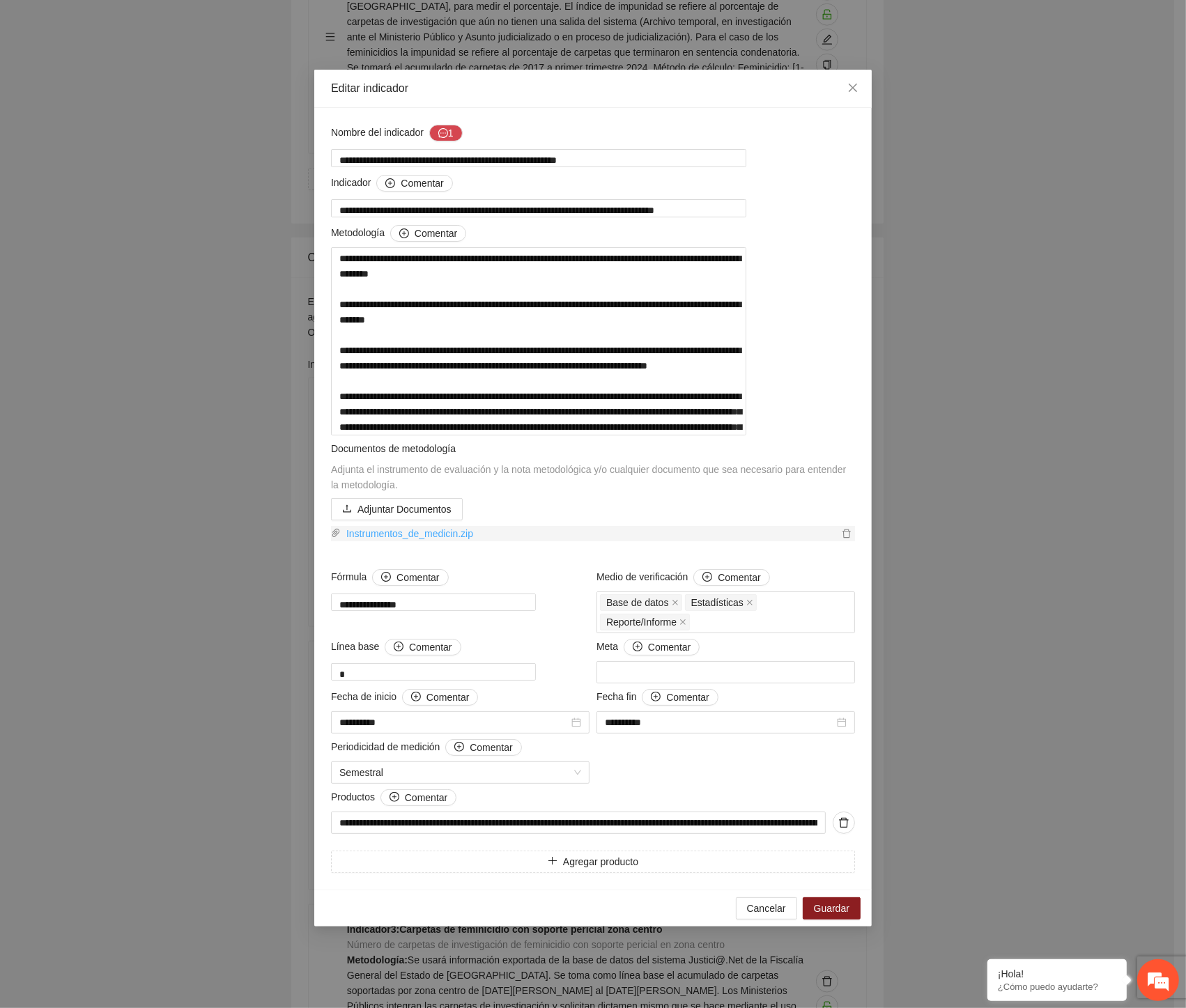
click at [442, 541] on link "Instrumentos_de_medicin.zip" at bounding box center [589, 533] width 498 height 15
click at [440, 86] on div "Editar indicador" at bounding box center [593, 88] width 524 height 15
drag, startPoint x: 416, startPoint y: 158, endPoint x: 971, endPoint y: 199, distance: 556.5
click at [731, 156] on textarea "**********" at bounding box center [539, 158] width 416 height 18
click at [340, 558] on span "Línea base Comentar" at bounding box center [395, 647] width 130 height 17
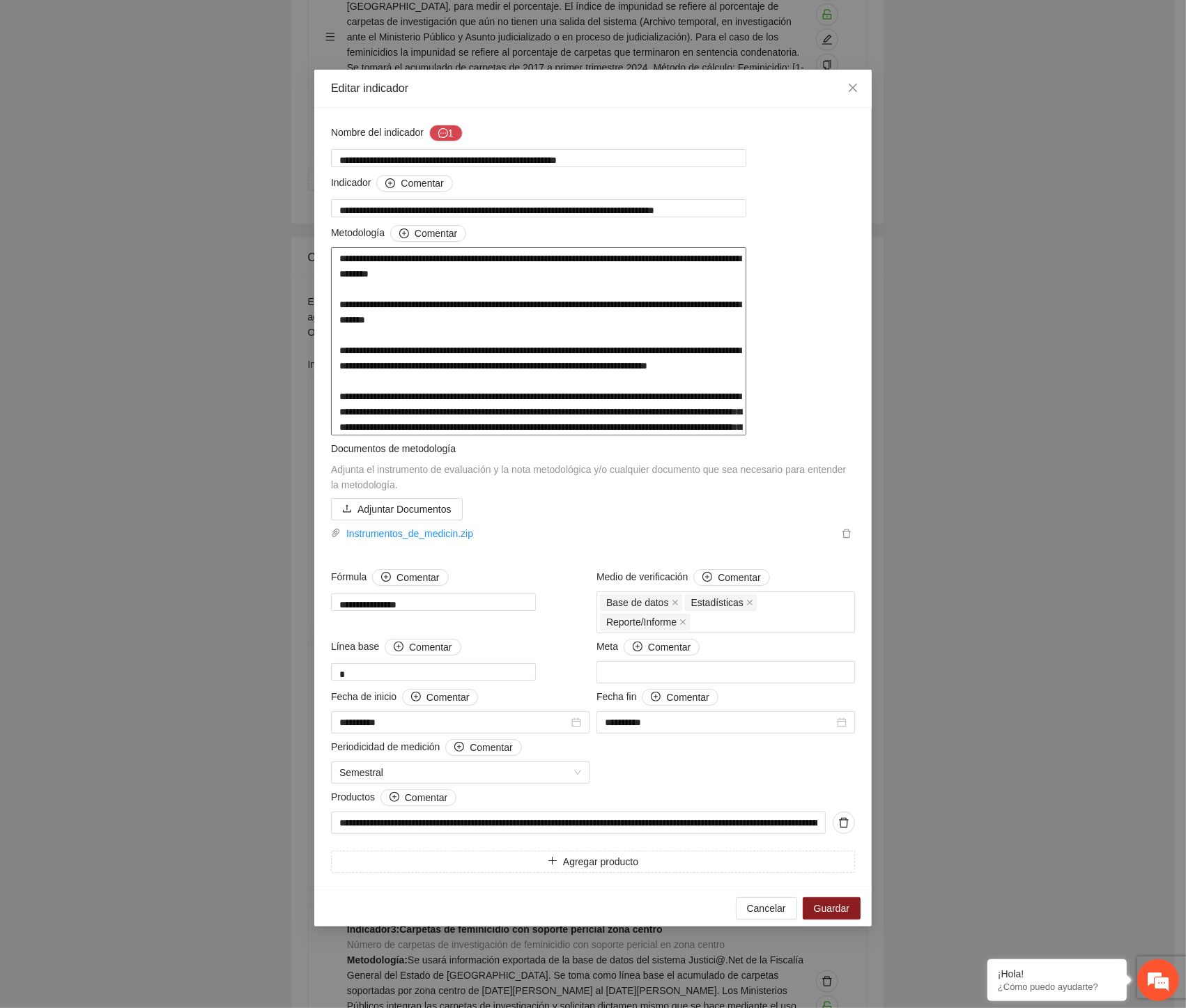
click at [432, 318] on textarea "**********" at bounding box center [539, 341] width 416 height 188
click at [654, 493] on div "Adjunta el instrumento de evaluación y la nota metodológica y/o cualquier docum…" at bounding box center [593, 477] width 524 height 31
click at [731, 86] on icon "close" at bounding box center [853, 88] width 11 height 11
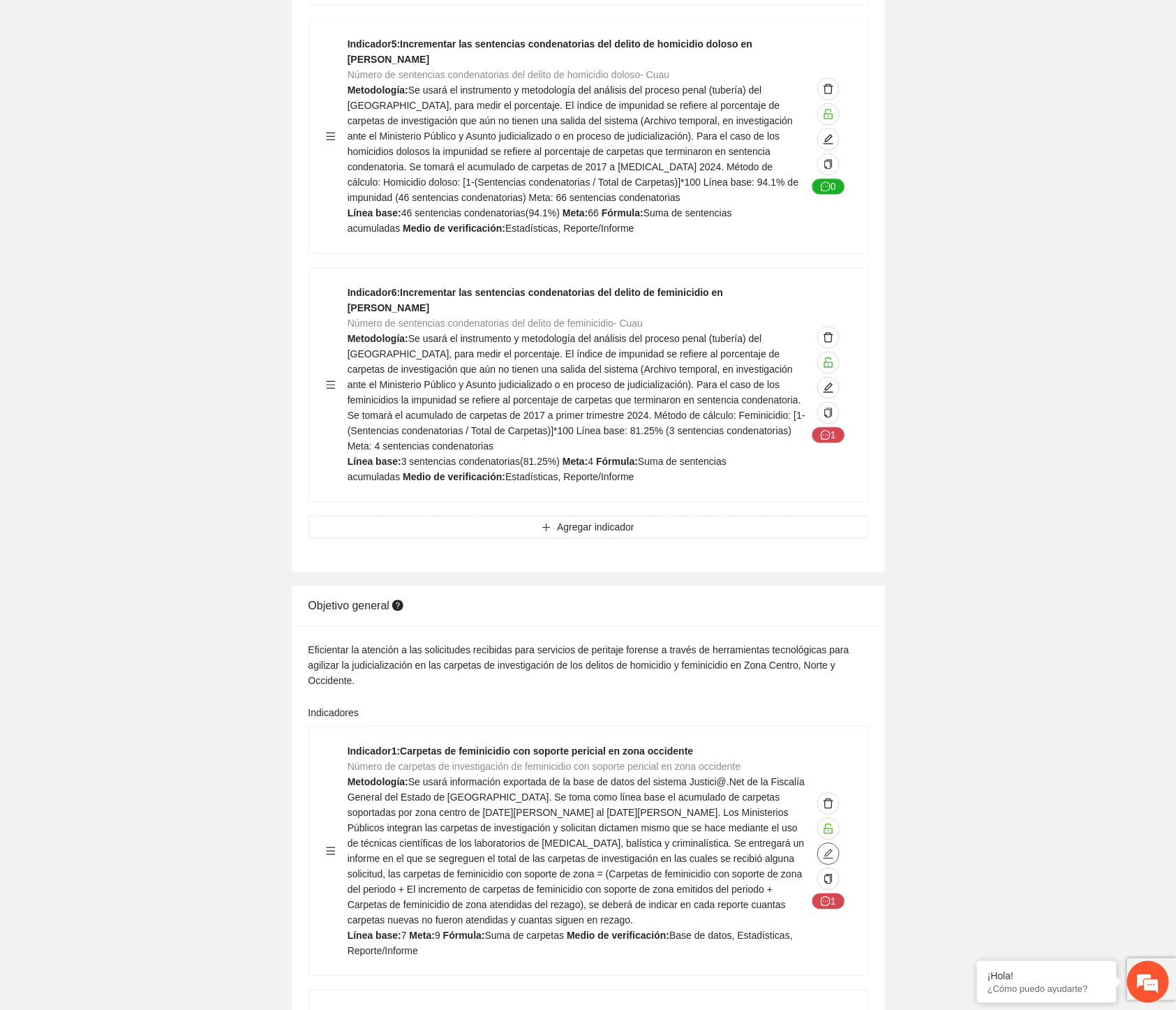
scroll to position [1318, 0]
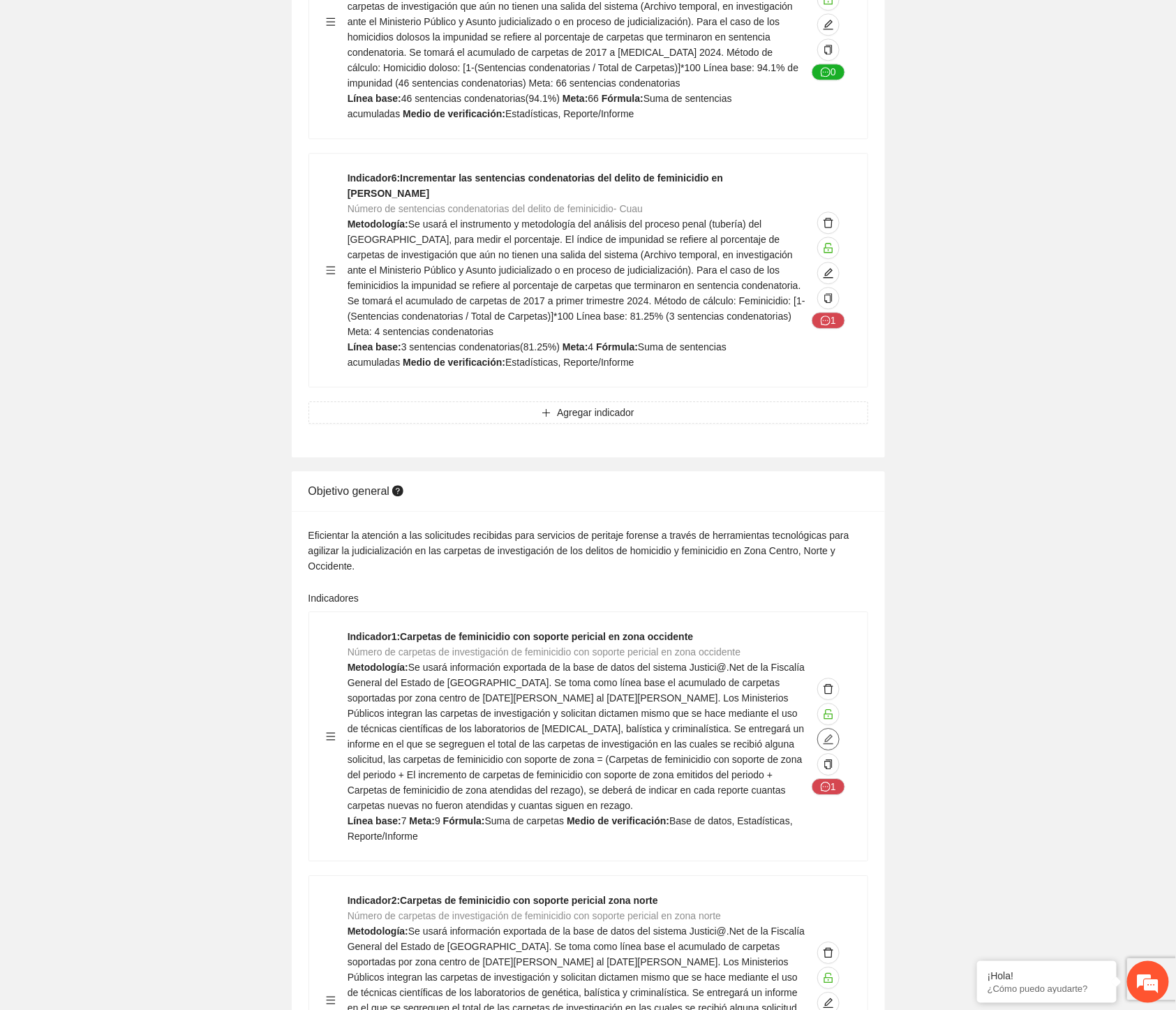
click at [731, 559] on icon "edit" at bounding box center [828, 739] width 12 height 12
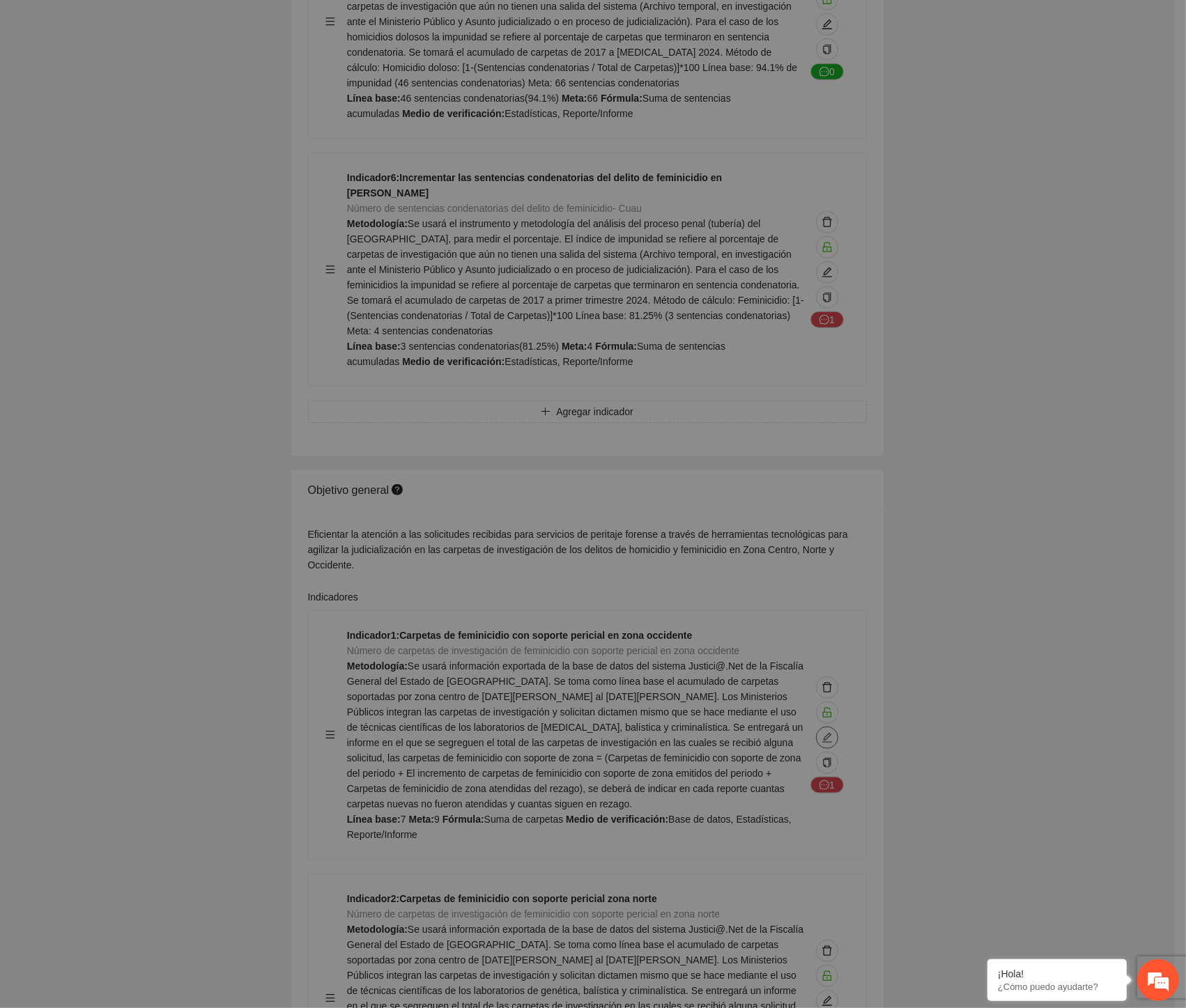
type textarea "*"
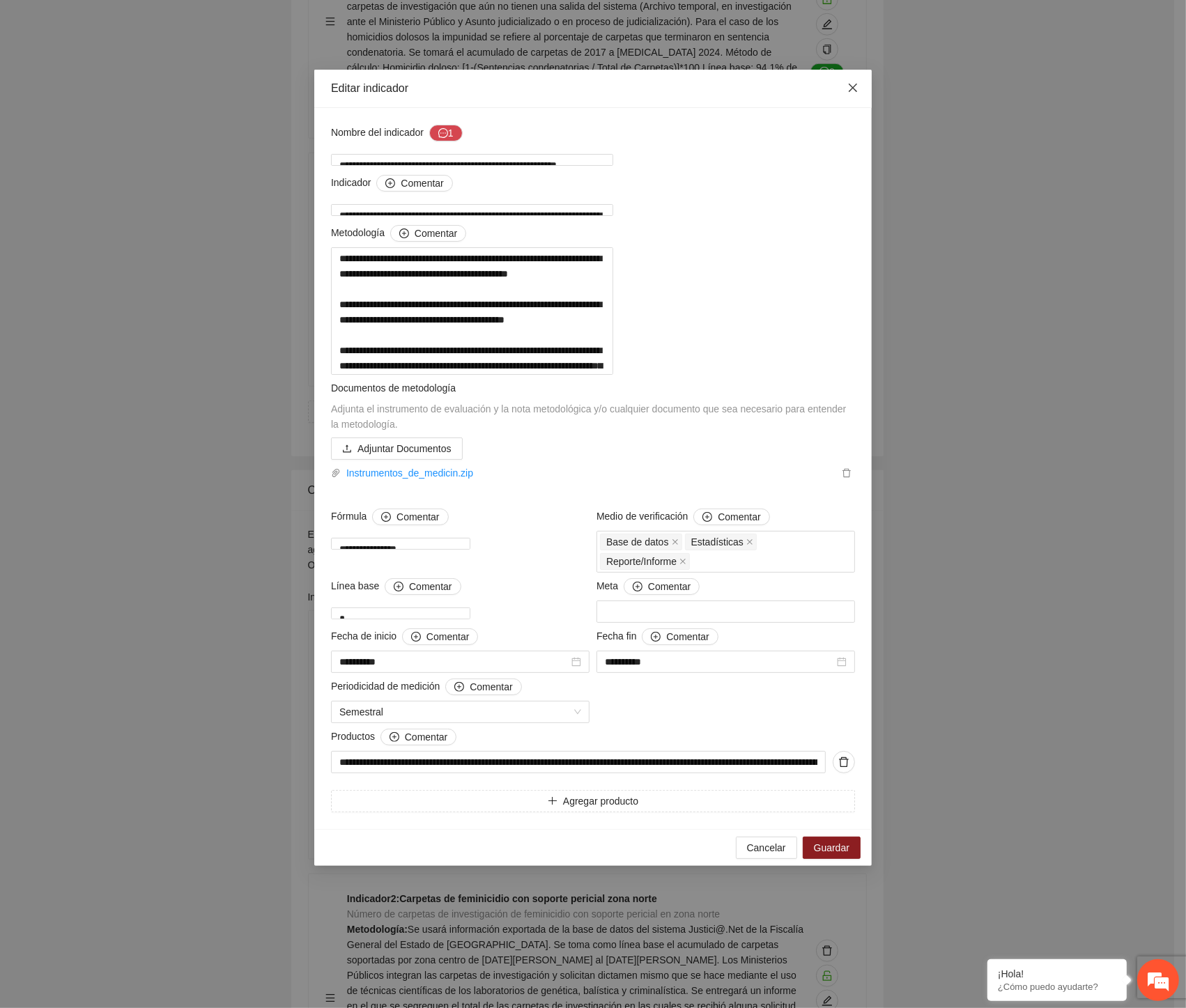
click at [731, 81] on span "Close" at bounding box center [853, 88] width 38 height 38
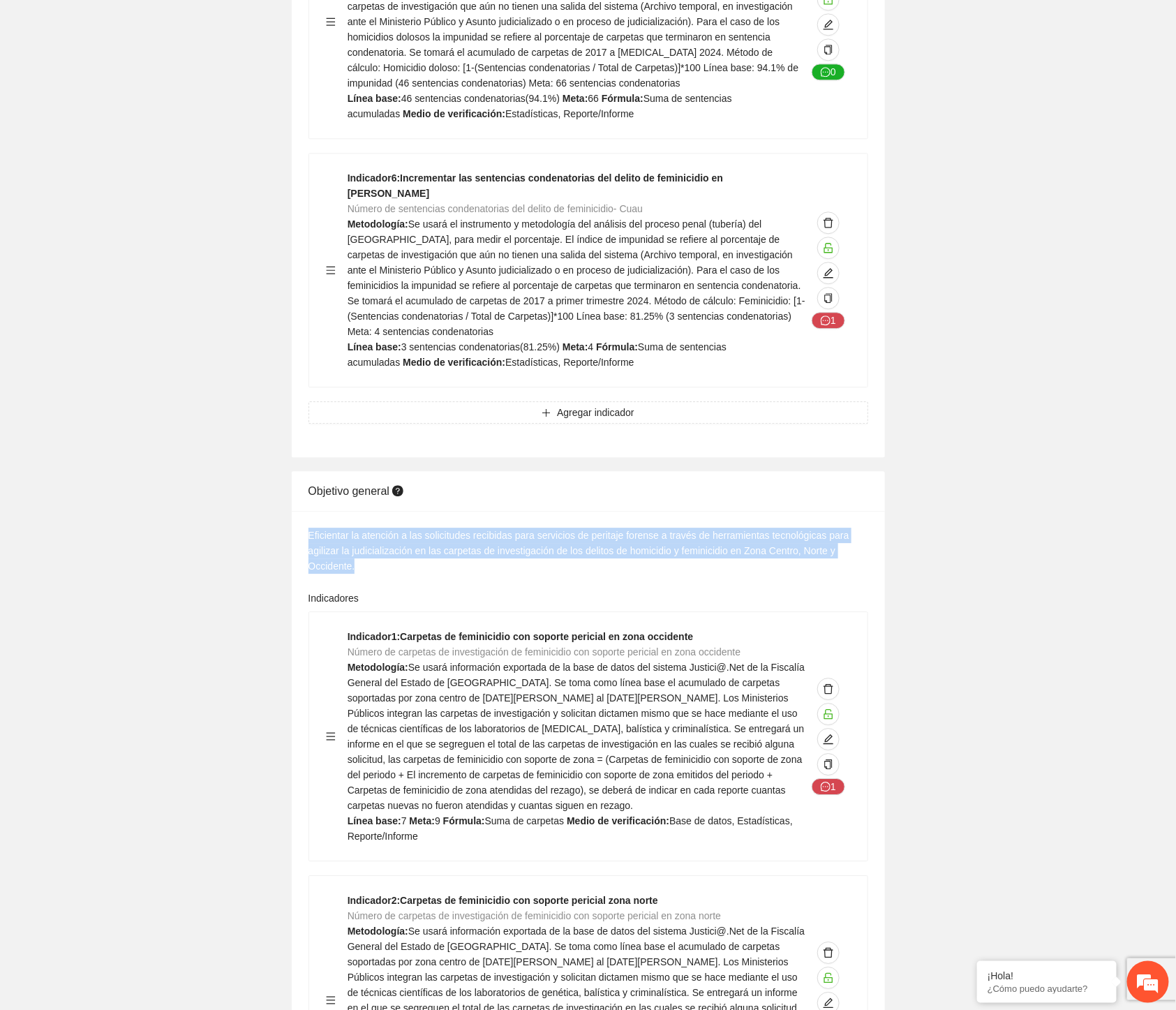
drag, startPoint x: 360, startPoint y: 504, endPoint x: 282, endPoint y: 466, distance: 86.8
click at [437, 528] on div "Eficientar la atención a las solicitudes recibidas para servicios de peritaje f…" at bounding box center [588, 551] width 560 height 46
drag, startPoint x: 358, startPoint y: 492, endPoint x: 275, endPoint y: 464, distance: 87.6
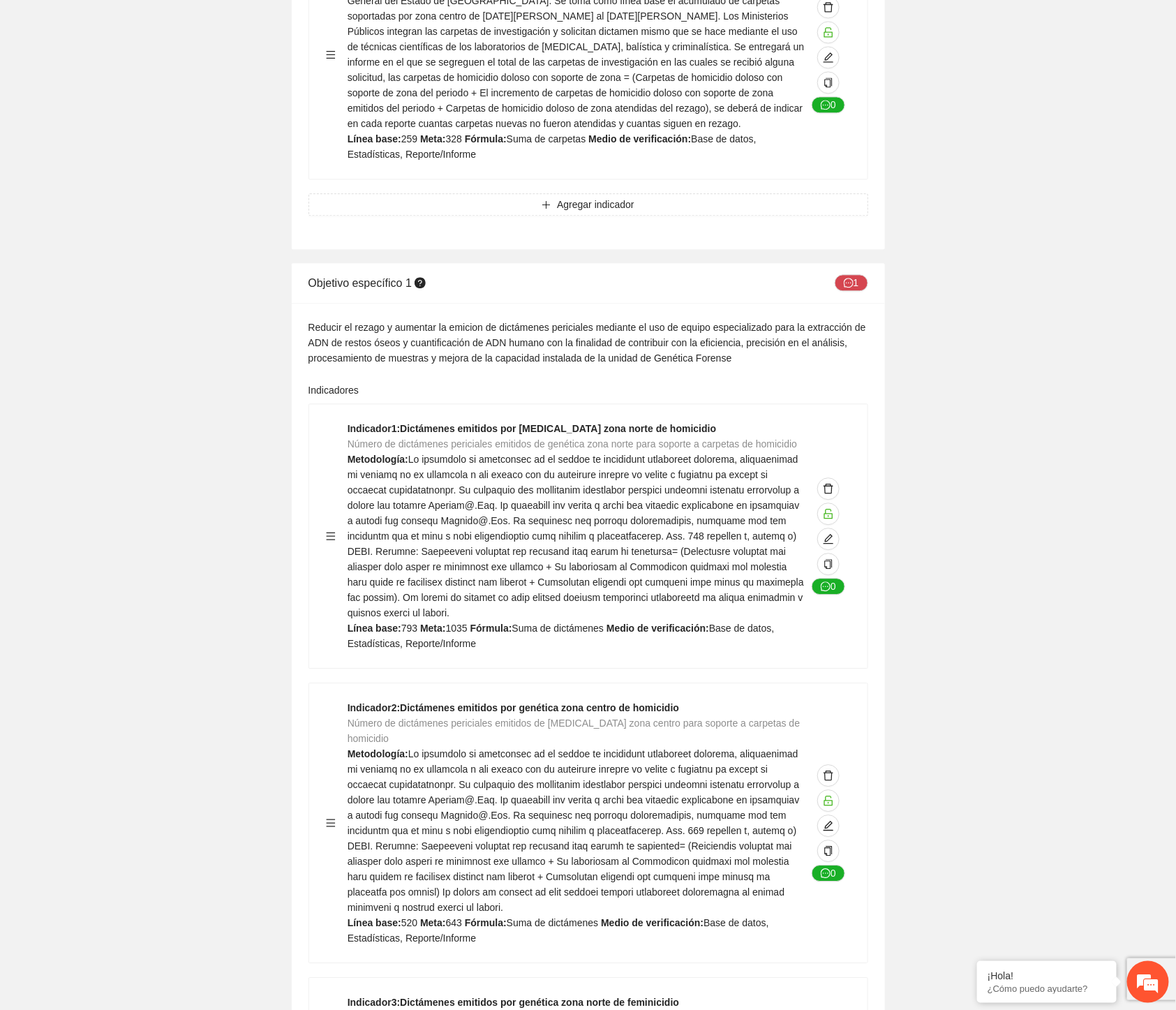
scroll to position [3801, 0]
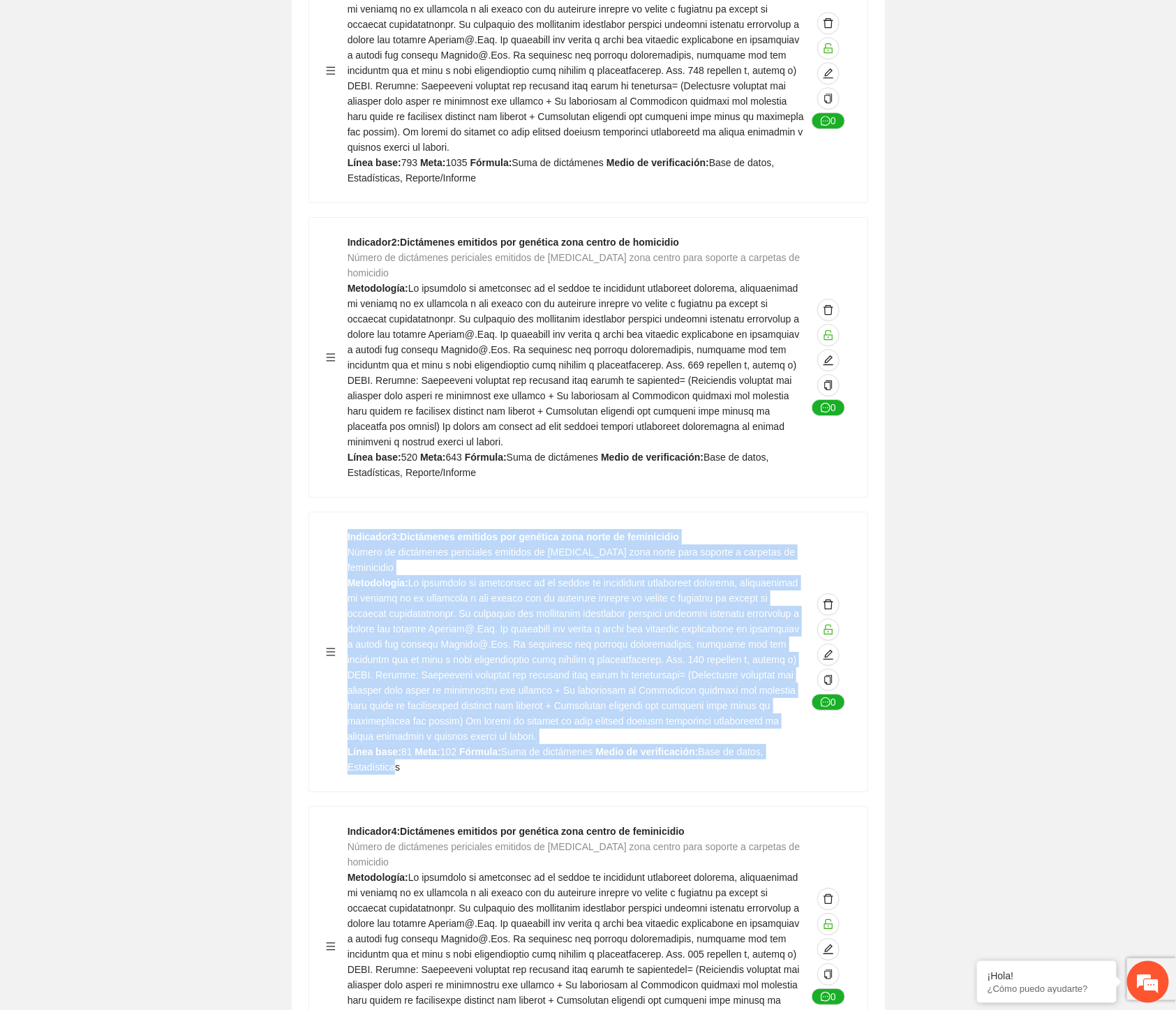
drag, startPoint x: 799, startPoint y: 647, endPoint x: 239, endPoint y: 462, distance: 589.8
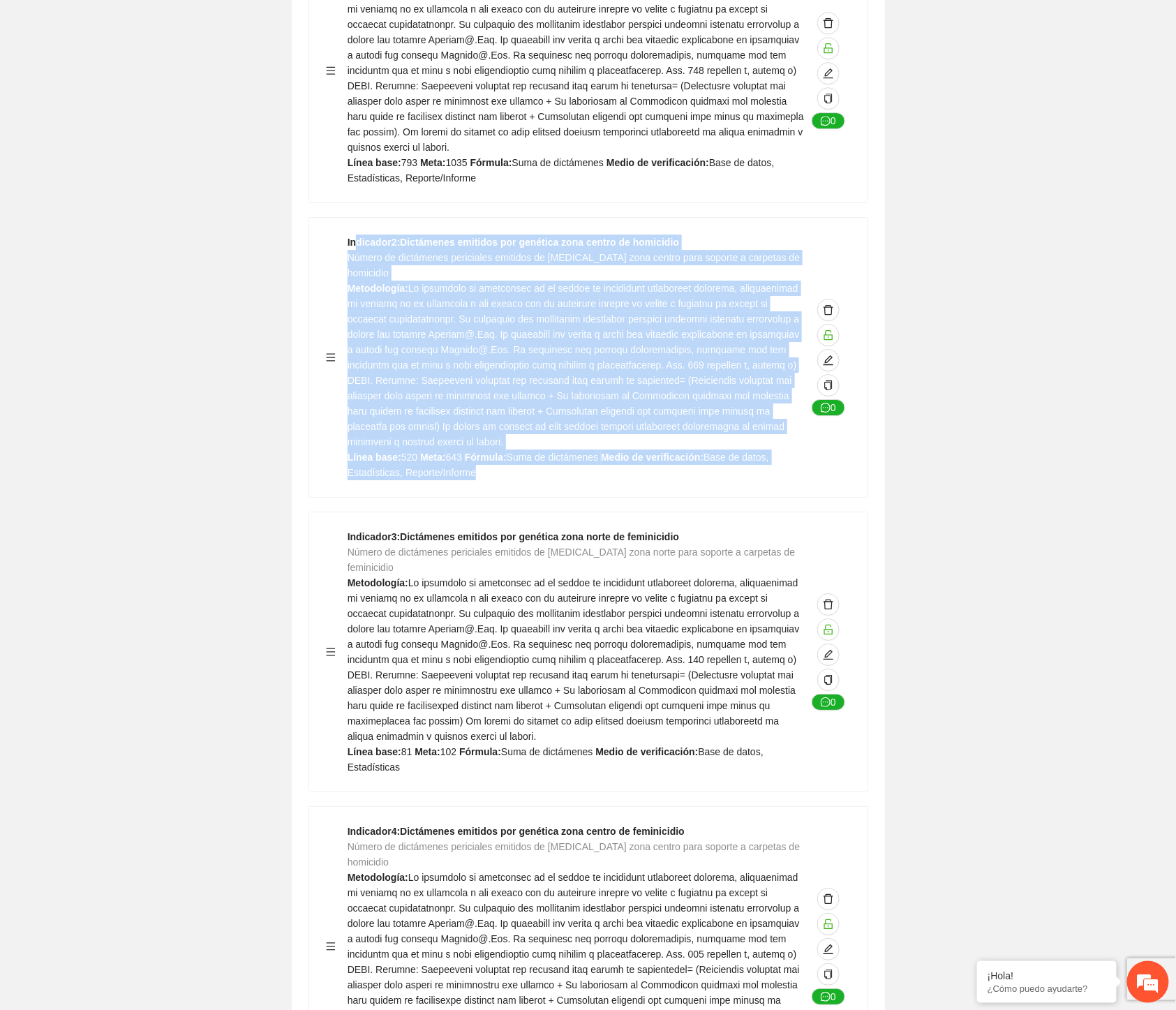
drag, startPoint x: 428, startPoint y: 311, endPoint x: 359, endPoint y: 163, distance: 163.3
click at [359, 235] on div "Indicador 2 : Dictámenes emitidos por genética zona centro de homicidio Número …" at bounding box center [576, 357] width 460 height 245
